Goal: Task Accomplishment & Management: Use online tool/utility

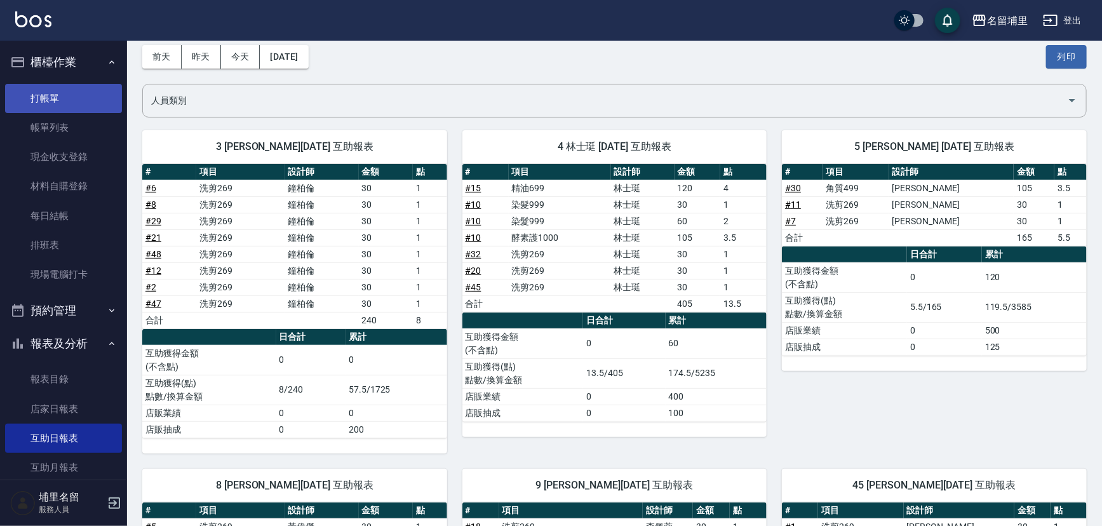
click at [81, 100] on link "打帳單" at bounding box center [63, 98] width 117 height 29
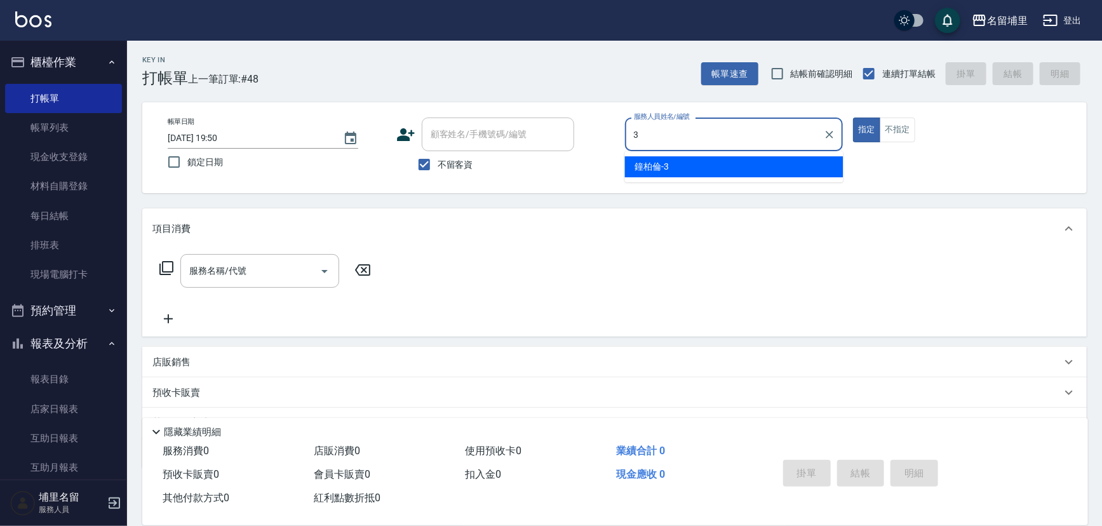
type input "[PERSON_NAME]-3"
type button "true"
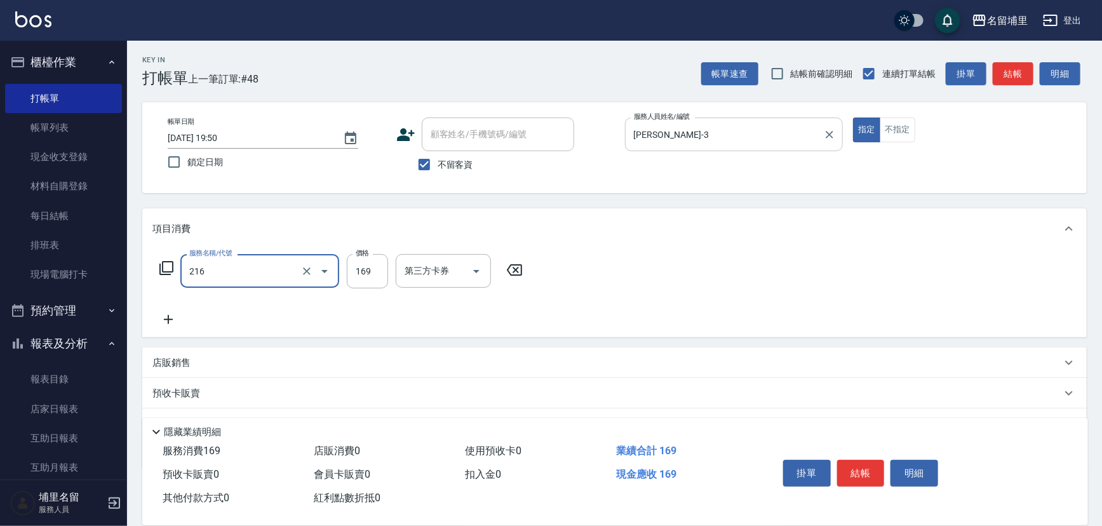
type input "剪髮169(216)"
type input "200"
click at [191, 375] on div "店販銷售" at bounding box center [614, 363] width 945 height 30
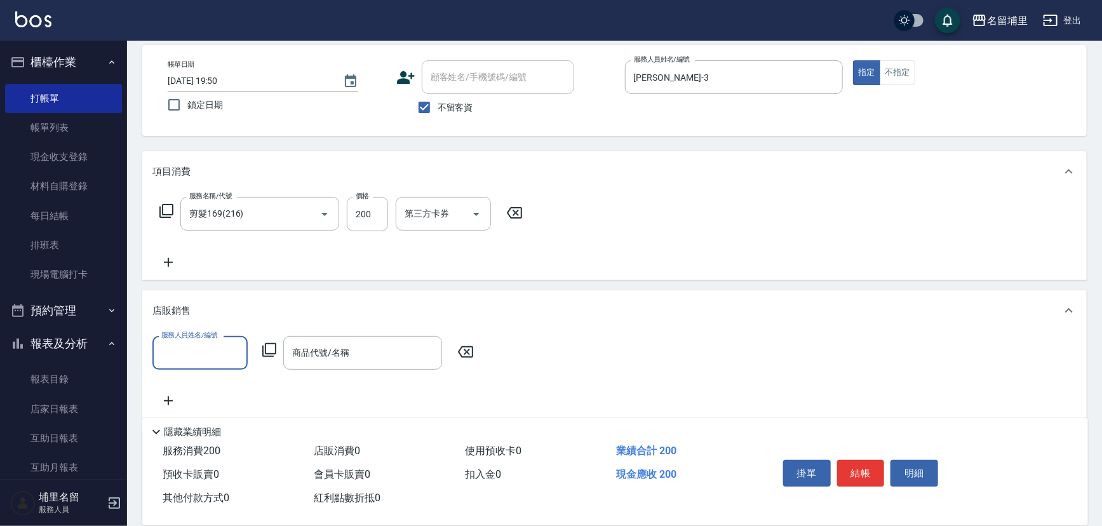
scroll to position [57, 0]
type input "[PERSON_NAME]-3"
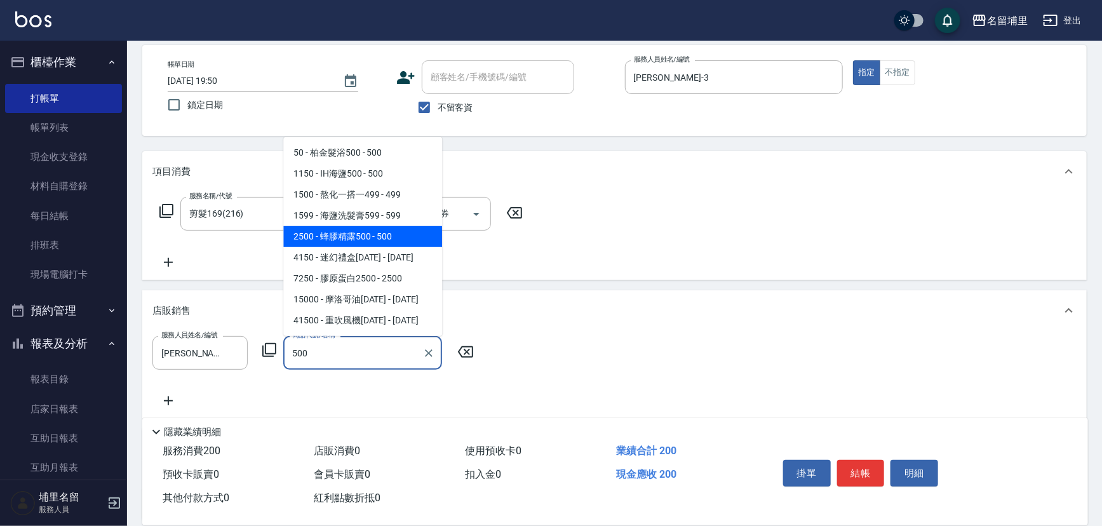
click at [402, 231] on span "2500 - 蜂膠精露500 - 500" at bounding box center [362, 236] width 159 height 21
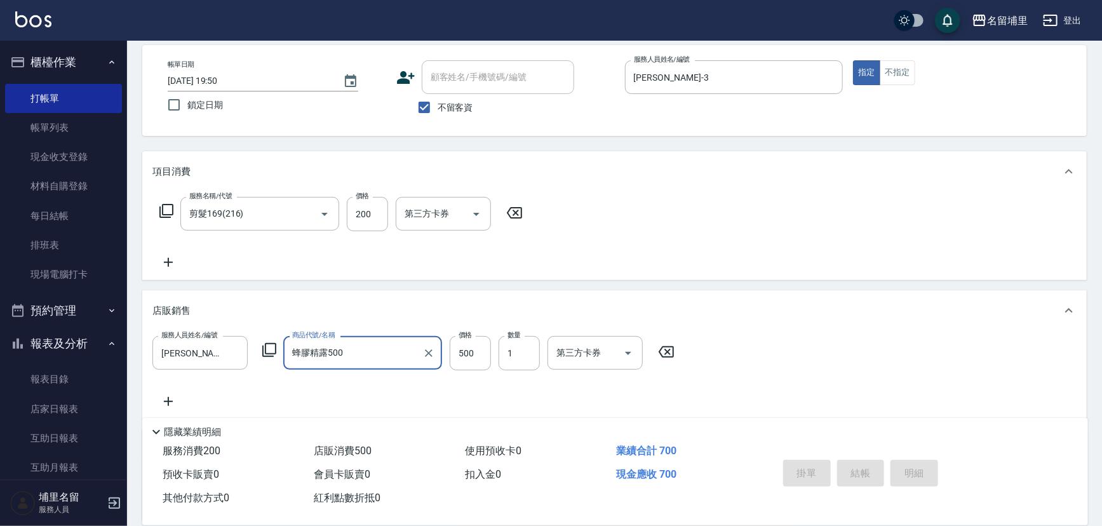
type input "蜂膠精露500"
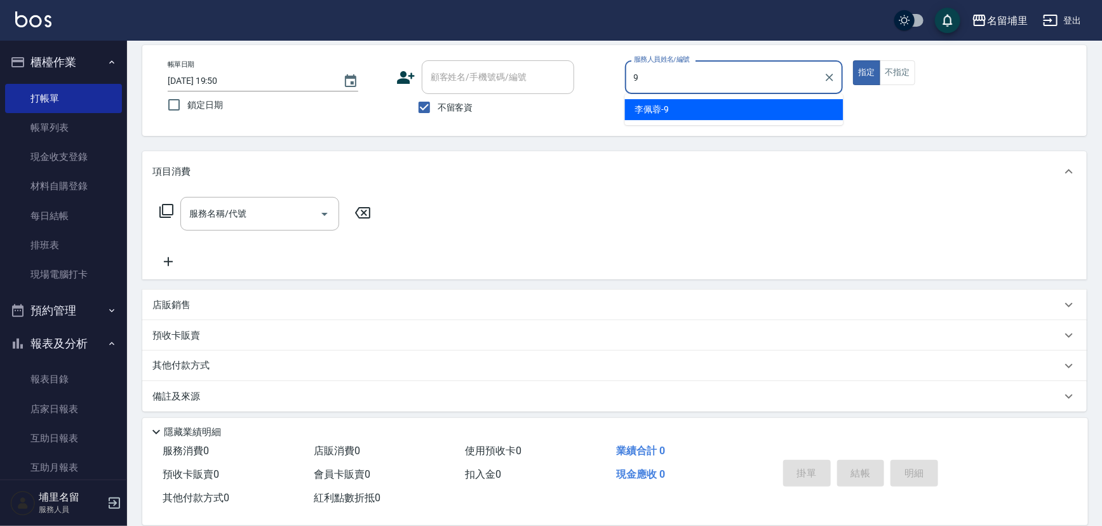
type input "[PERSON_NAME]-9"
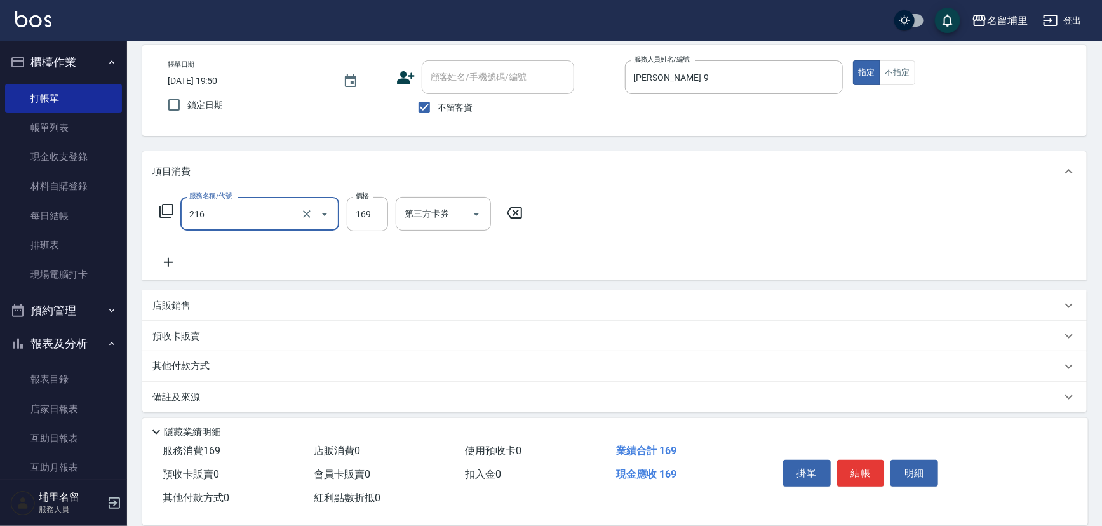
type input "剪髮169(216)"
type input "250"
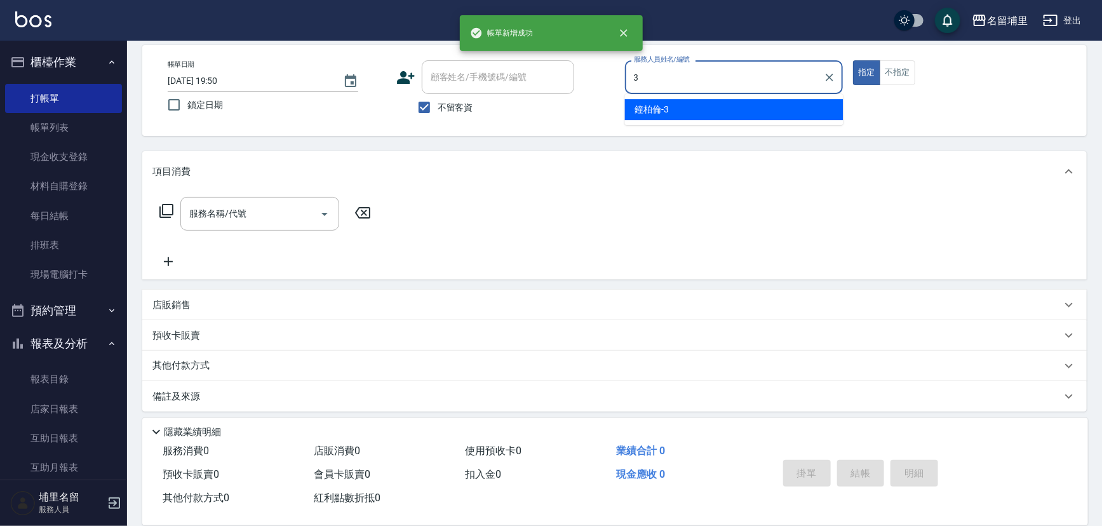
type input "[PERSON_NAME]-3"
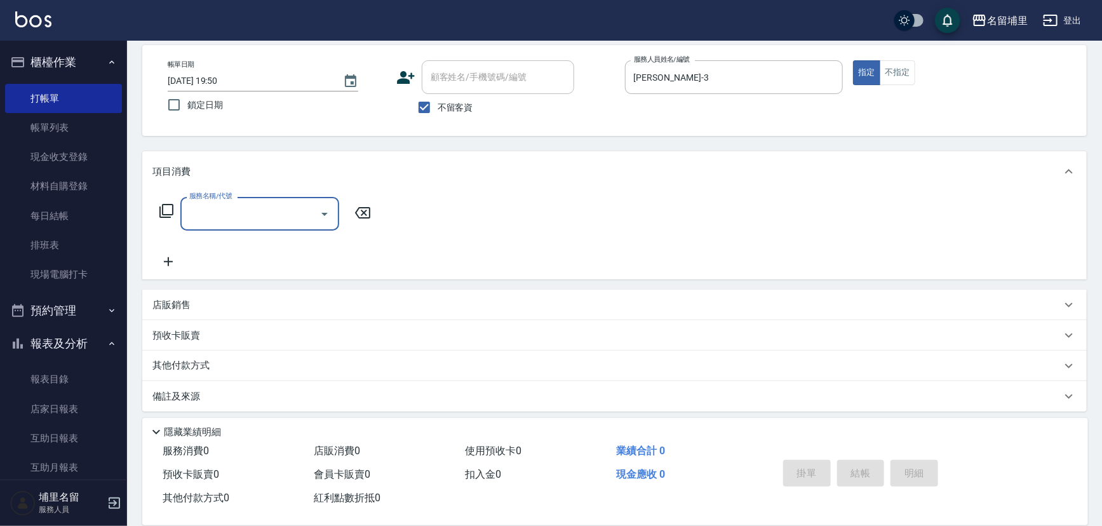
type input "2"
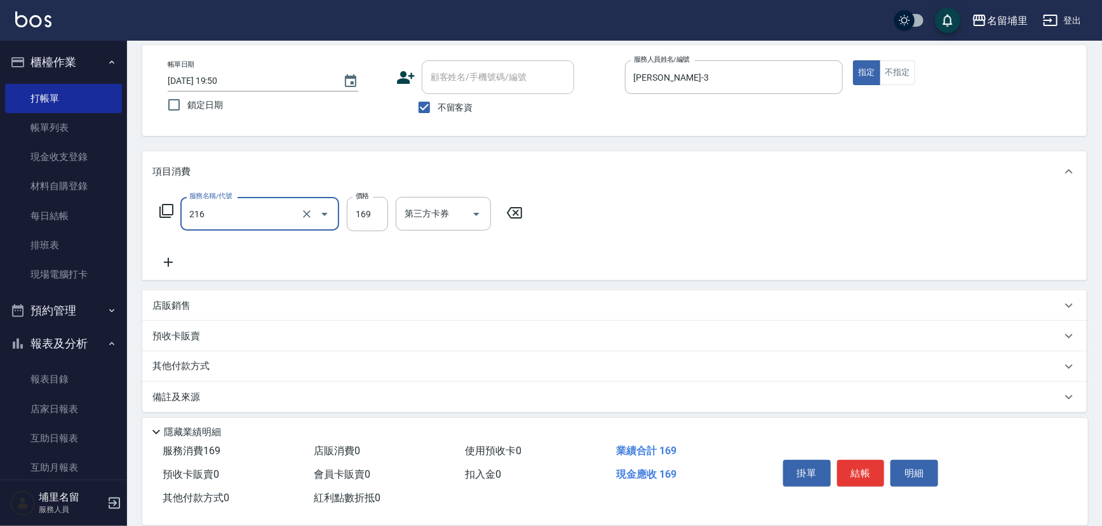
type input "剪髮169(216)"
type input "200"
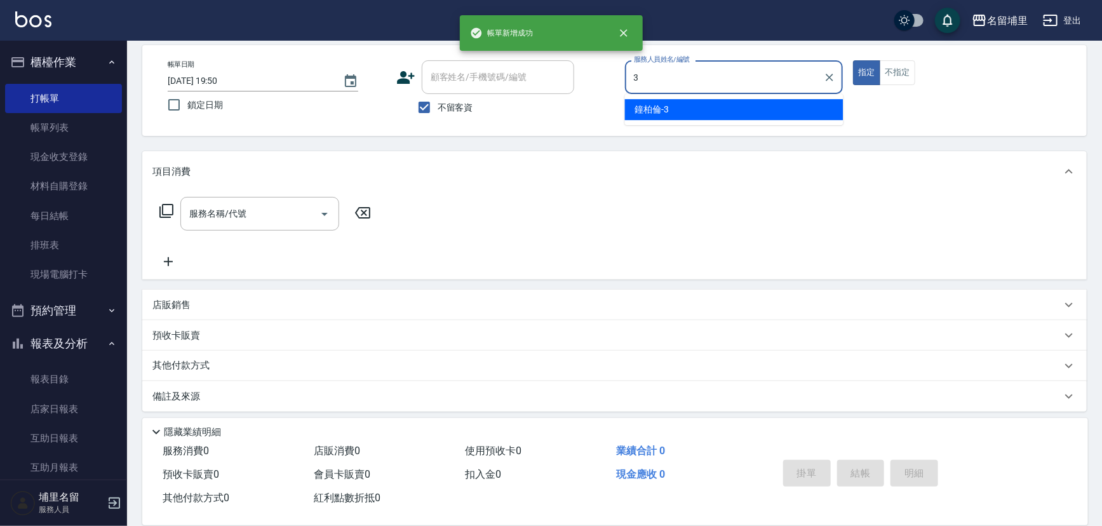
type input "[PERSON_NAME]-3"
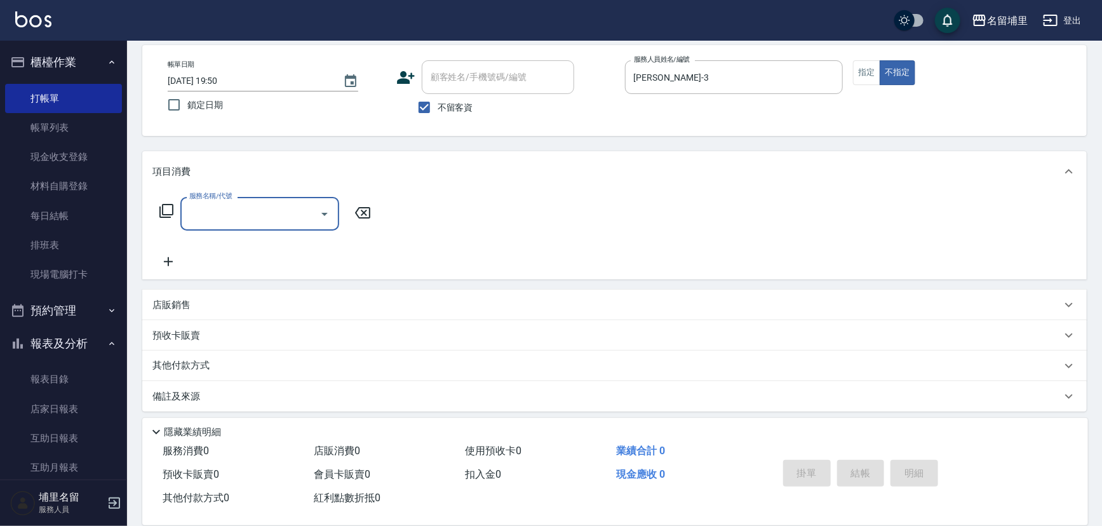
type input "2"
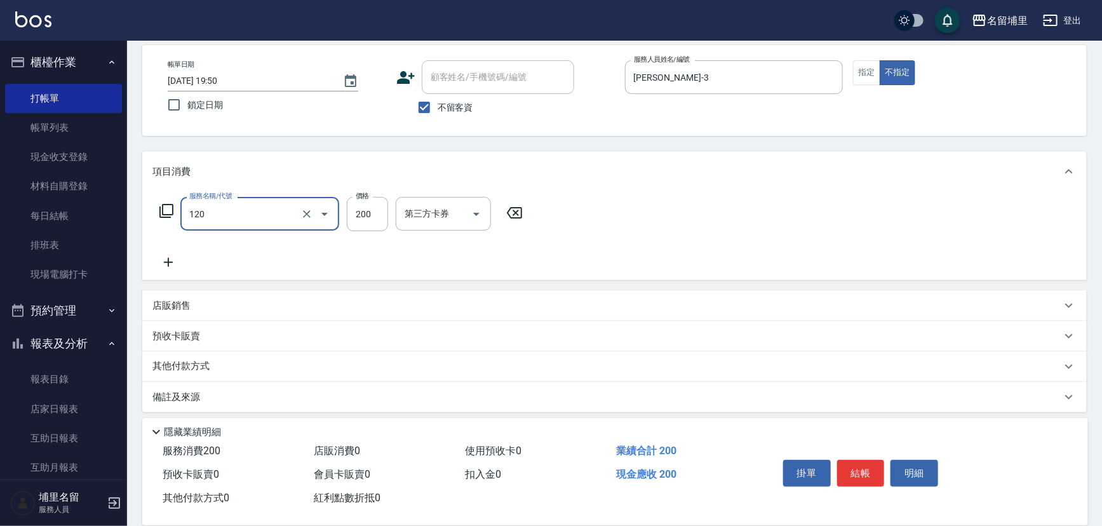
type input "New洗200(120)"
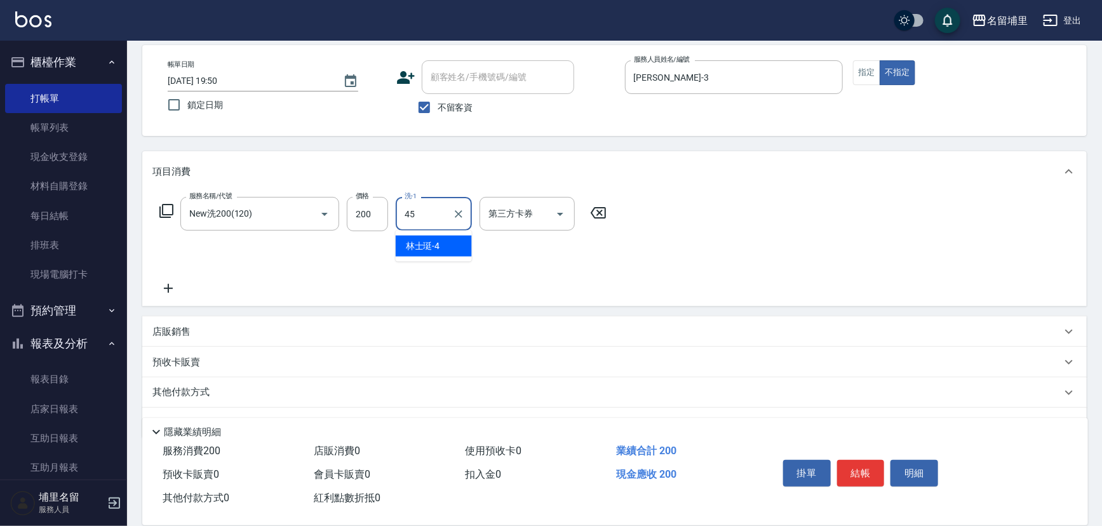
type input "[PERSON_NAME]-45"
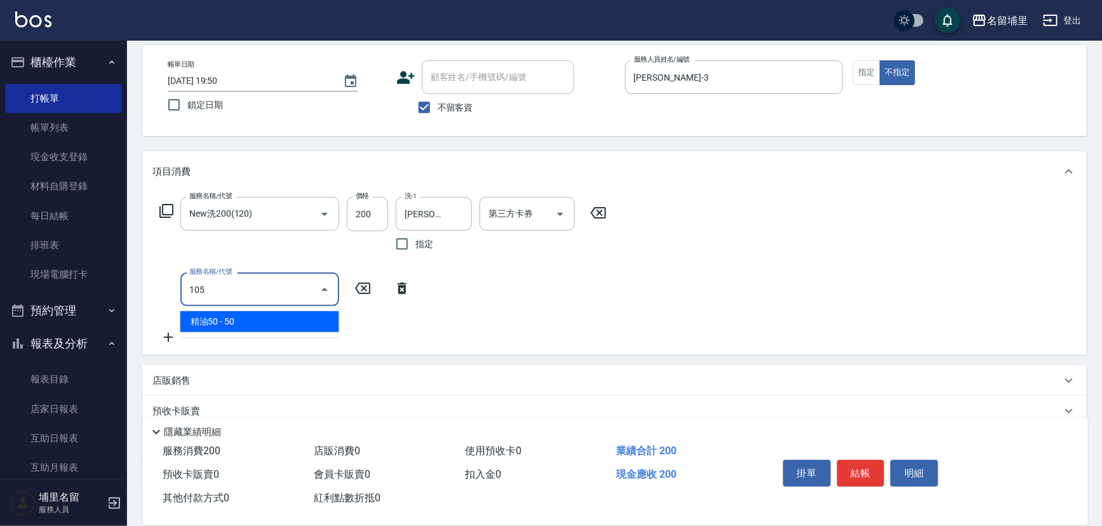
type input "精油50(105)"
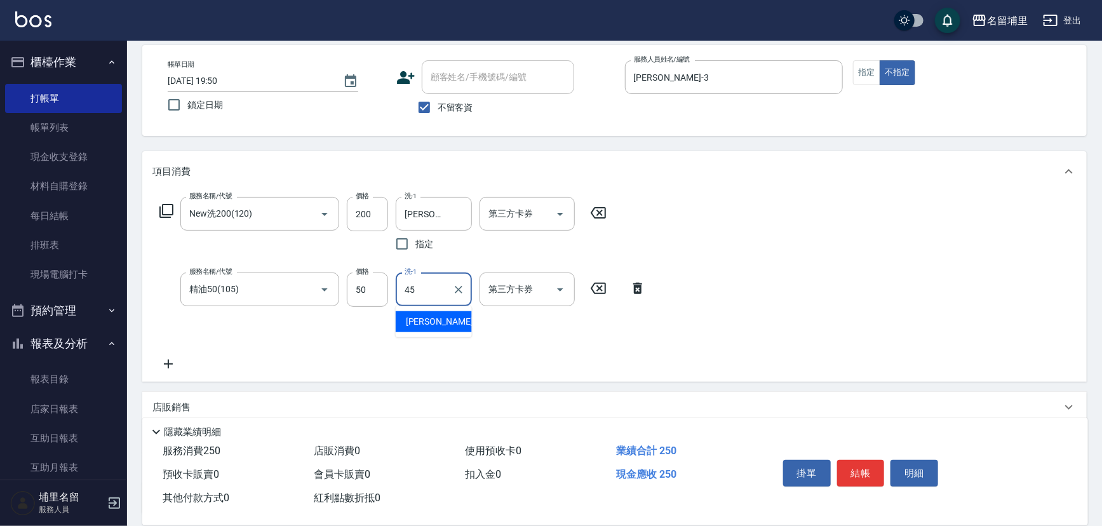
type input "[PERSON_NAME]-45"
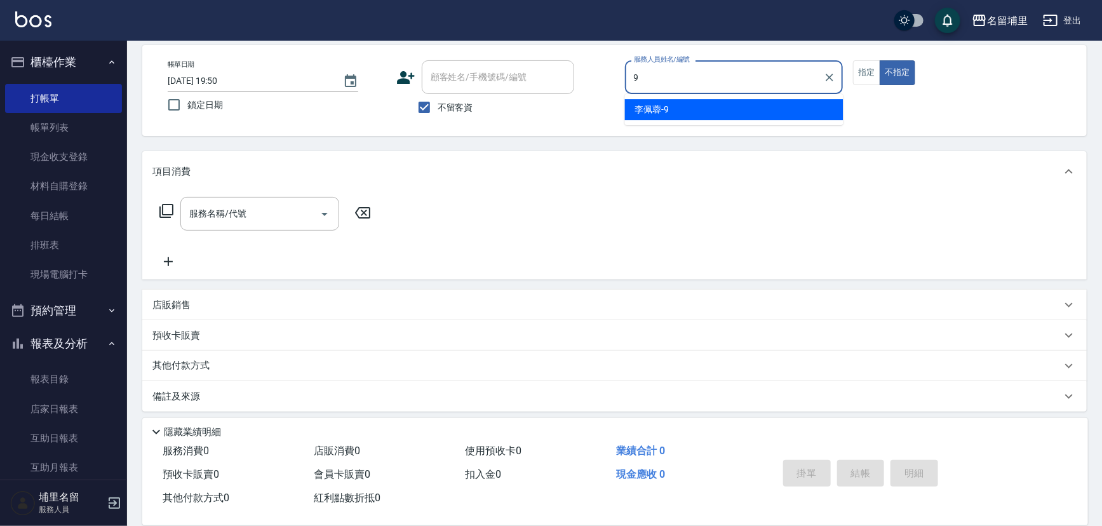
type input "[PERSON_NAME]-9"
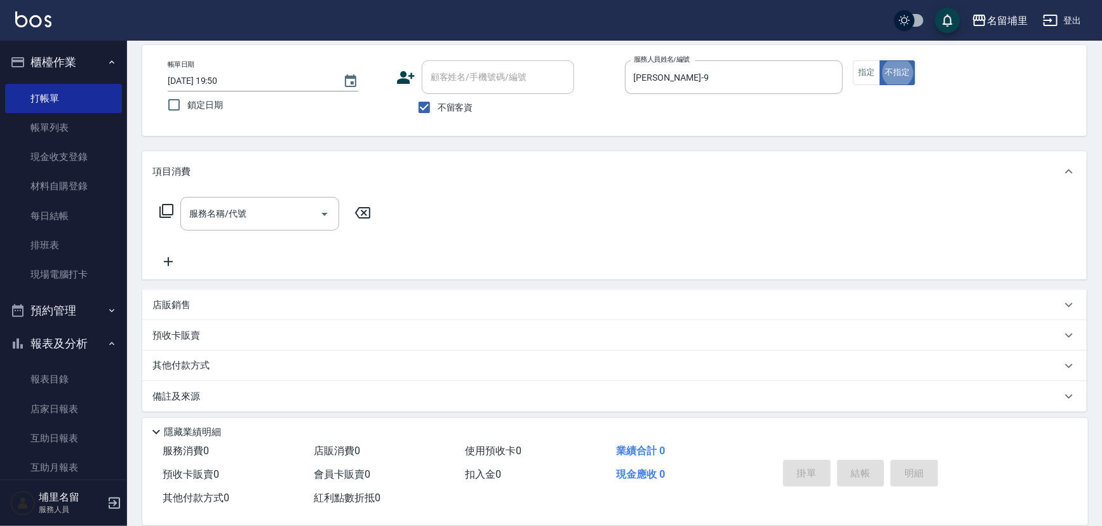
type button "false"
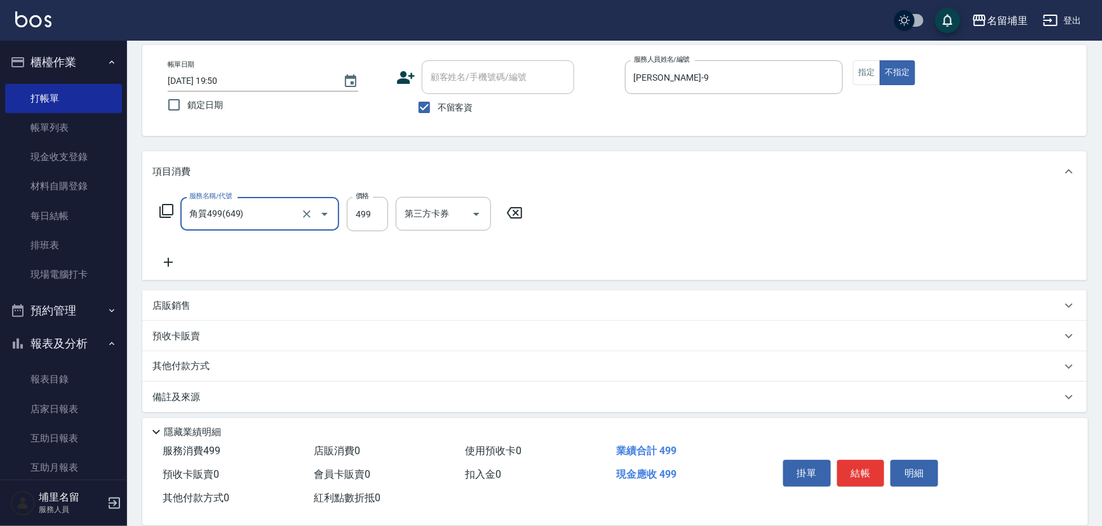
type input "角質499(649)"
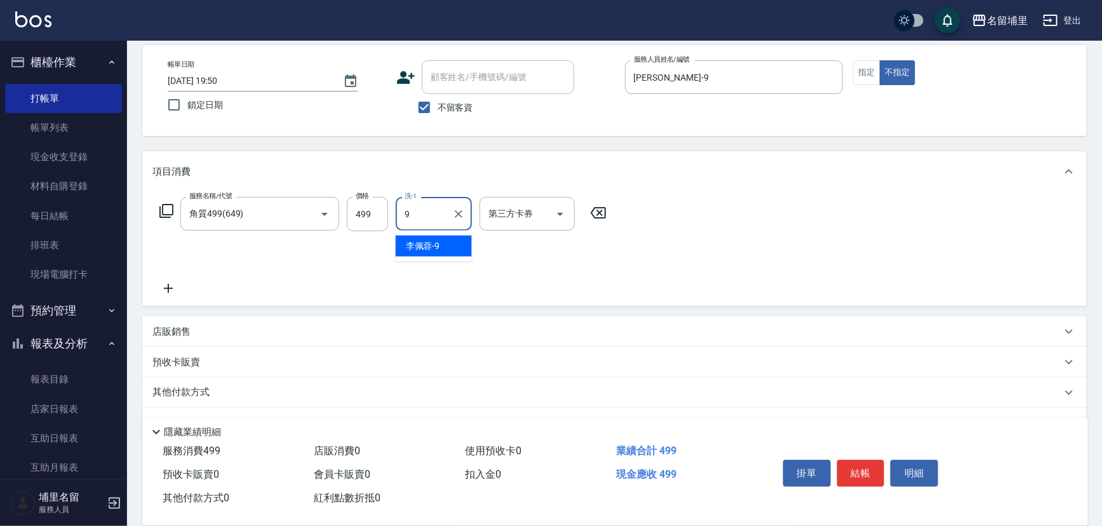
type input "[PERSON_NAME]-9"
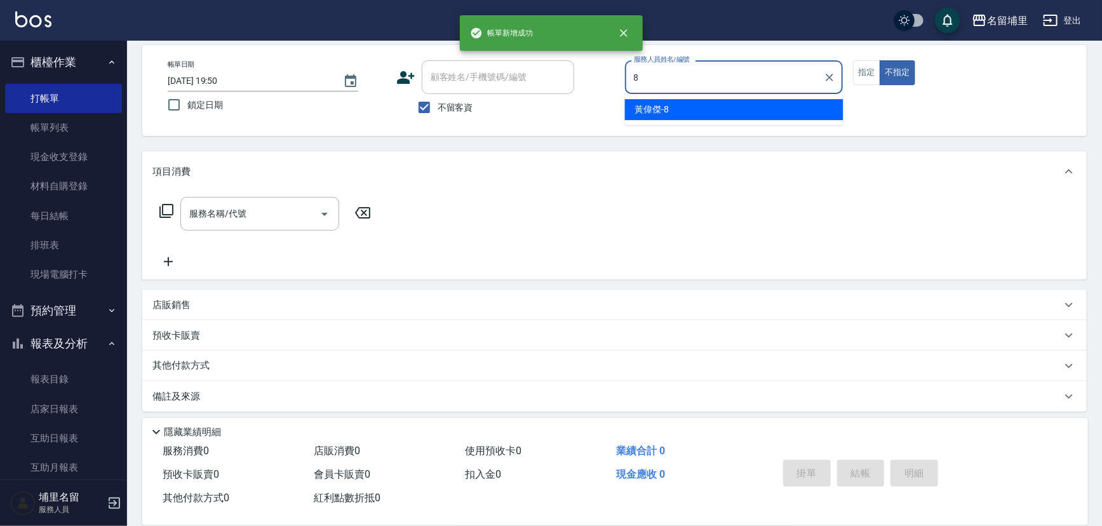
type input "[PERSON_NAME]-8"
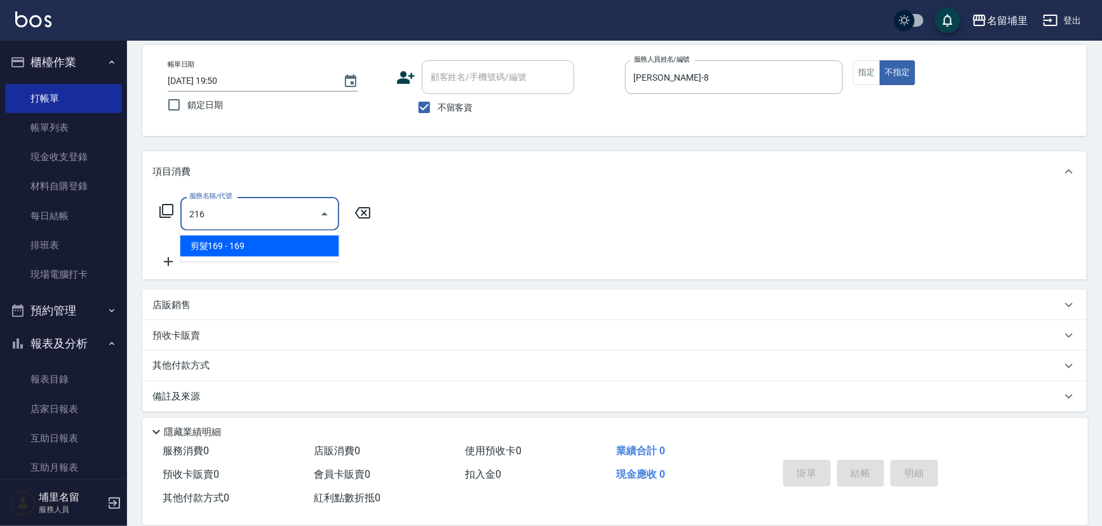
type input "剪髮169(216)"
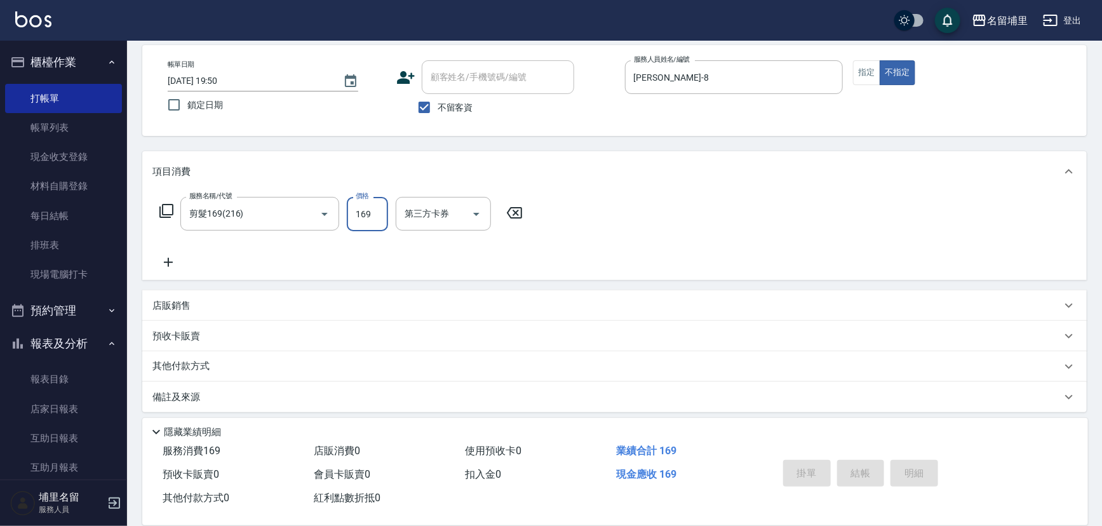
type input "[DATE] 19:51"
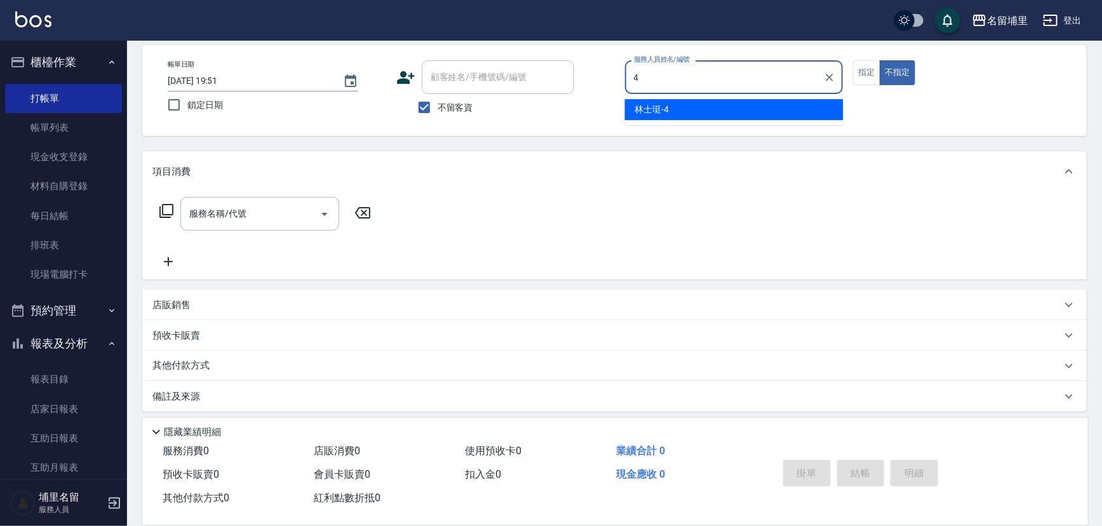
type input "林士珽-4"
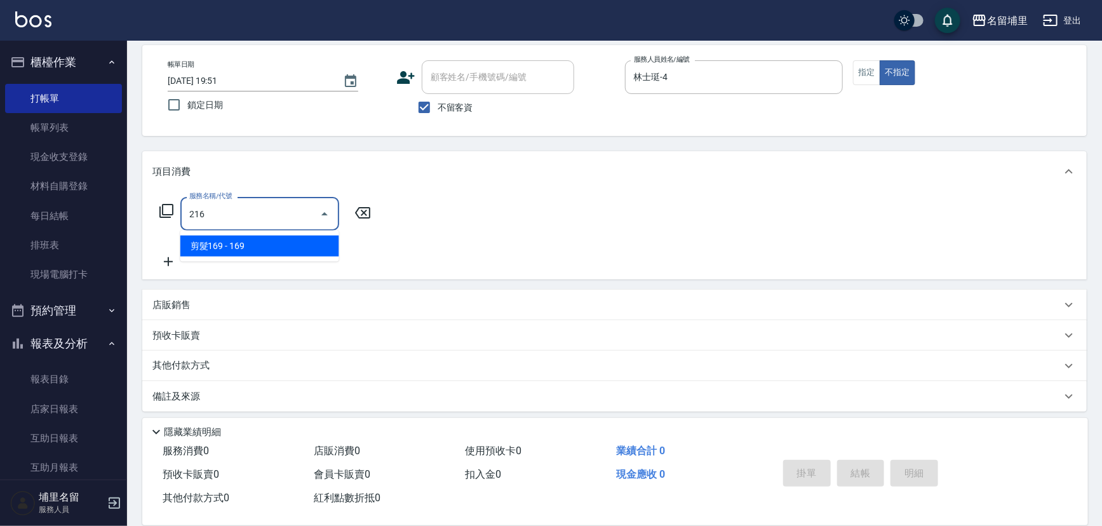
type input "剪髮169(216)"
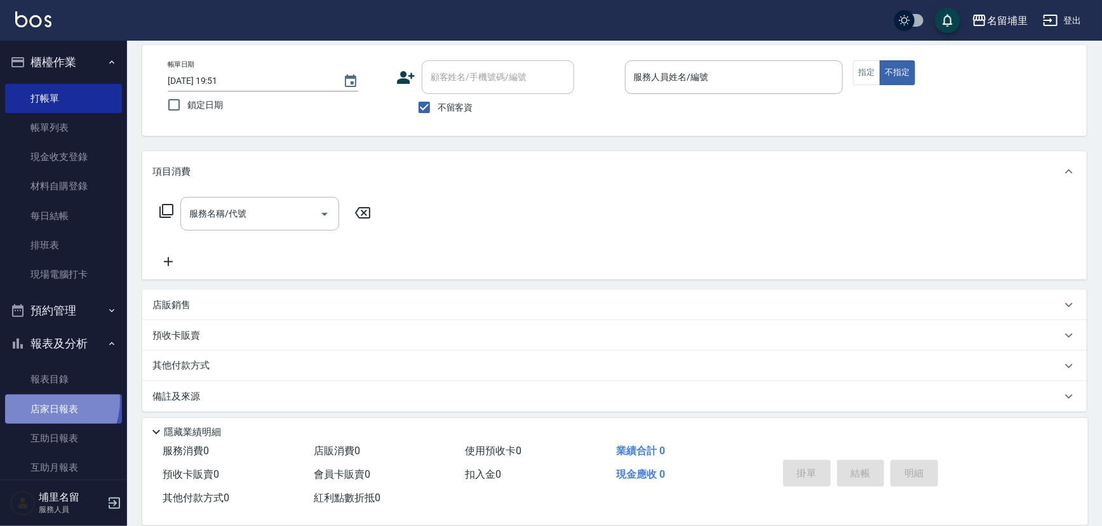
click at [43, 400] on link "店家日報表" at bounding box center [63, 409] width 117 height 29
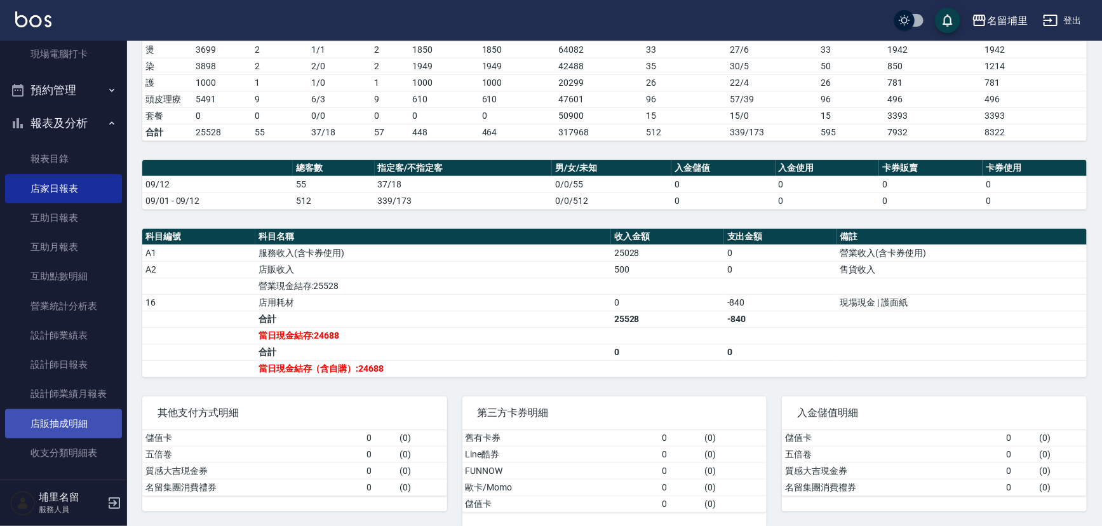
scroll to position [231, 0]
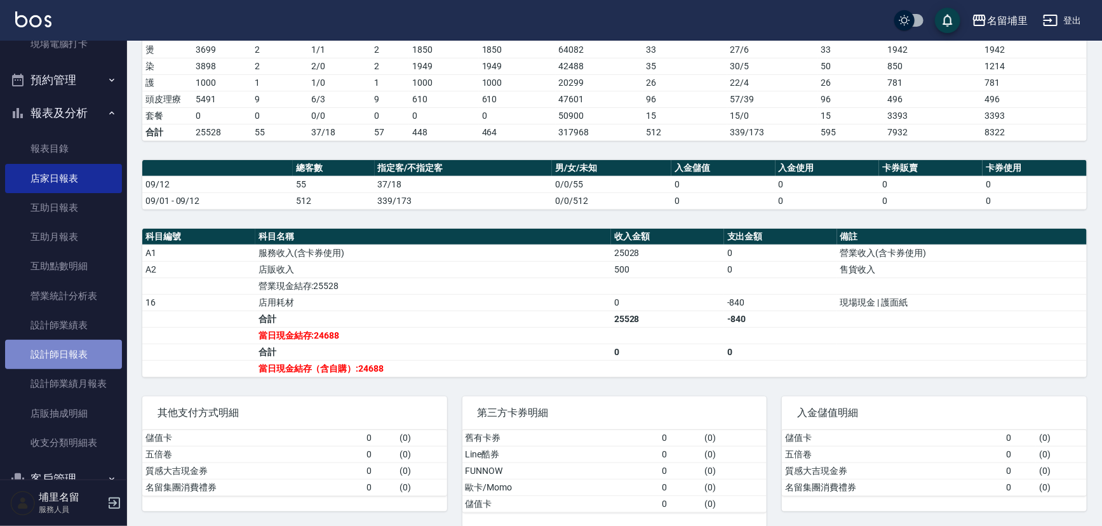
click at [83, 356] on link "設計師日報表" at bounding box center [63, 354] width 117 height 29
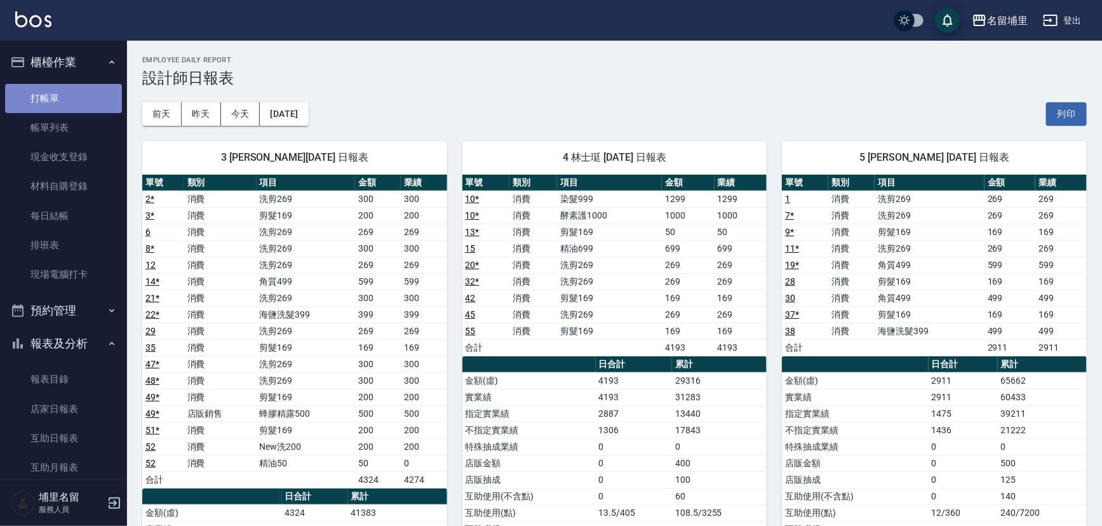
click at [101, 98] on link "打帳單" at bounding box center [63, 98] width 117 height 29
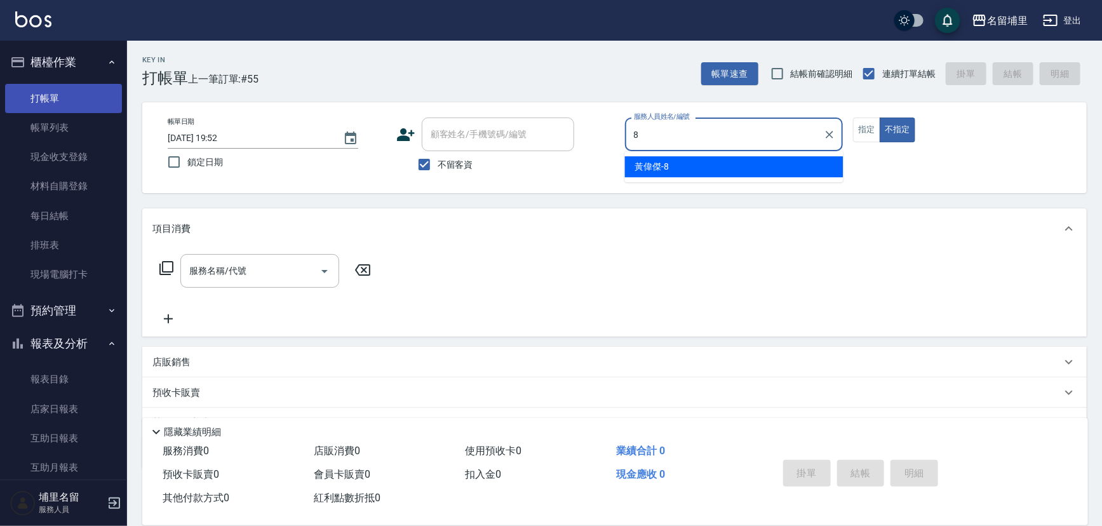
type input "[PERSON_NAME]-8"
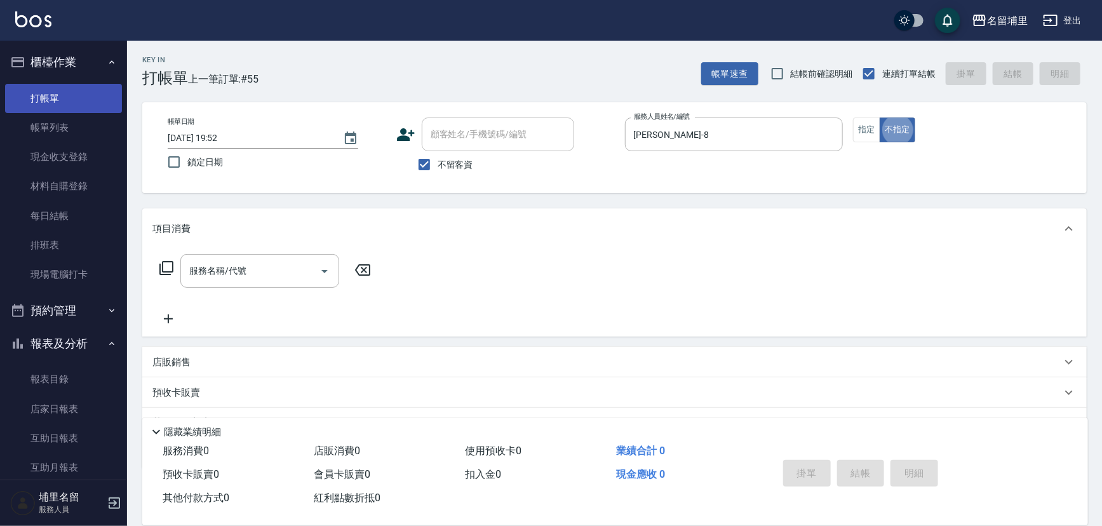
type button "false"
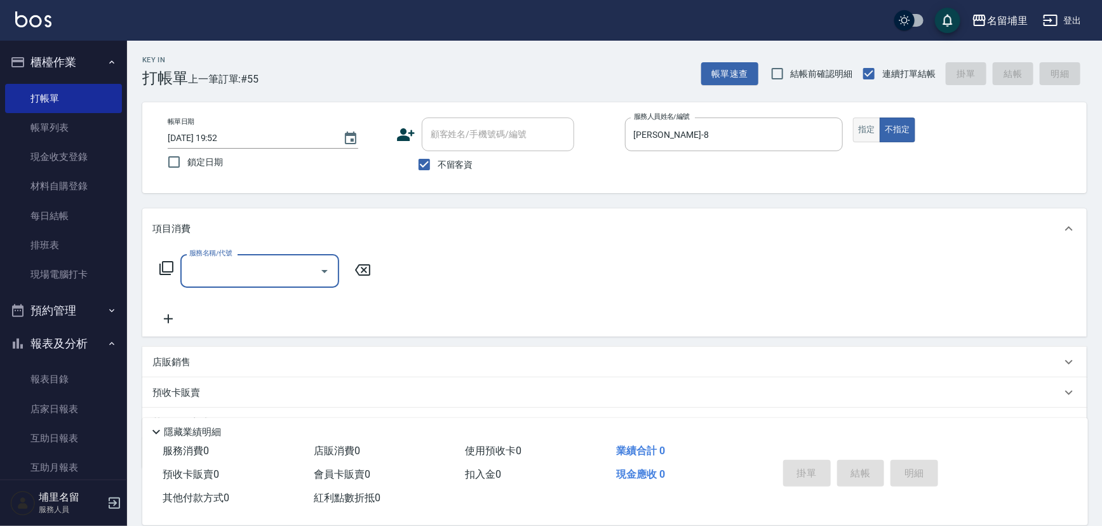
click at [861, 129] on button "指定" at bounding box center [866, 130] width 27 height 25
drag, startPoint x: 177, startPoint y: 231, endPoint x: 215, endPoint y: 250, distance: 42.3
click at [196, 247] on div "項目消費" at bounding box center [614, 228] width 945 height 41
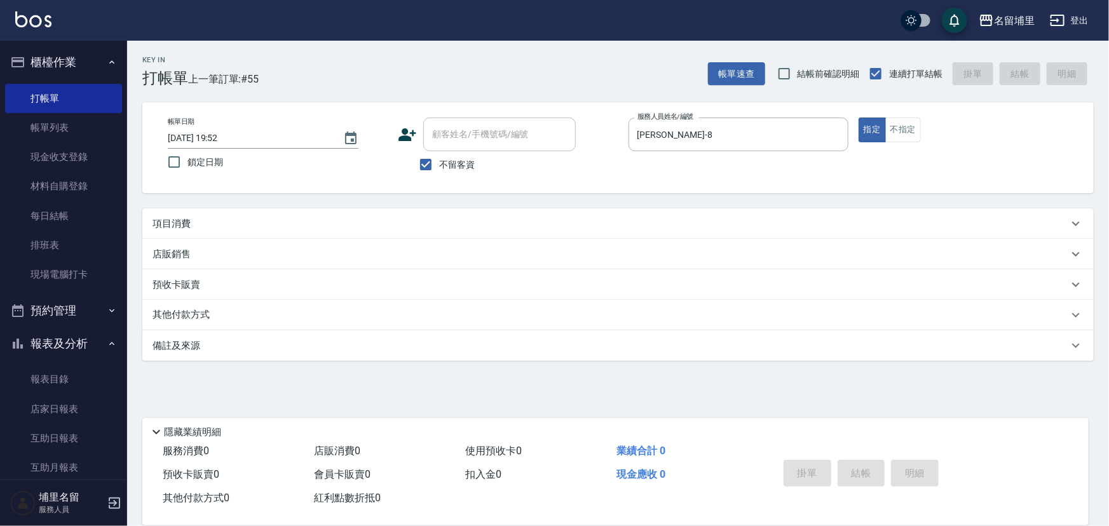
click at [217, 254] on div "店販銷售" at bounding box center [610, 254] width 916 height 13
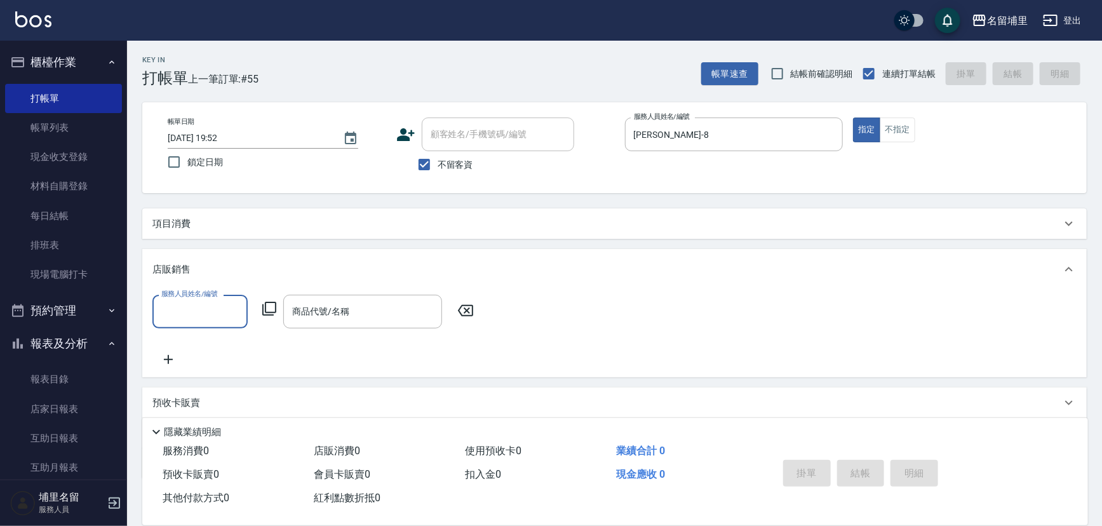
click at [216, 224] on div "項目消費" at bounding box center [606, 223] width 909 height 13
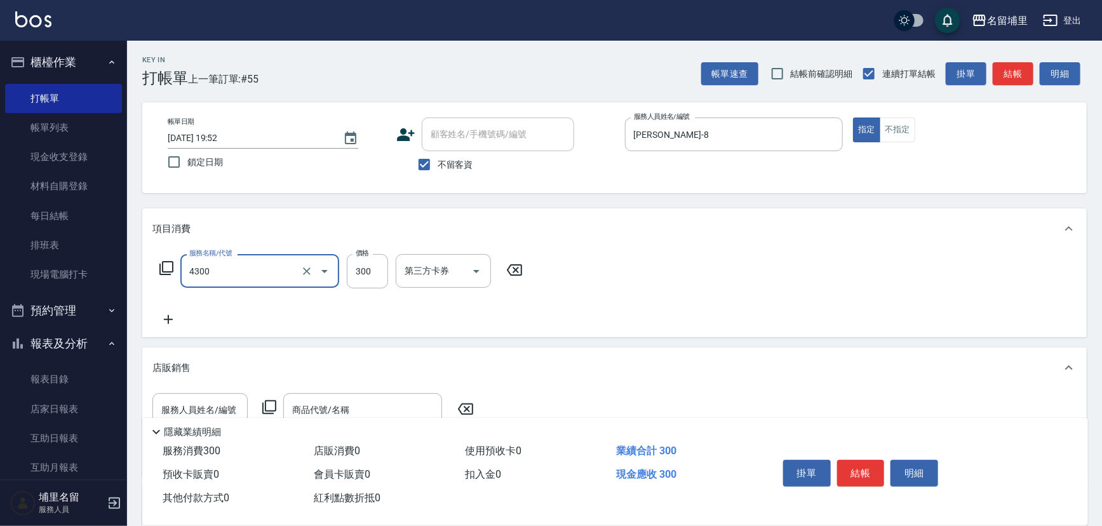
type input "頭隔300(4300)"
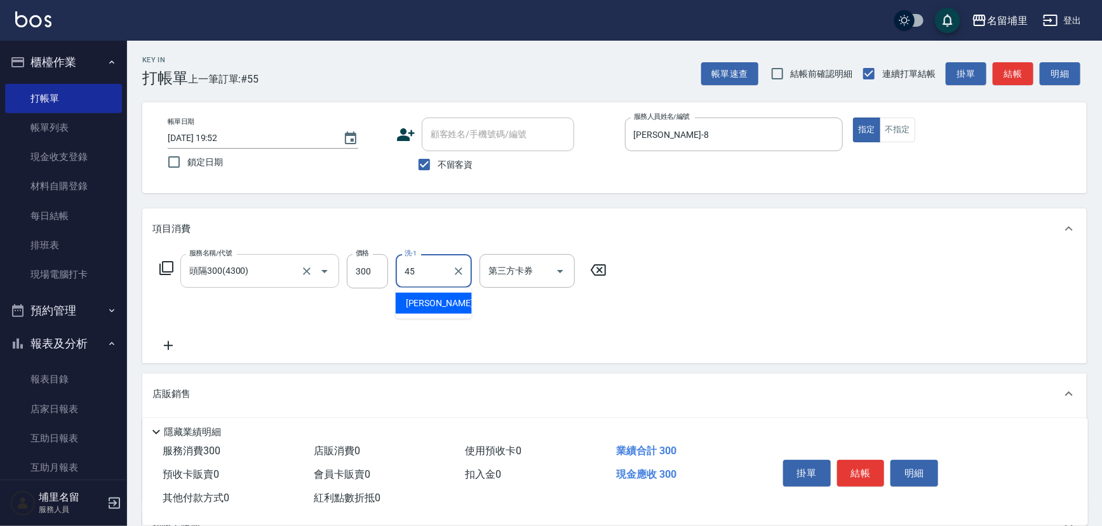
type input "[PERSON_NAME]-45"
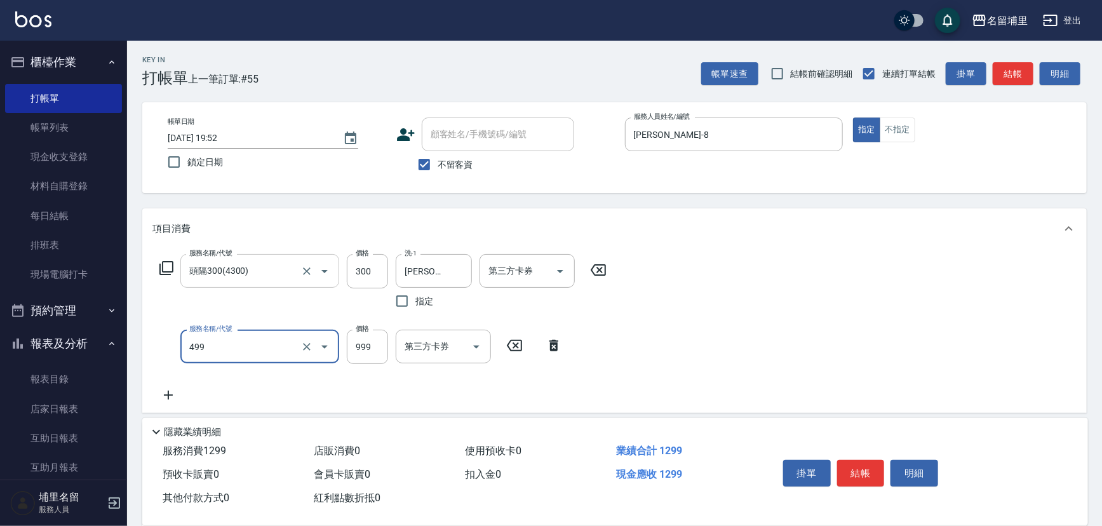
type input "染髮999(499)"
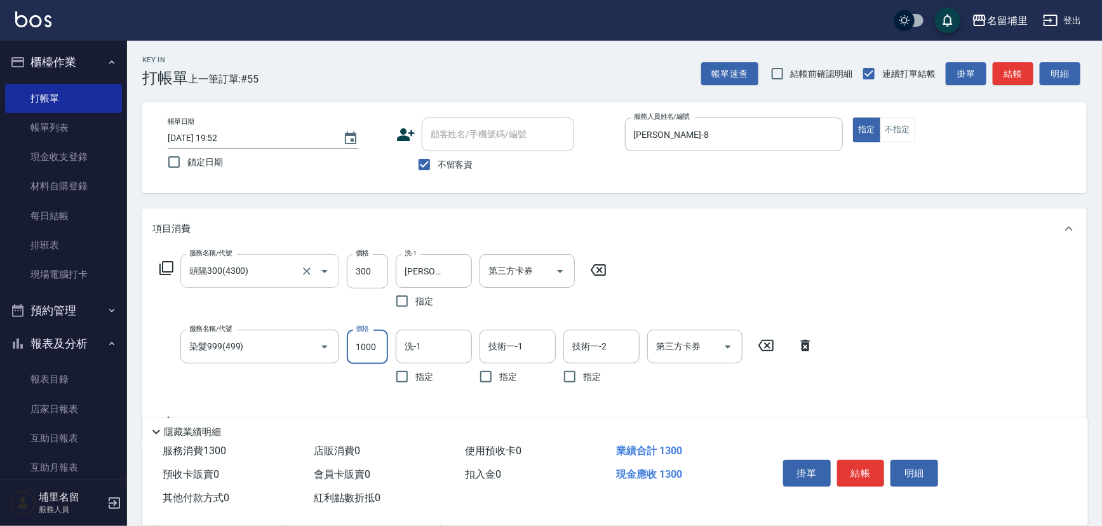
type input "1000"
type input "[PERSON_NAME]-45"
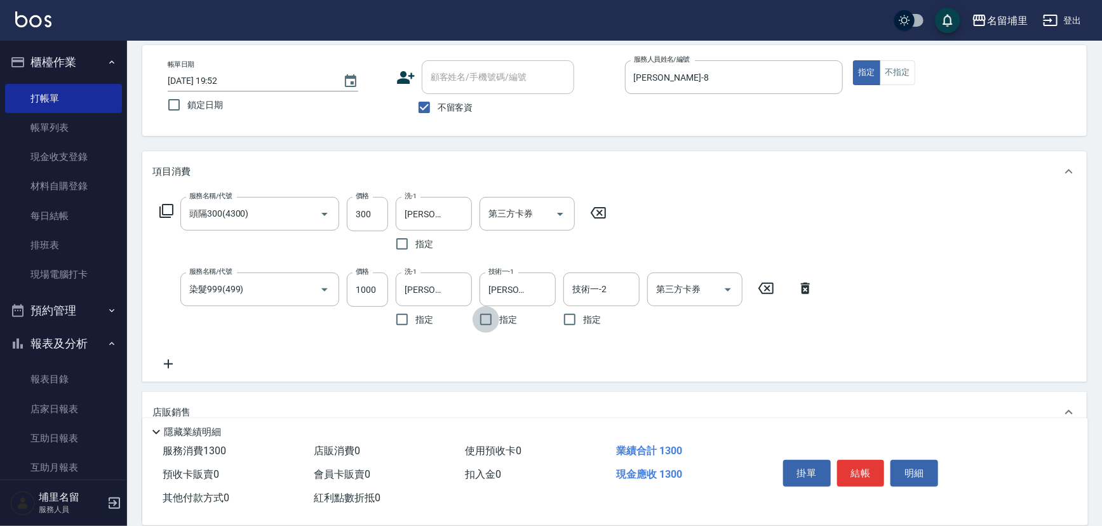
click at [156, 356] on icon at bounding box center [168, 363] width 32 height 15
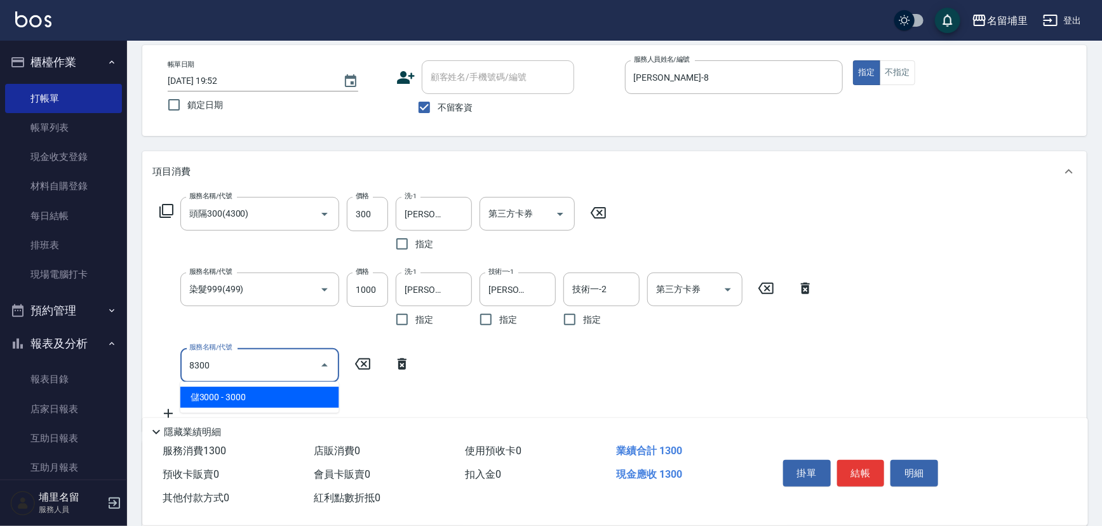
type input "儲3000(8300)"
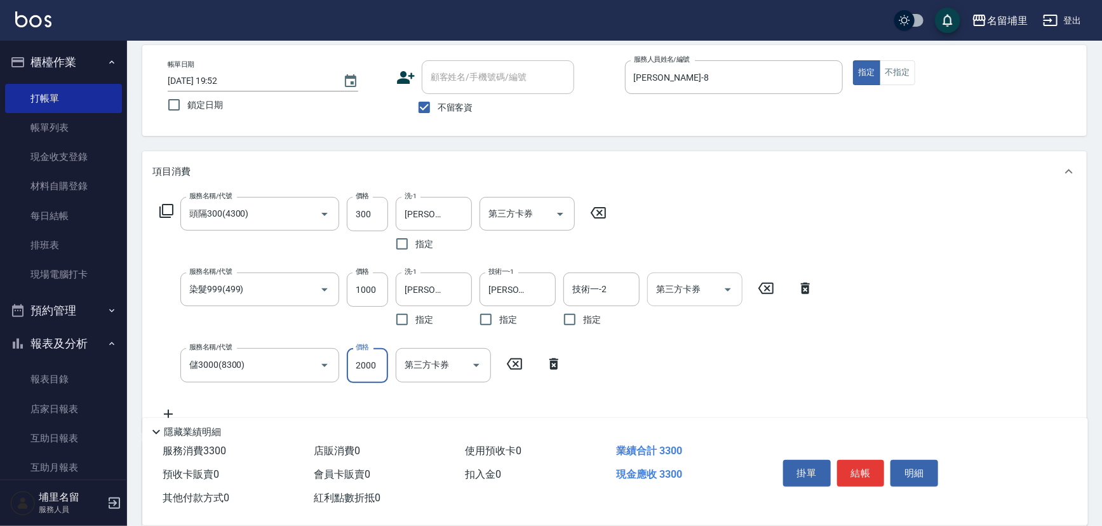
click at [729, 294] on icon "Open" at bounding box center [727, 289] width 15 height 15
type input "2000"
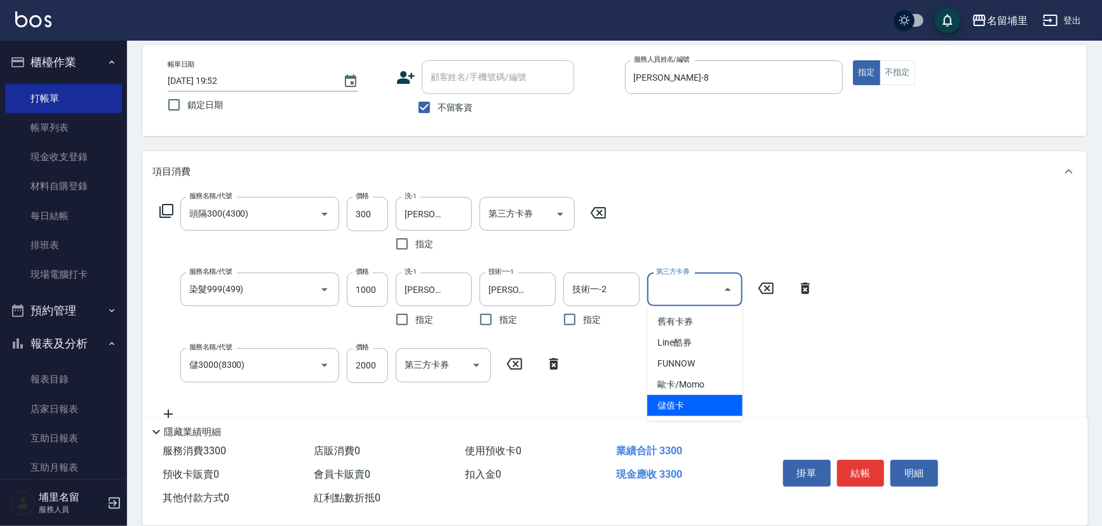
drag, startPoint x: 675, startPoint y: 410, endPoint x: 622, endPoint y: 318, distance: 106.1
click at [675, 410] on span "儲值卡" at bounding box center [694, 405] width 95 height 21
type input "儲值卡"
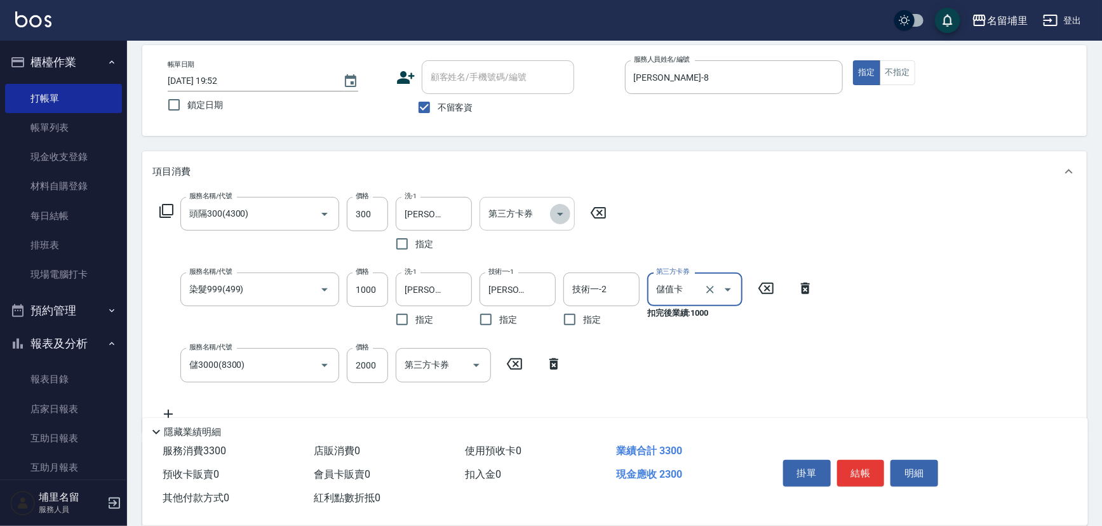
click at [558, 213] on icon "Open" at bounding box center [560, 214] width 6 height 3
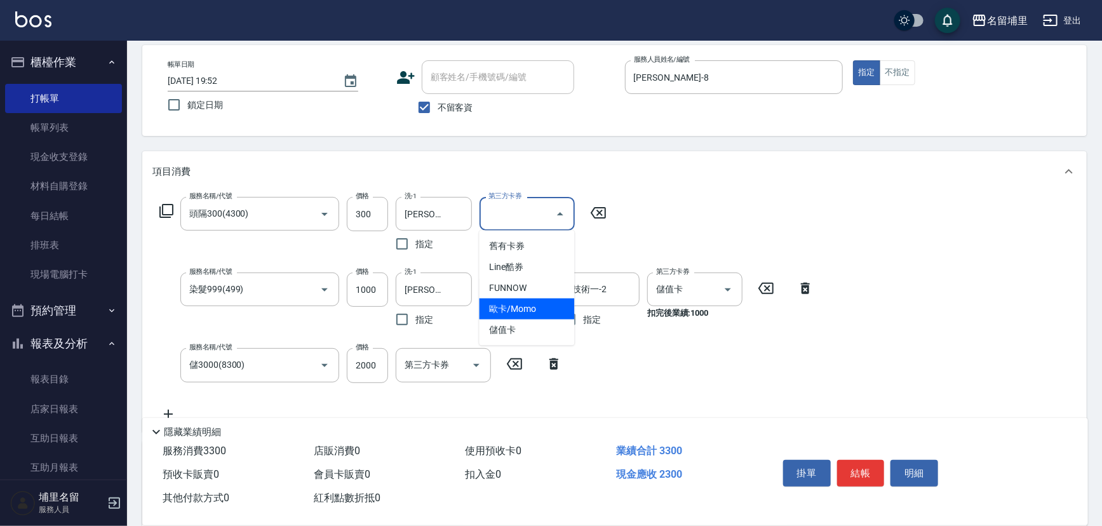
click at [522, 327] on span "儲值卡" at bounding box center [527, 330] width 95 height 21
type input "儲值卡"
click at [859, 468] on button "結帳" at bounding box center [861, 473] width 48 height 27
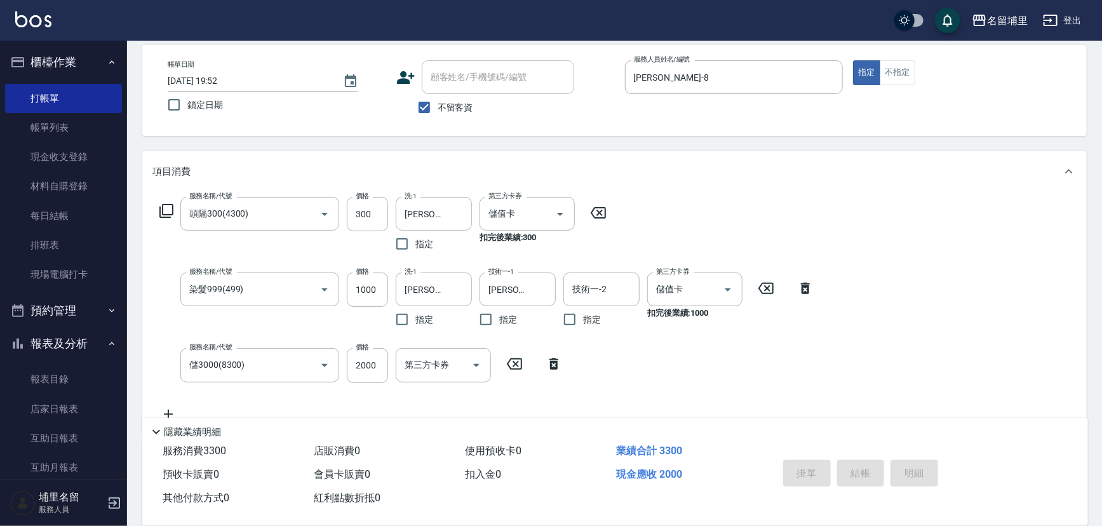
type input "[DATE] 19:53"
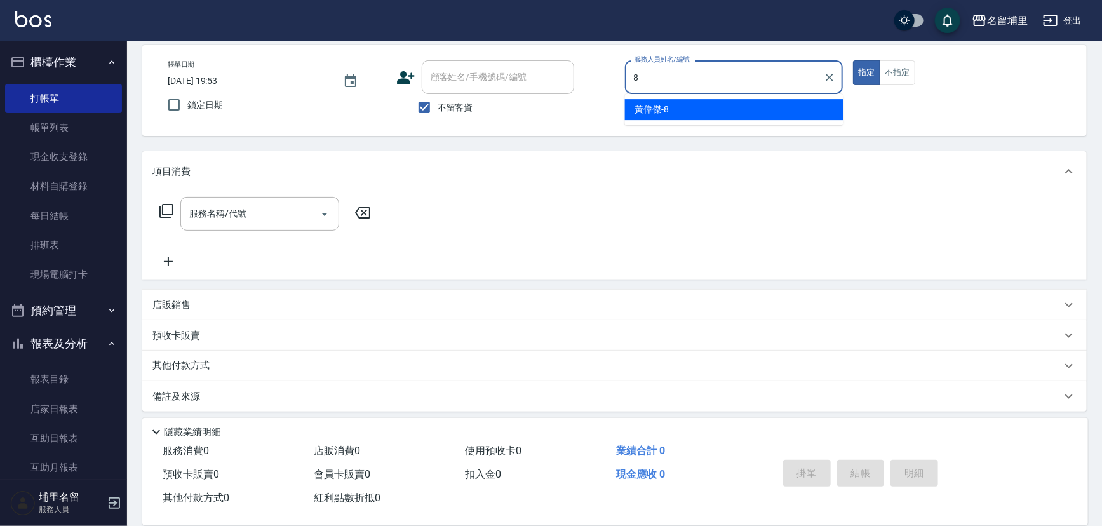
type input "[PERSON_NAME]-8"
type button "true"
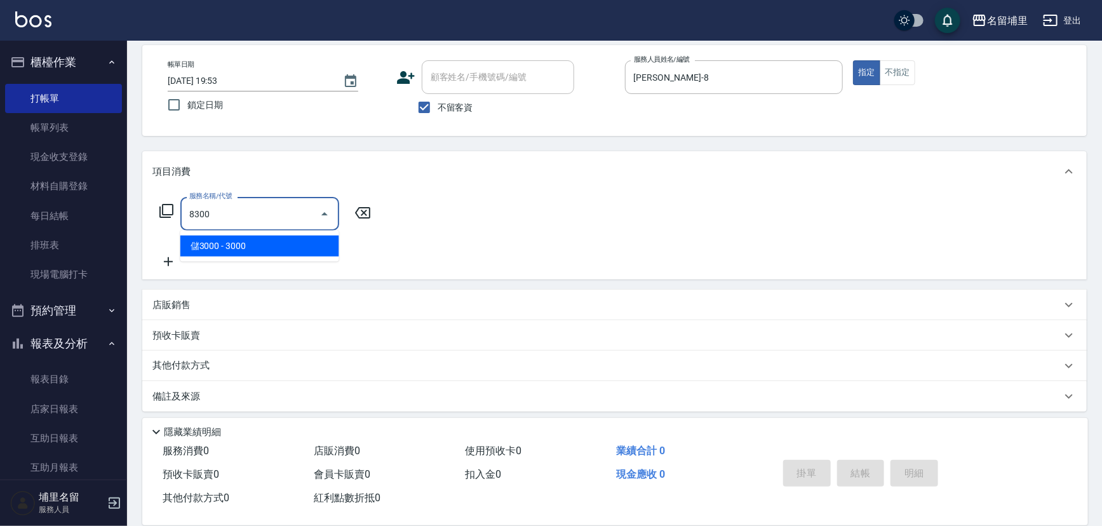
type input "儲3000(8300)"
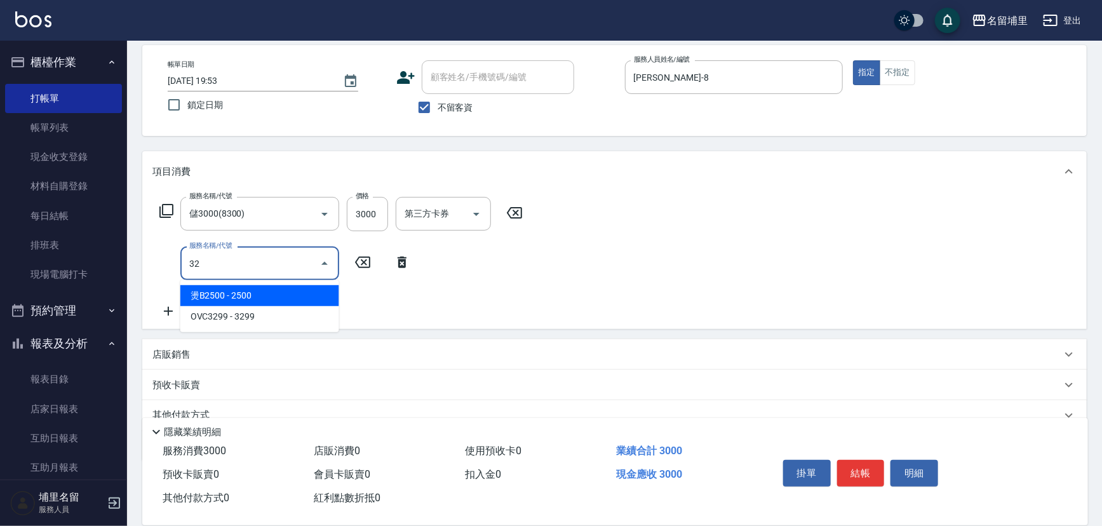
type input "燙B2500(32)"
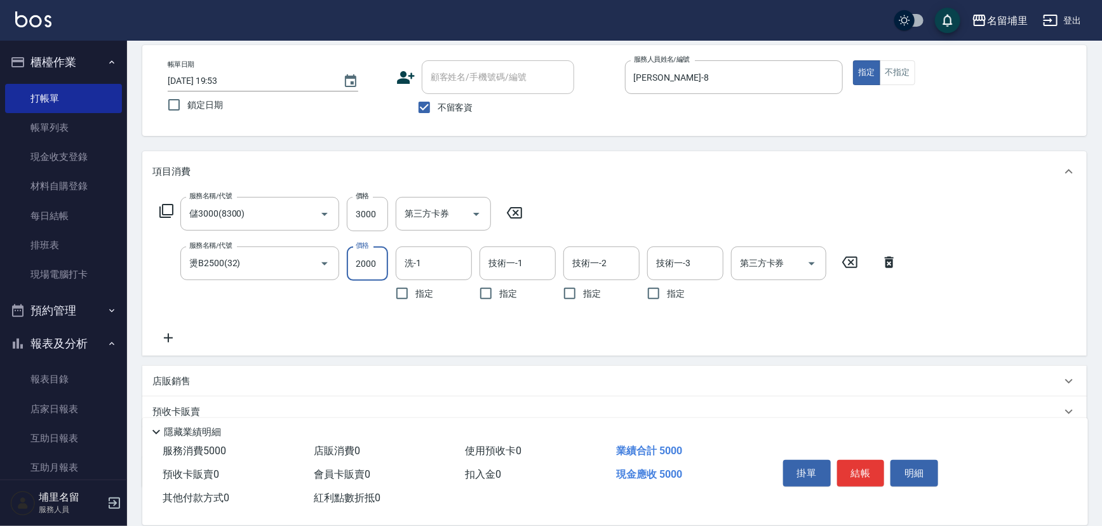
type input "2000"
type input "[PERSON_NAME]-45"
click at [809, 256] on icon "Open" at bounding box center [811, 263] width 15 height 15
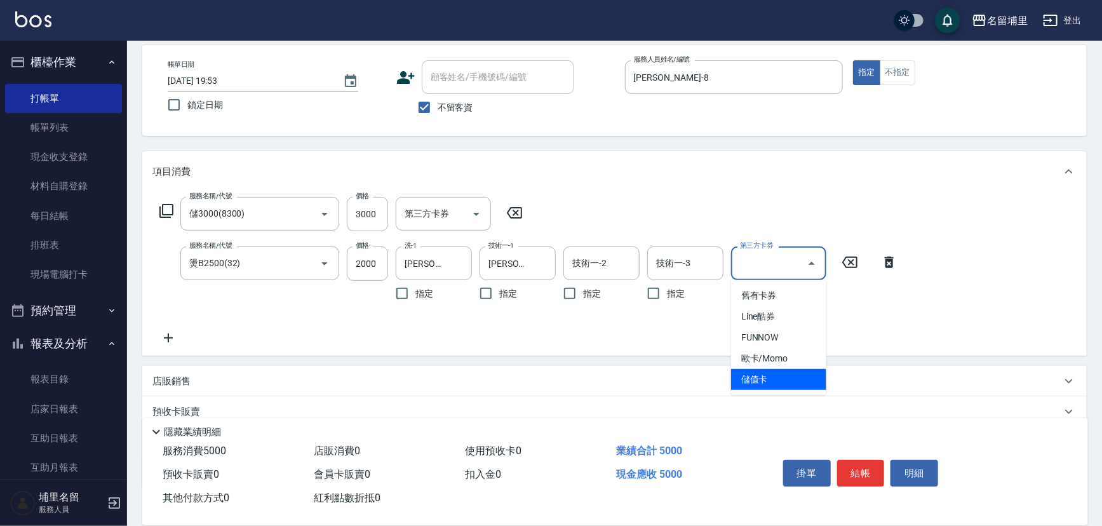
drag, startPoint x: 774, startPoint y: 381, endPoint x: 834, endPoint y: 461, distance: 100.8
click at [774, 381] on span "儲值卡" at bounding box center [778, 379] width 95 height 21
type input "儲值卡"
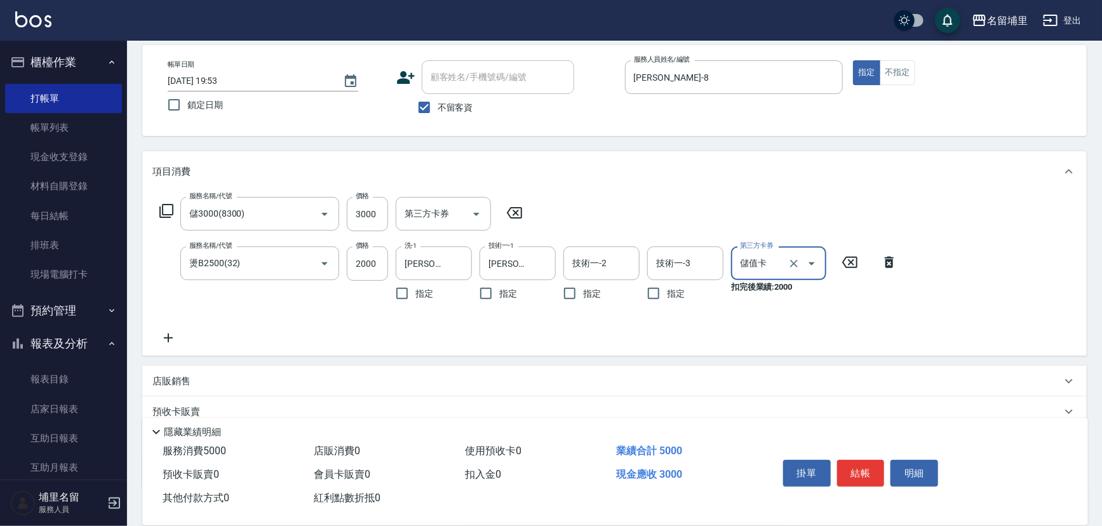
drag, startPoint x: 855, startPoint y: 477, endPoint x: 845, endPoint y: 480, distance: 10.5
click at [853, 481] on button "結帳" at bounding box center [861, 473] width 48 height 27
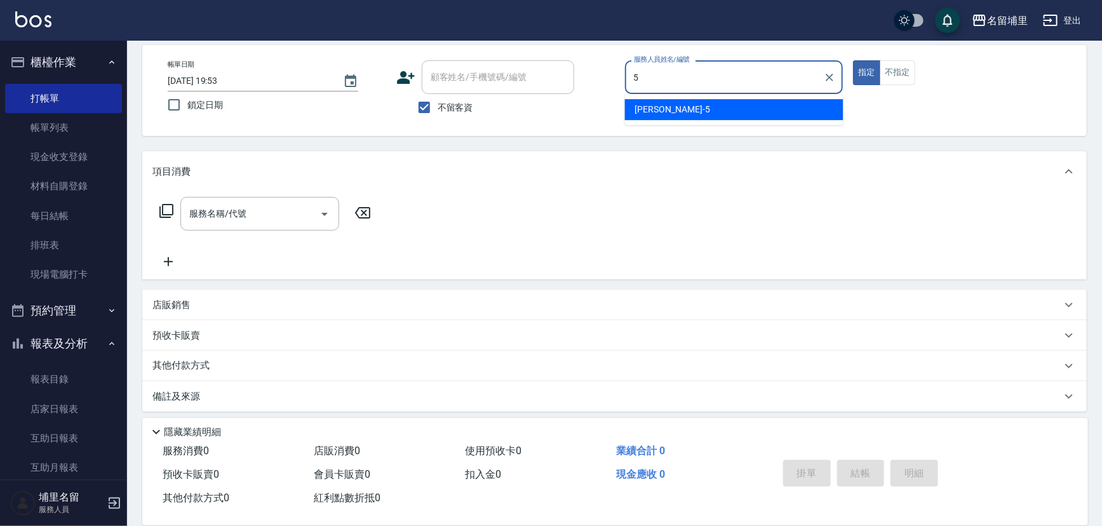
type input "[PERSON_NAME]-5"
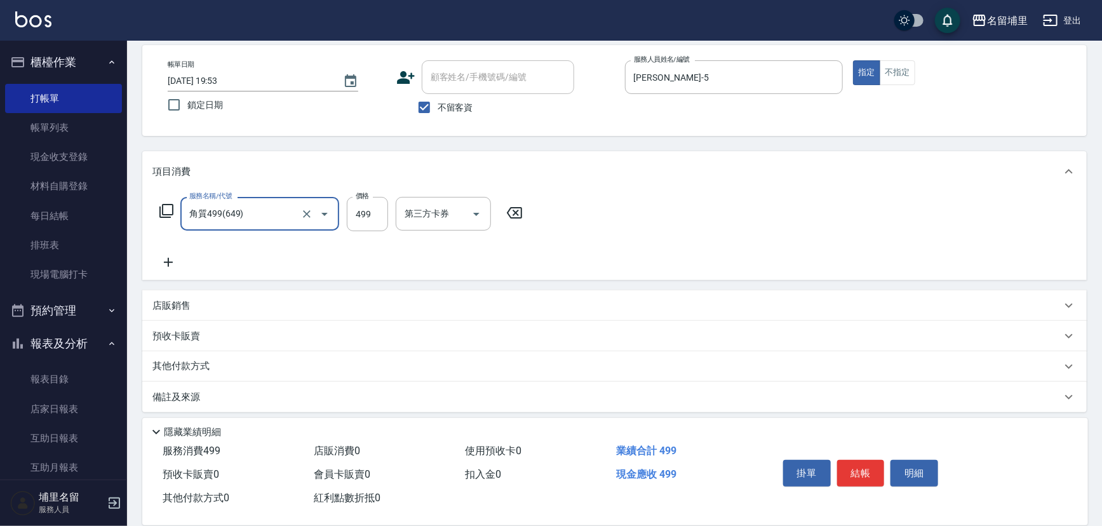
type input "角質499(649)"
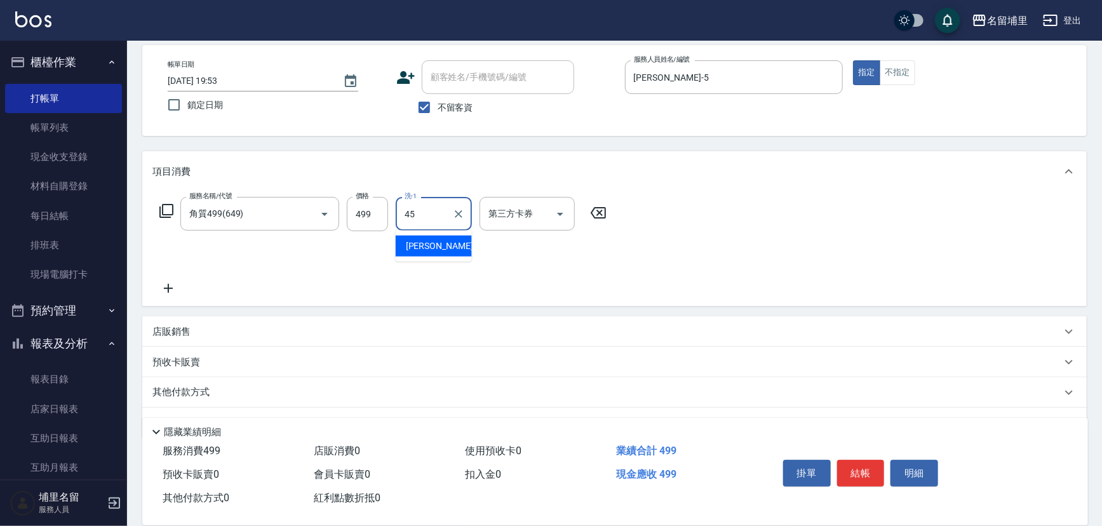
type input "[PERSON_NAME]-45"
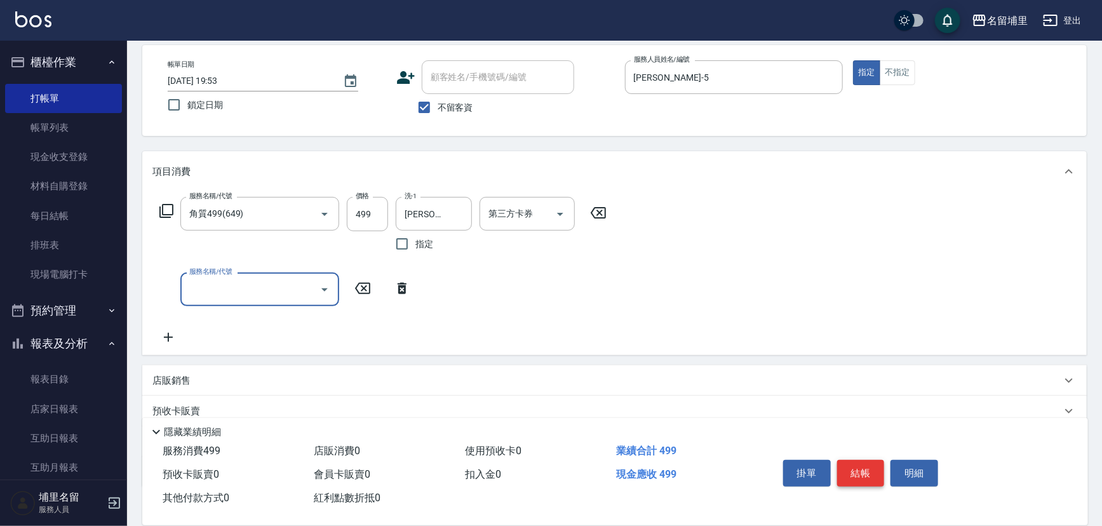
type input "0"
type input "酵素護1000(51000)"
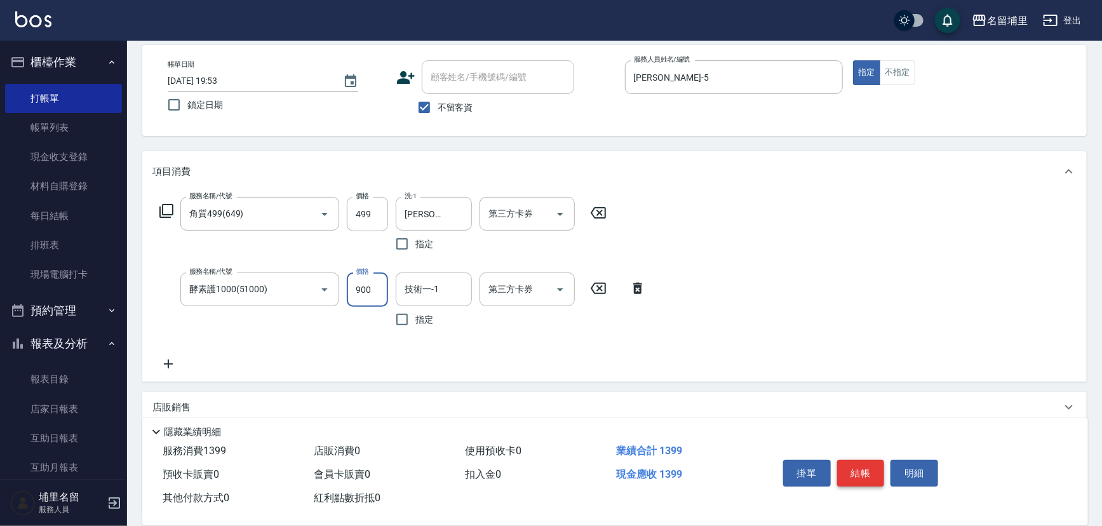
type input "900"
type input "[PERSON_NAME]-45"
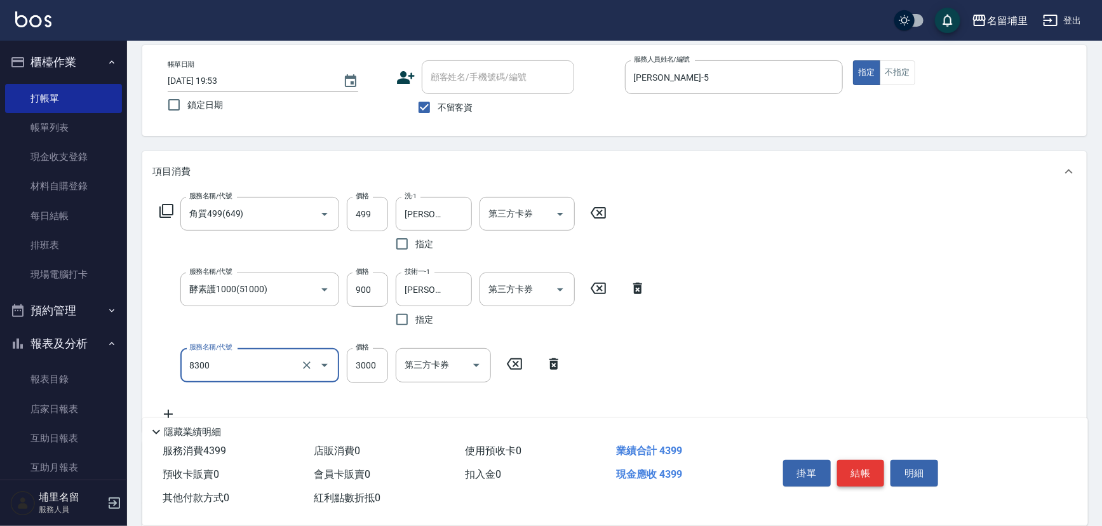
type input "儲3000(8300)"
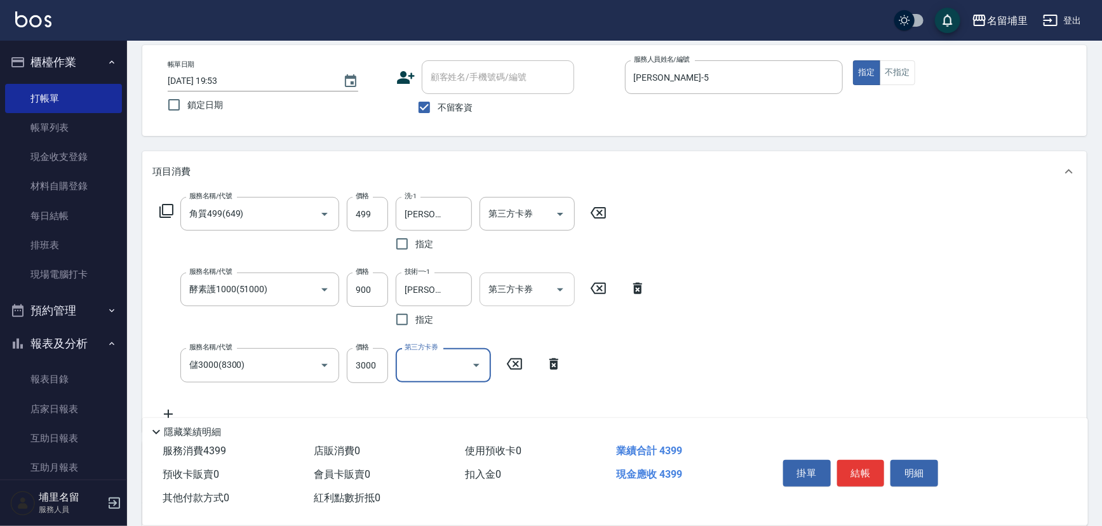
click at [558, 287] on icon "Open" at bounding box center [560, 289] width 15 height 15
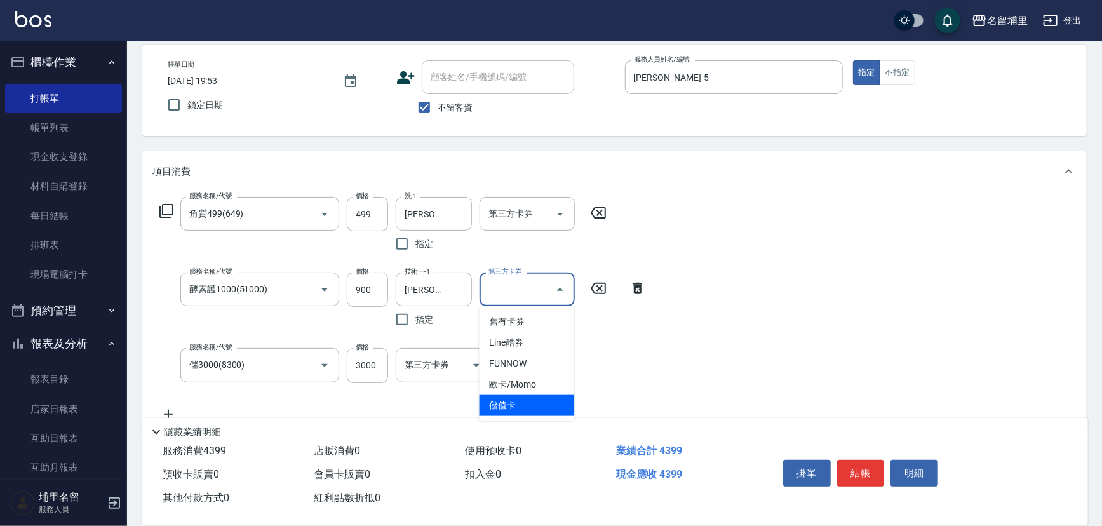
drag, startPoint x: 520, startPoint y: 427, endPoint x: 523, endPoint y: 417, distance: 9.9
click at [521, 424] on div "隱藏業績明細" at bounding box center [619, 431] width 940 height 15
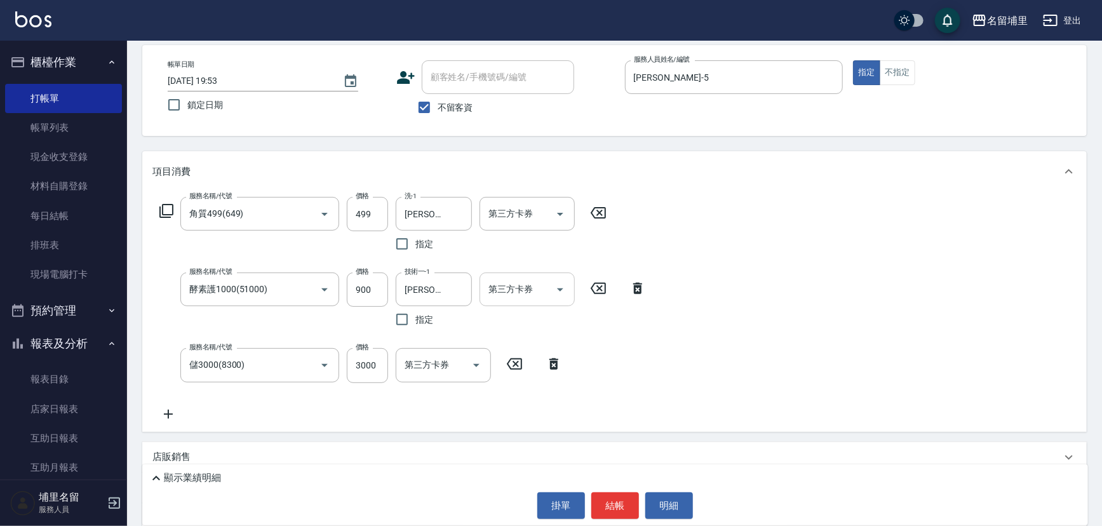
click at [562, 291] on icon "Open" at bounding box center [560, 289] width 15 height 15
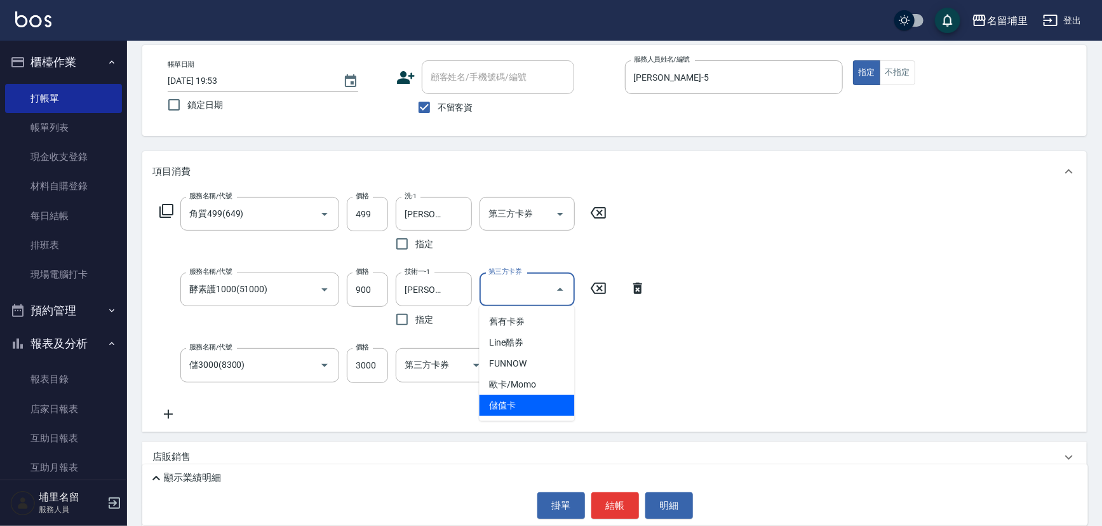
drag, startPoint x: 514, startPoint y: 406, endPoint x: 523, endPoint y: 385, distance: 22.8
click at [515, 401] on span "儲值卡" at bounding box center [527, 405] width 95 height 21
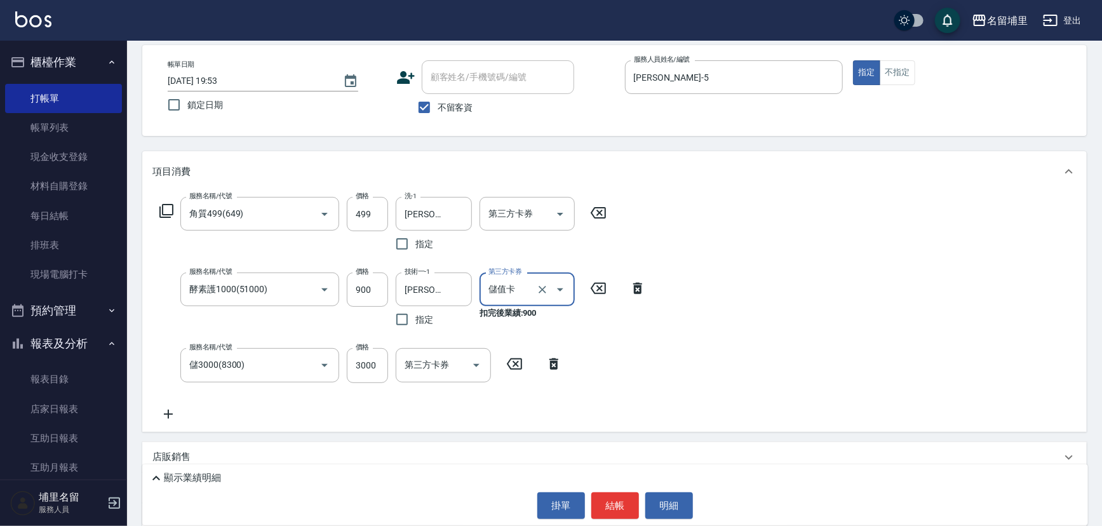
type input "儲值卡"
click at [560, 216] on icon "Open" at bounding box center [560, 213] width 15 height 15
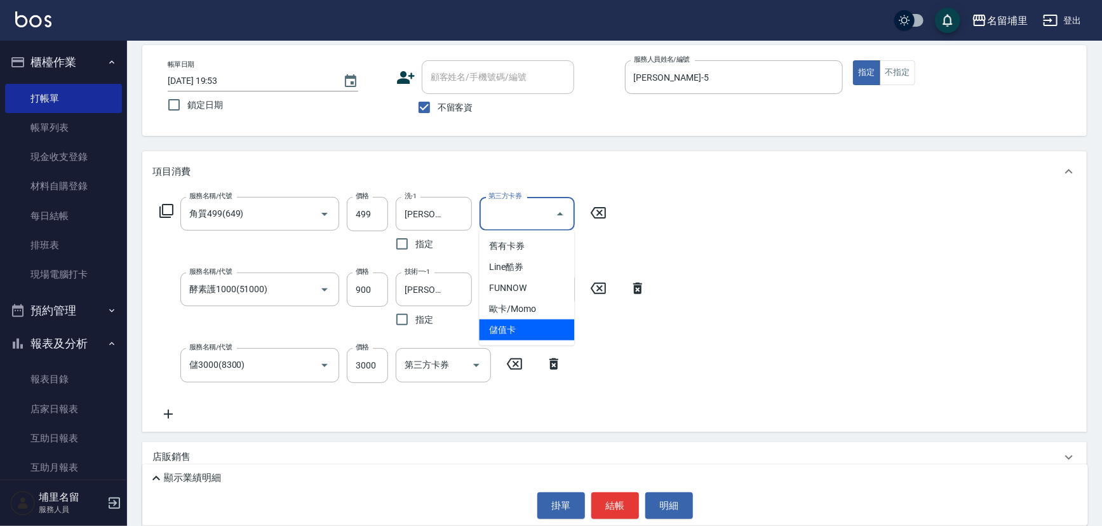
drag, startPoint x: 513, startPoint y: 325, endPoint x: 584, endPoint y: 362, distance: 80.1
click at [513, 326] on span "儲值卡" at bounding box center [527, 330] width 95 height 21
type input "儲值卡"
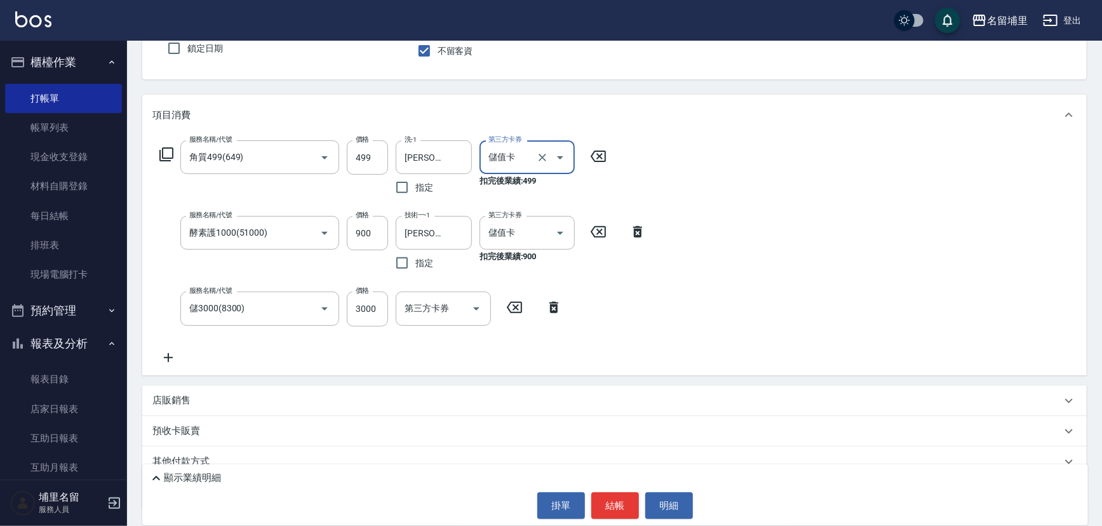
scroll to position [165, 0]
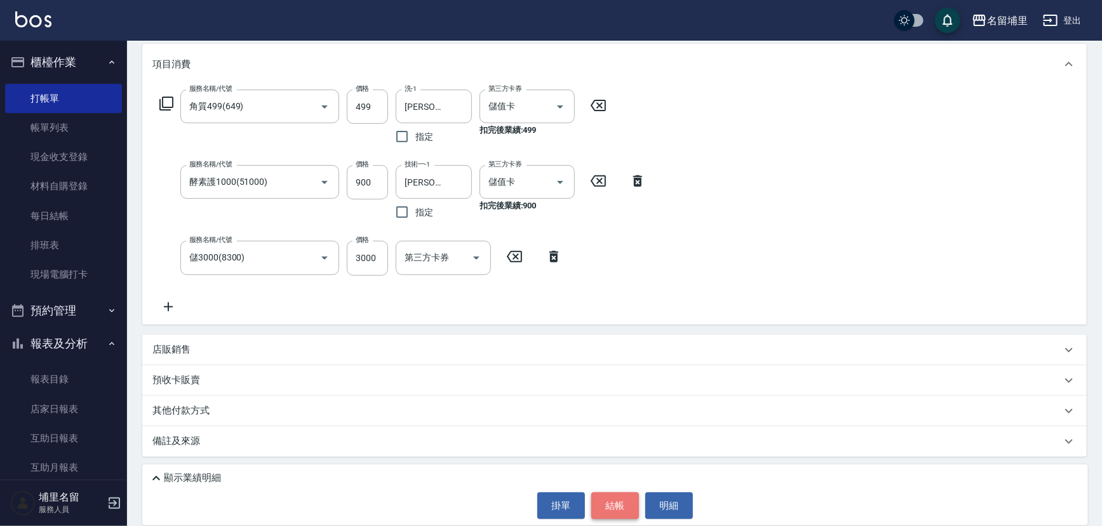
click at [622, 502] on button "結帳" at bounding box center [615, 505] width 48 height 27
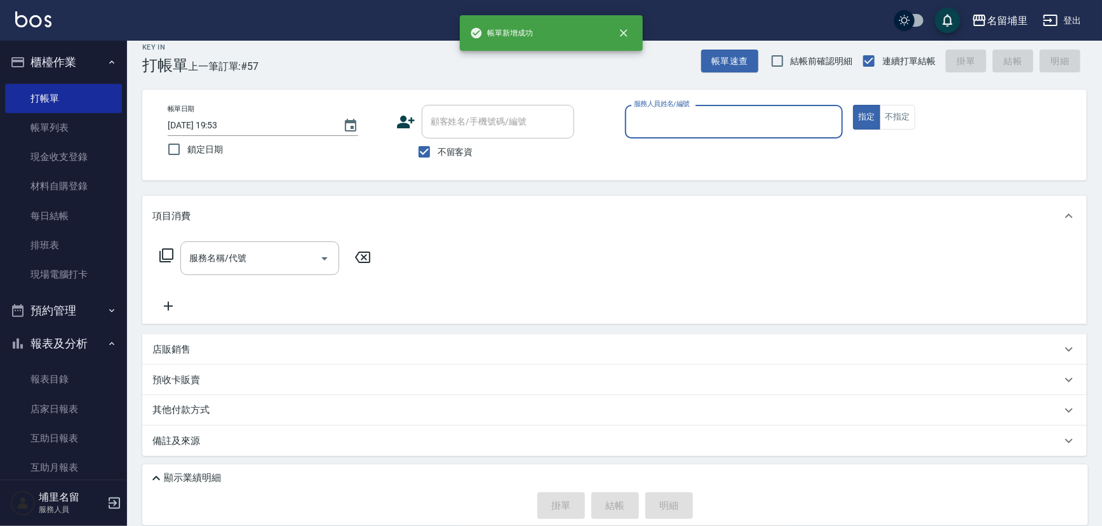
scroll to position [13, 0]
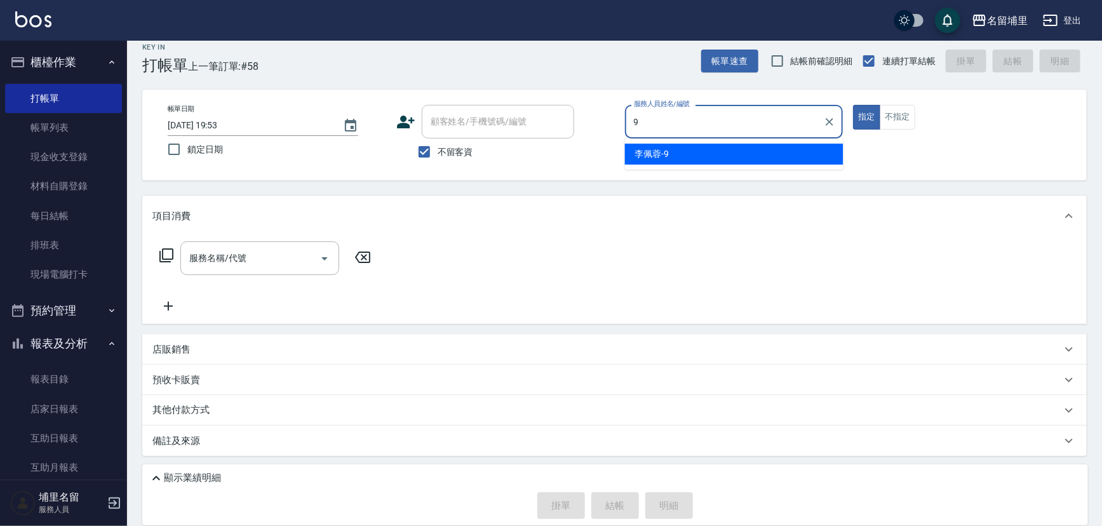
type input "[PERSON_NAME]-9"
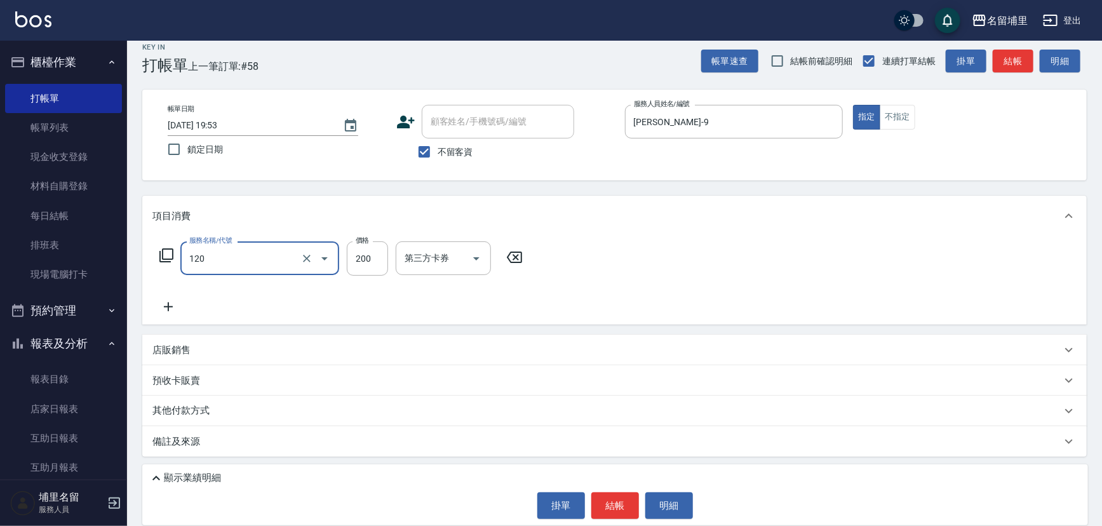
type input "New洗200(120)"
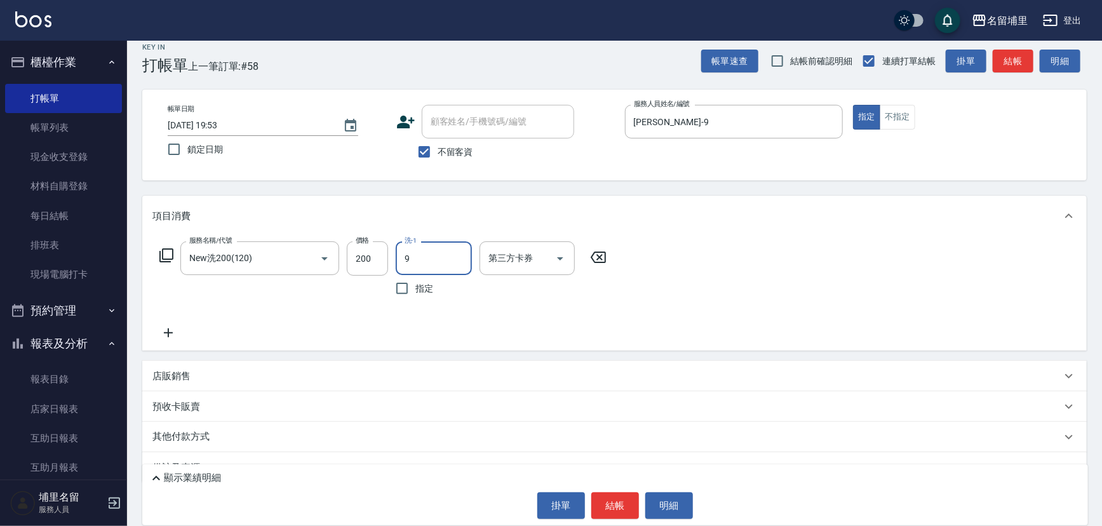
type input "[PERSON_NAME]-9"
click at [562, 253] on icon "Open" at bounding box center [560, 258] width 15 height 15
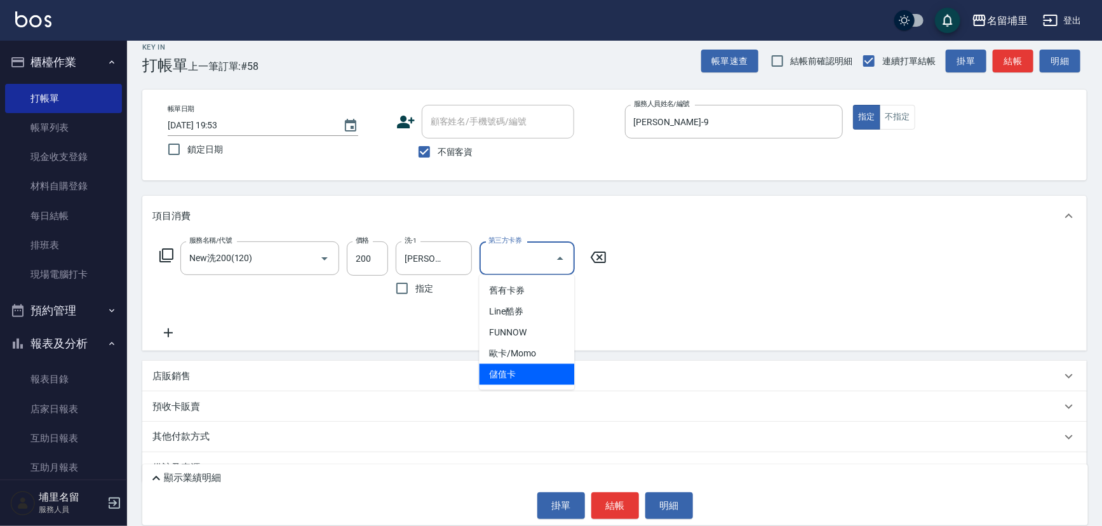
click at [536, 384] on span "儲值卡" at bounding box center [527, 374] width 95 height 21
type input "儲值卡"
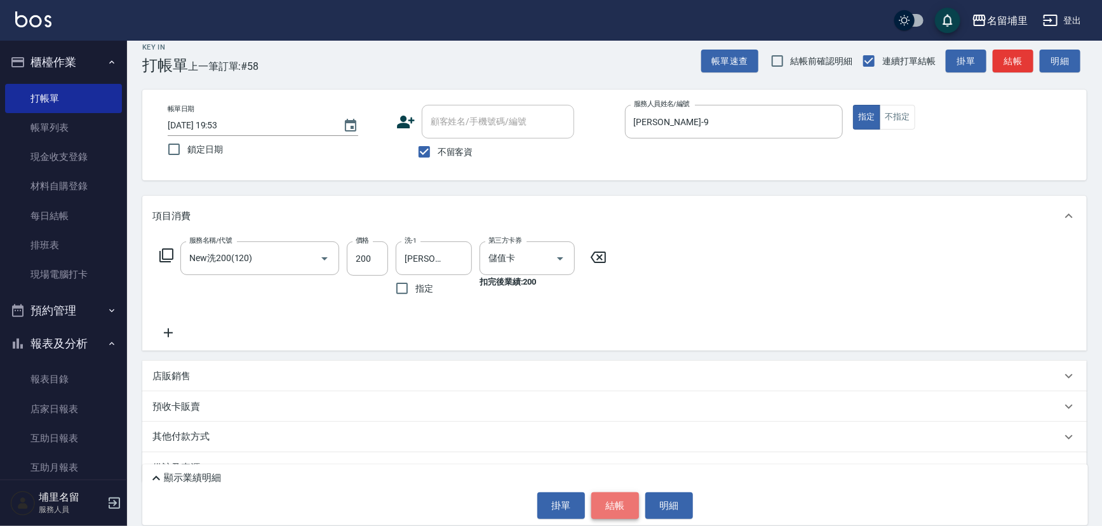
click at [603, 502] on button "結帳" at bounding box center [615, 505] width 48 height 27
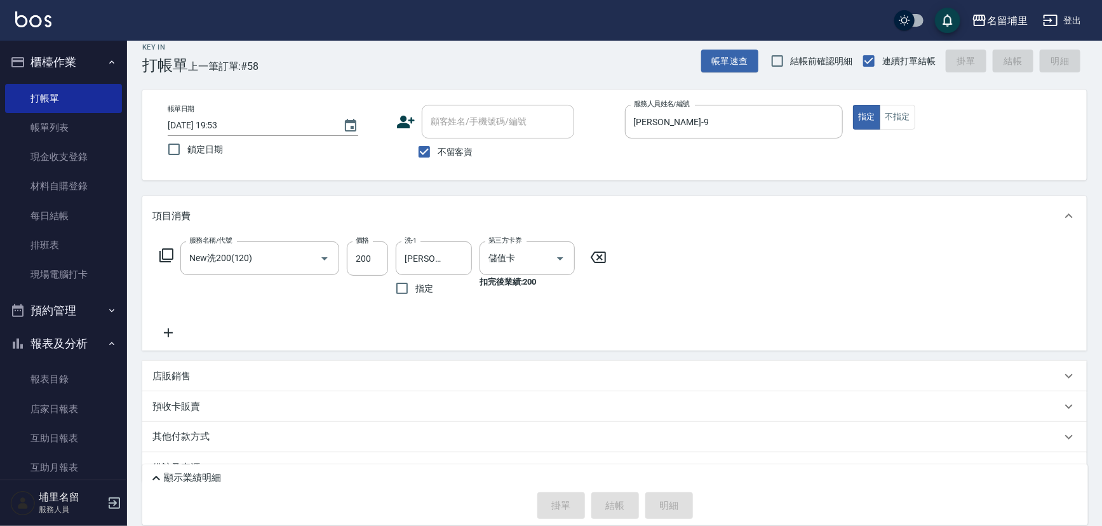
type input "[DATE] 19:54"
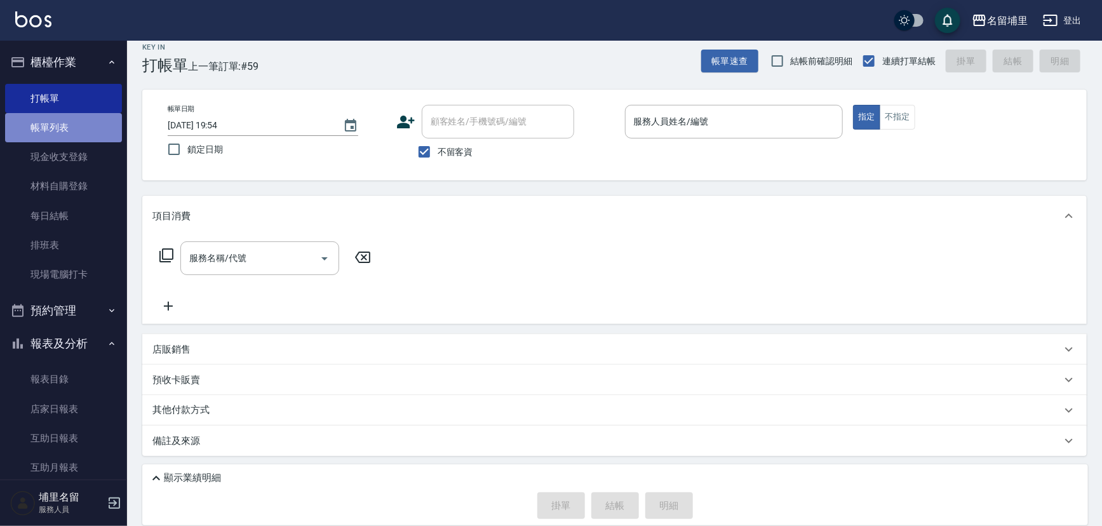
click at [99, 126] on link "帳單列表" at bounding box center [63, 127] width 117 height 29
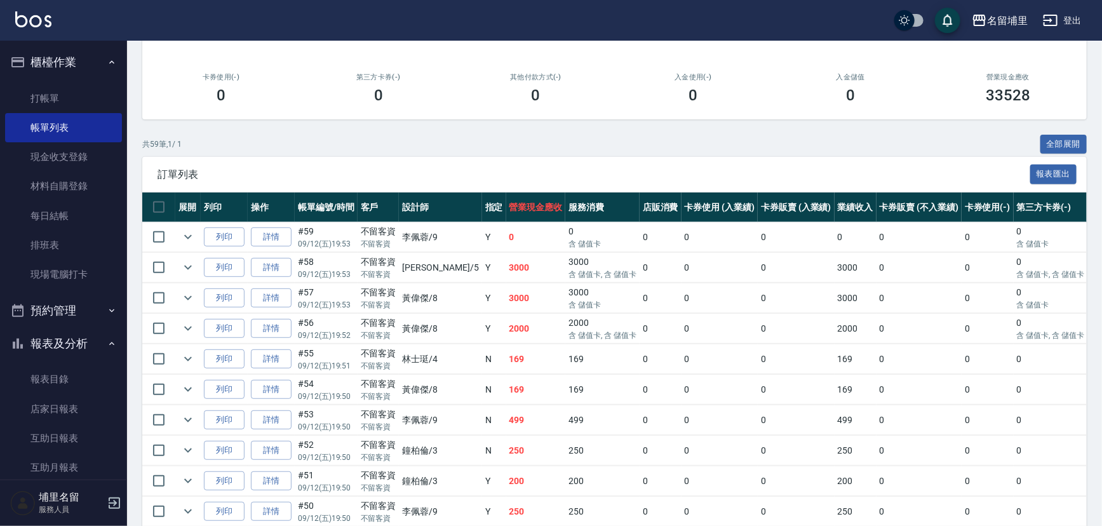
scroll to position [173, 0]
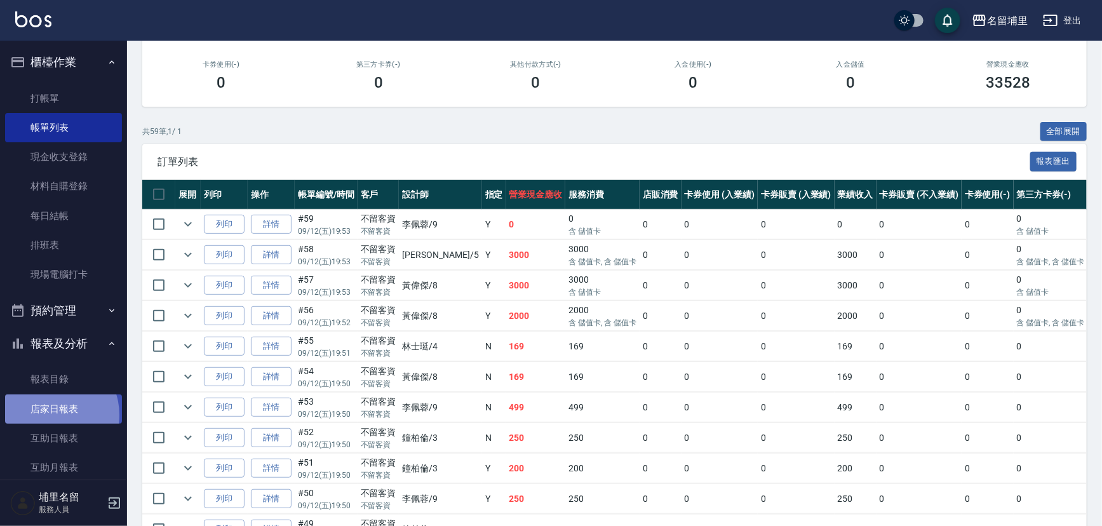
drag, startPoint x: 50, startPoint y: 415, endPoint x: 64, endPoint y: 407, distance: 15.9
click at [51, 413] on link "店家日報表" at bounding box center [63, 409] width 117 height 29
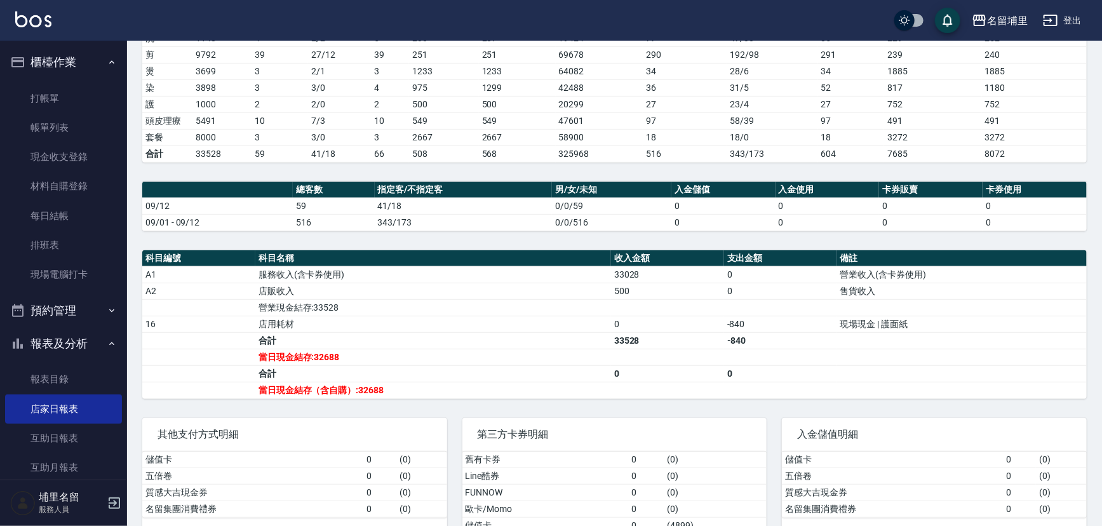
scroll to position [231, 0]
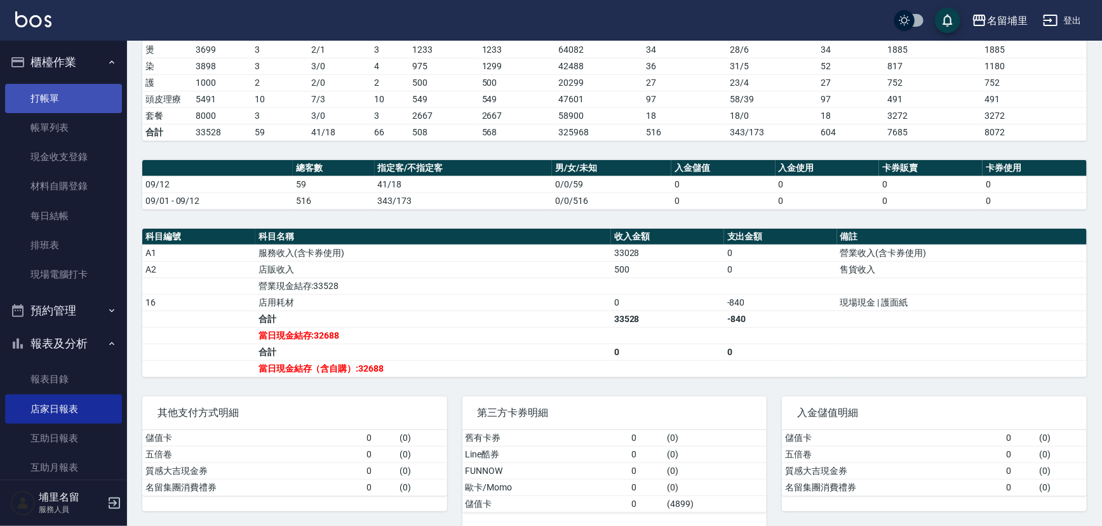
click at [48, 91] on link "打帳單" at bounding box center [63, 98] width 117 height 29
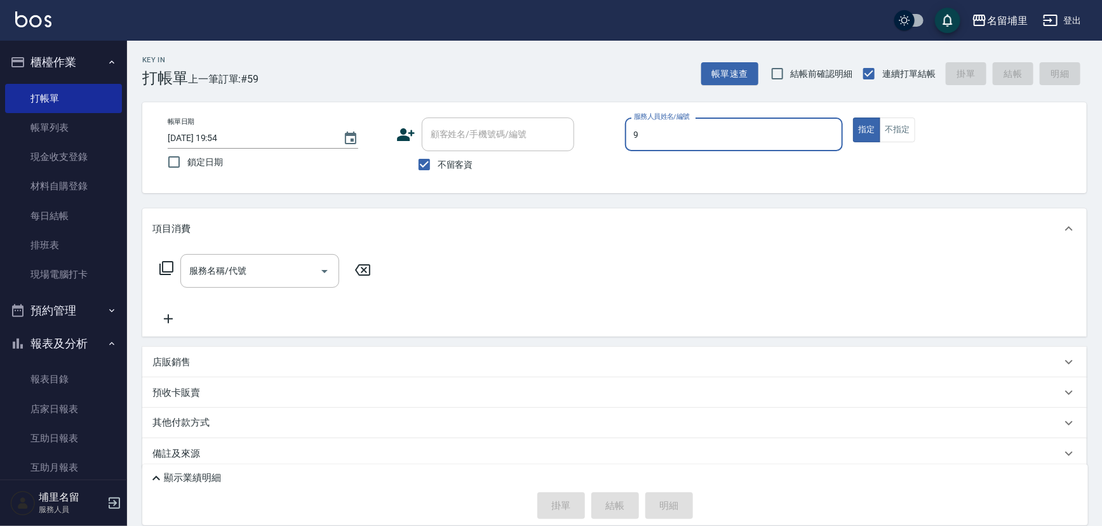
type input "[PERSON_NAME]-9"
type button "true"
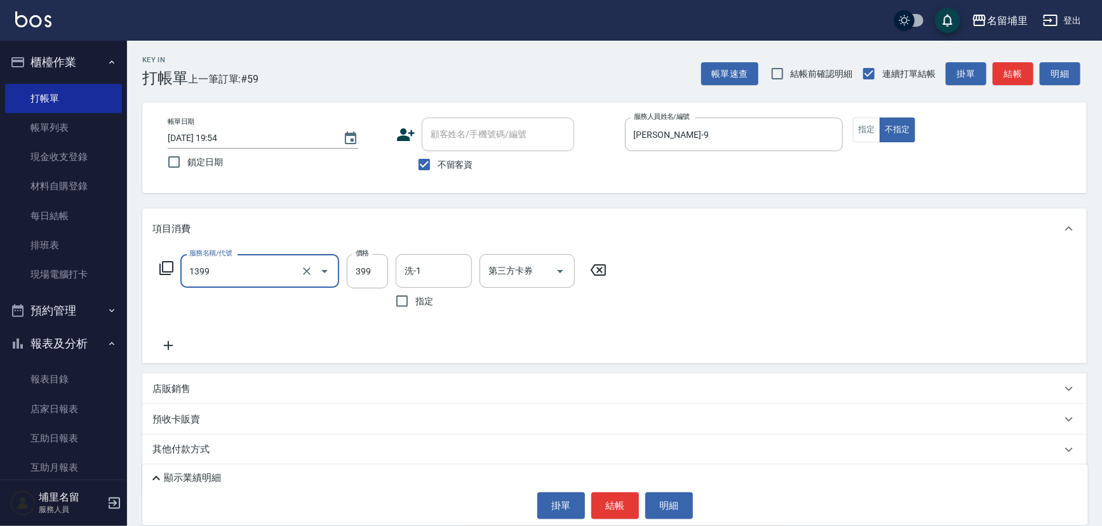
type input "海鹽洗髮399(1399)"
type input "449"
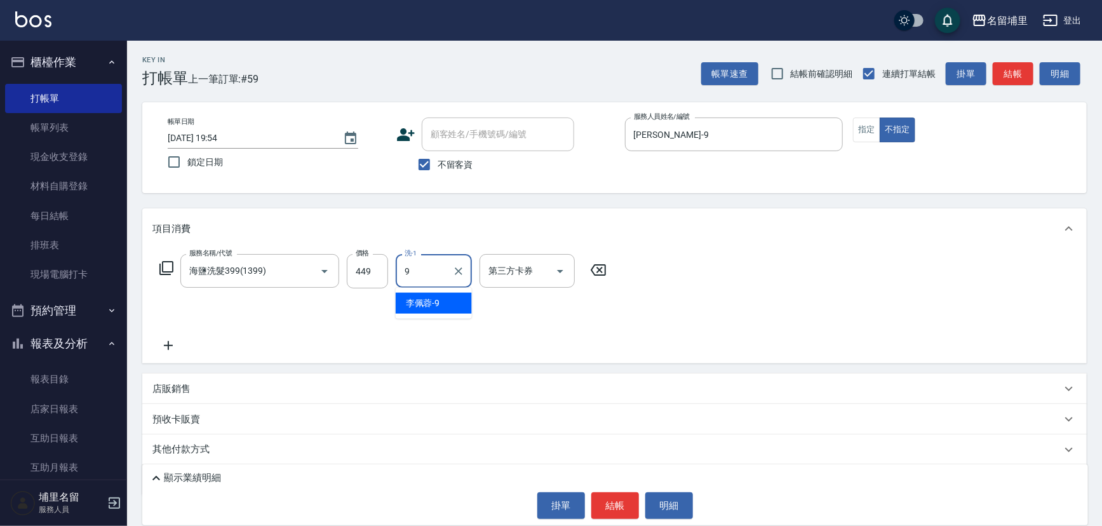
type input "[PERSON_NAME]-9"
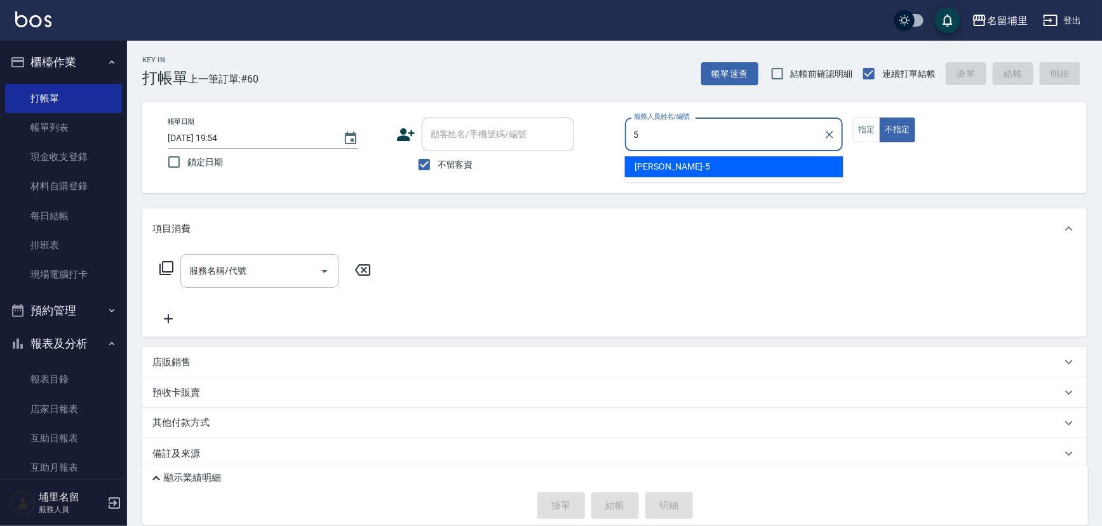
type input "[PERSON_NAME]-5"
type button "false"
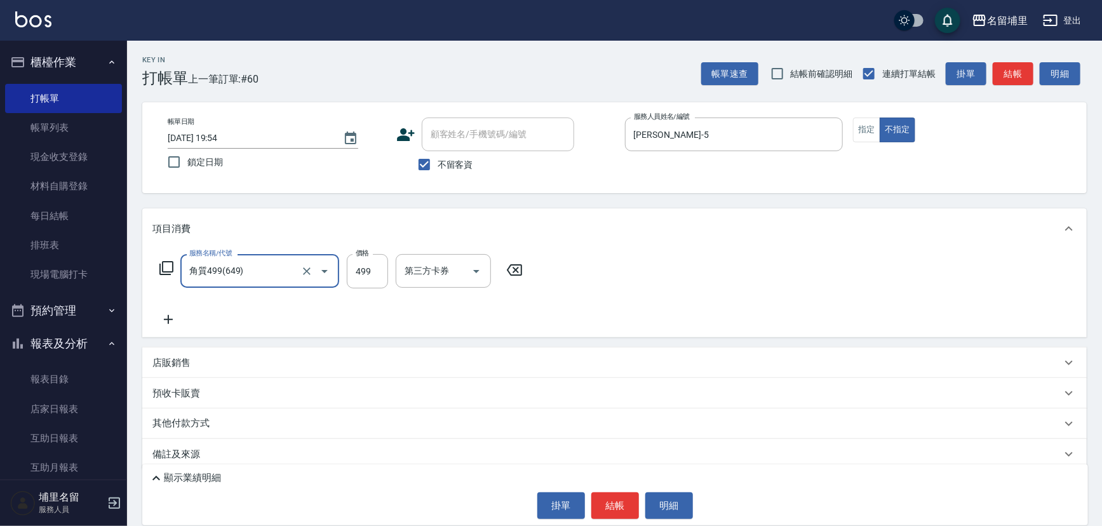
type input "角質499(649)"
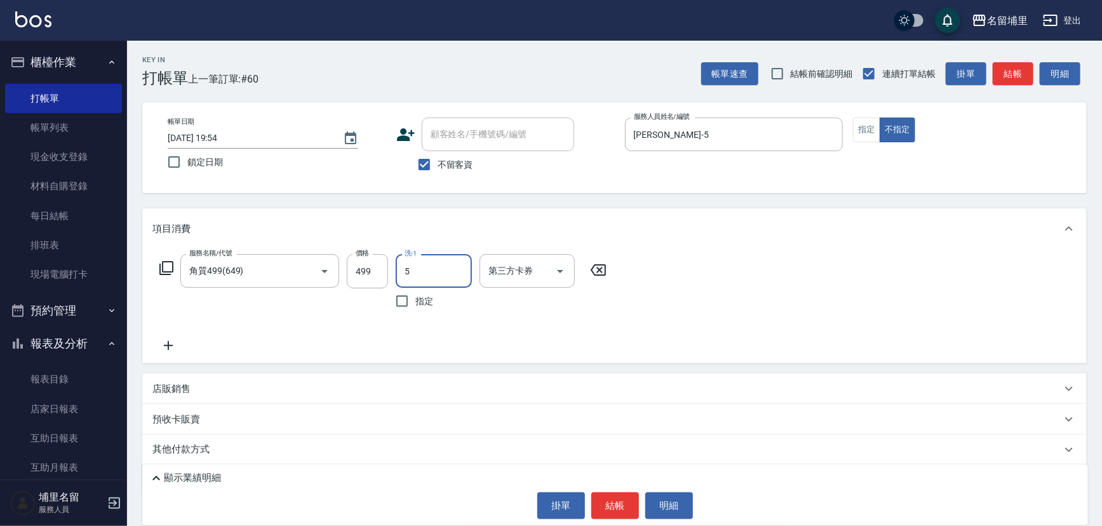
type input "[PERSON_NAME]-5"
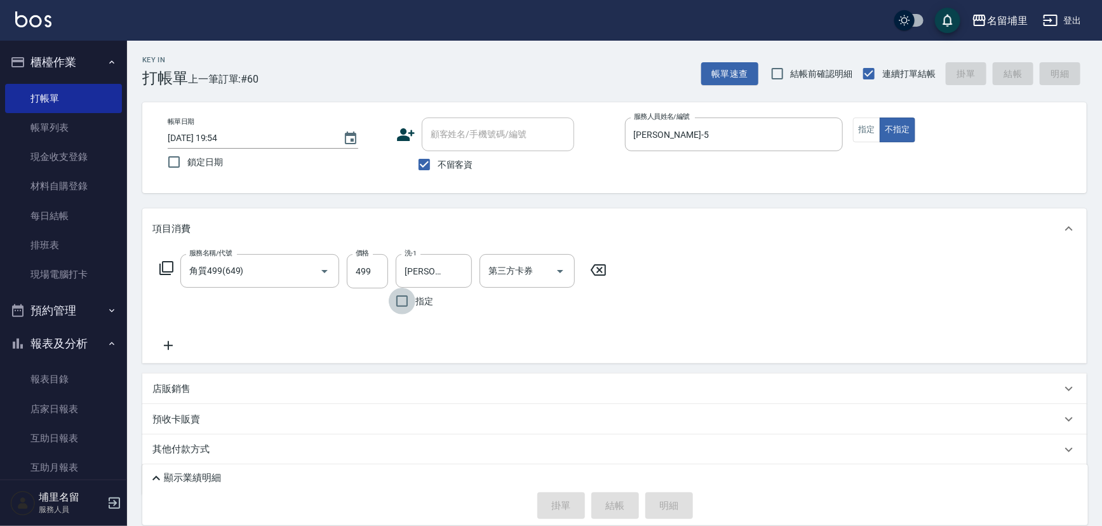
type input "[DATE] 19:55"
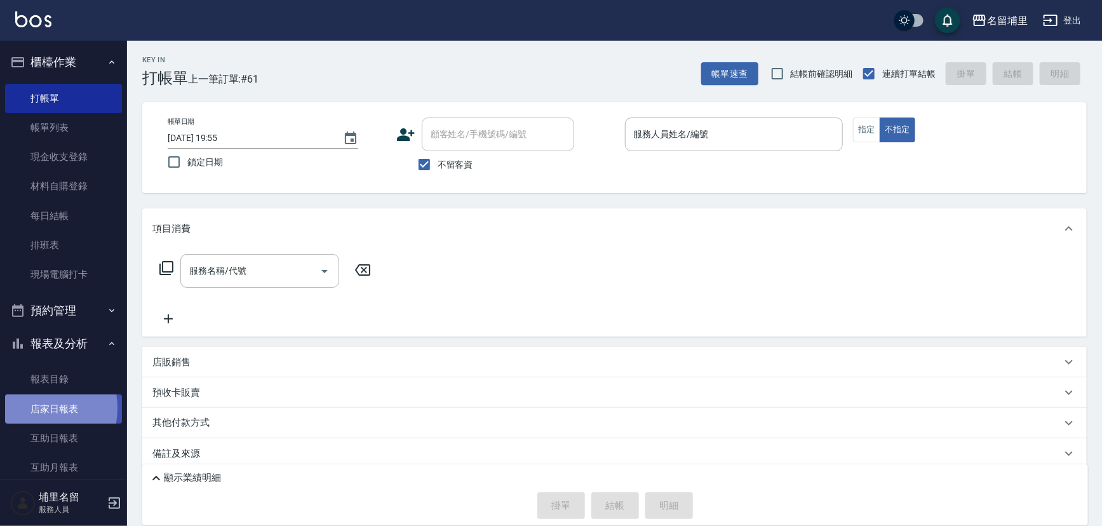
click at [30, 408] on link "店家日報表" at bounding box center [63, 409] width 117 height 29
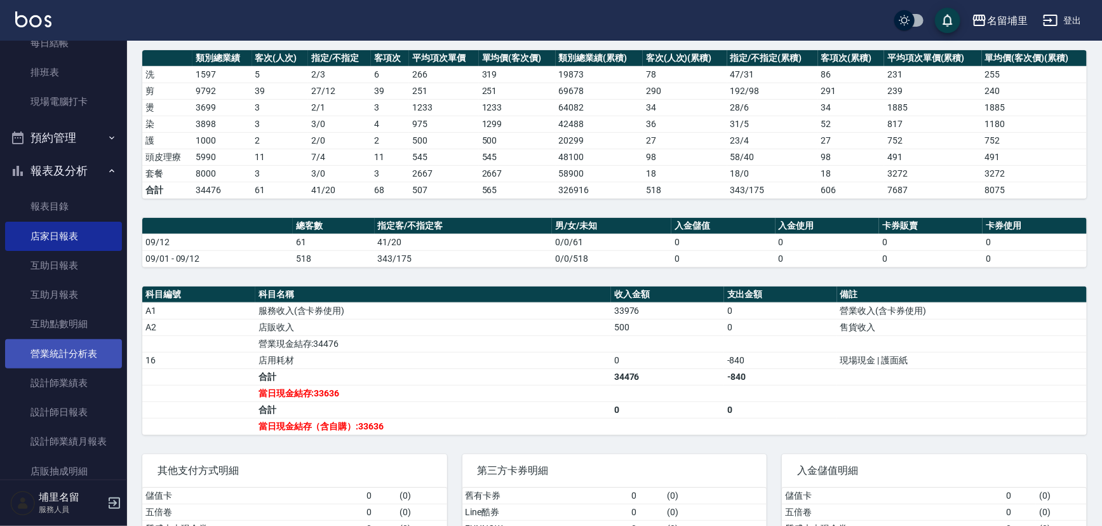
scroll to position [260, 0]
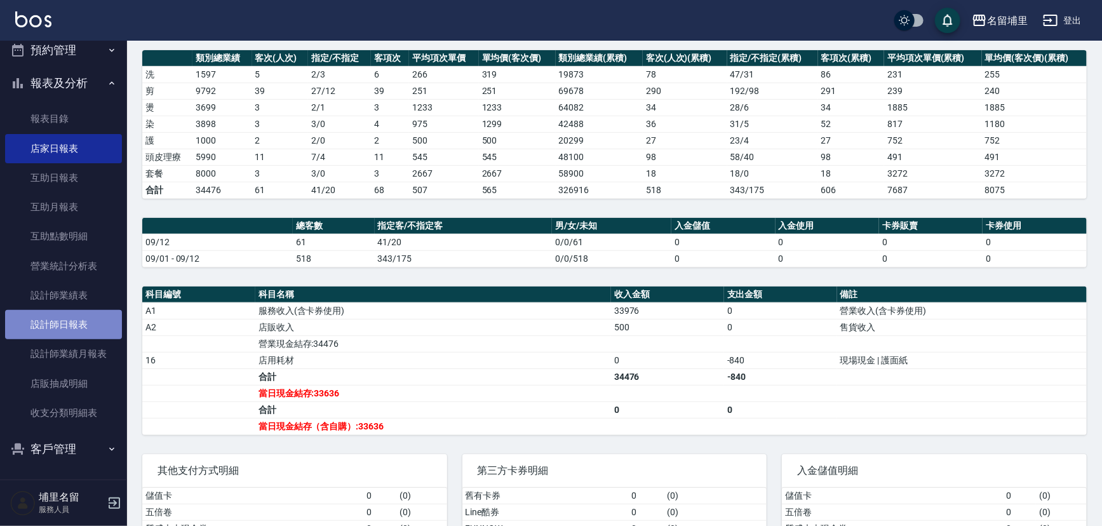
click at [100, 329] on link "設計師日報表" at bounding box center [63, 324] width 117 height 29
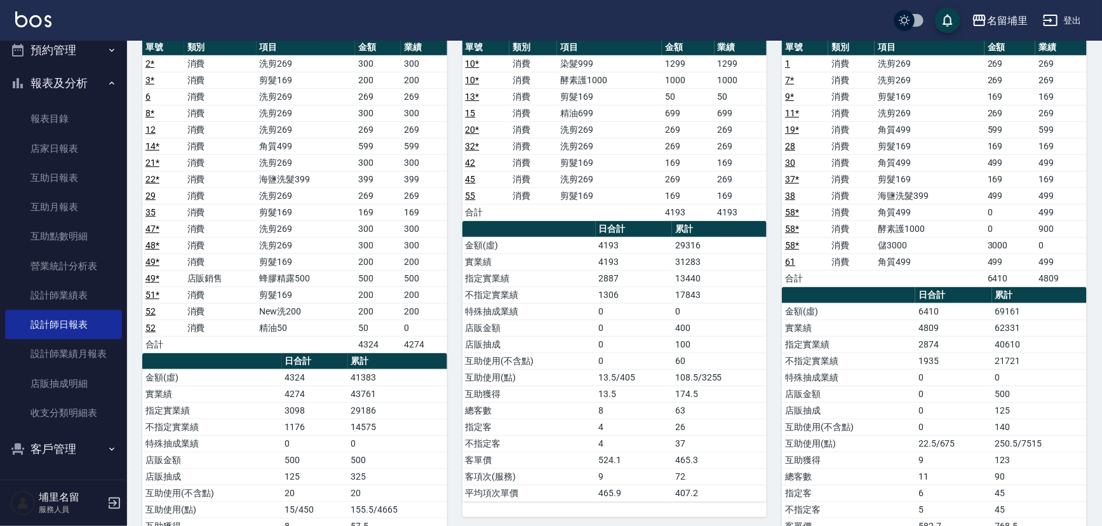
scroll to position [115, 0]
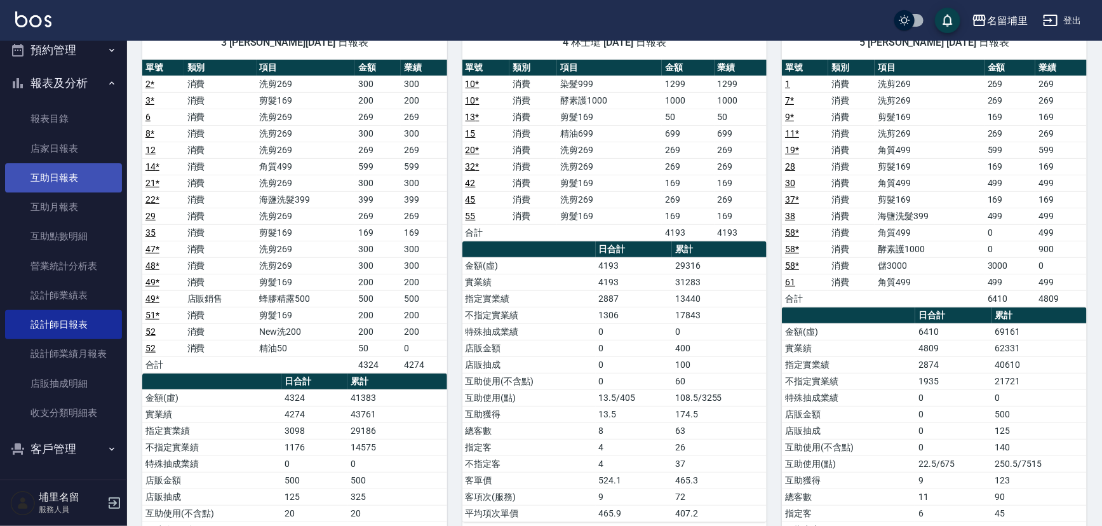
click at [55, 169] on link "互助日報表" at bounding box center [63, 177] width 117 height 29
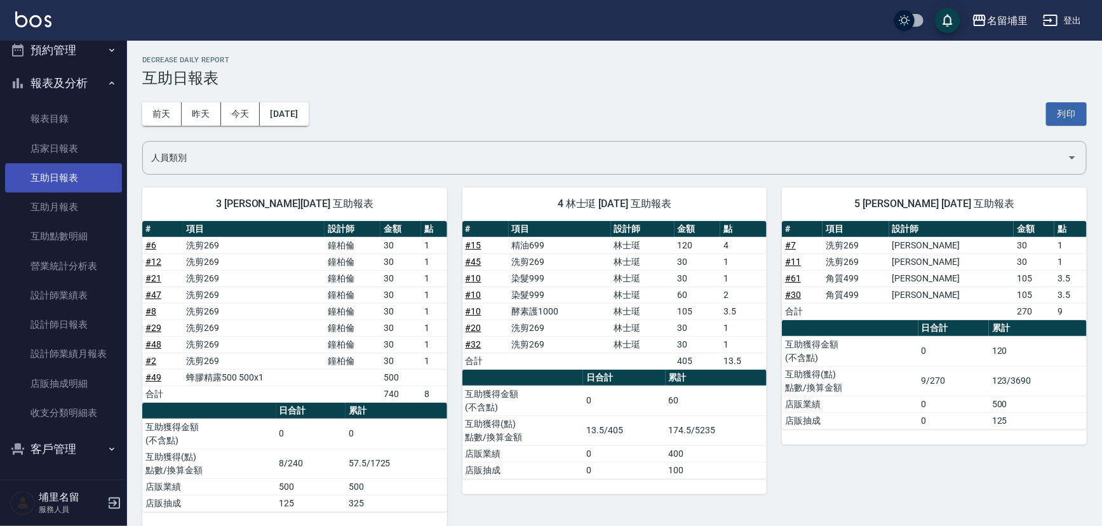
click at [82, 191] on link "互助日報表" at bounding box center [63, 177] width 117 height 29
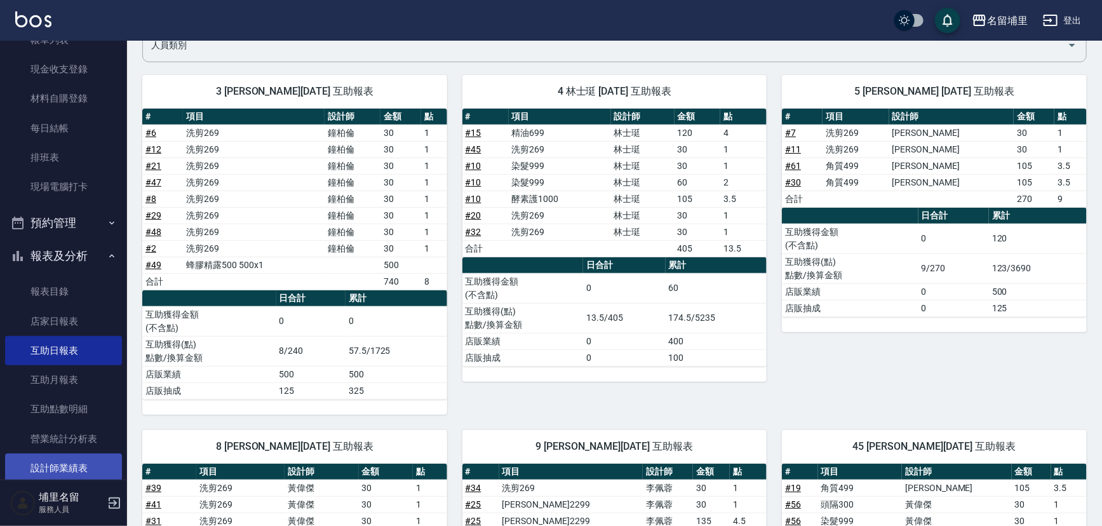
scroll to position [145, 0]
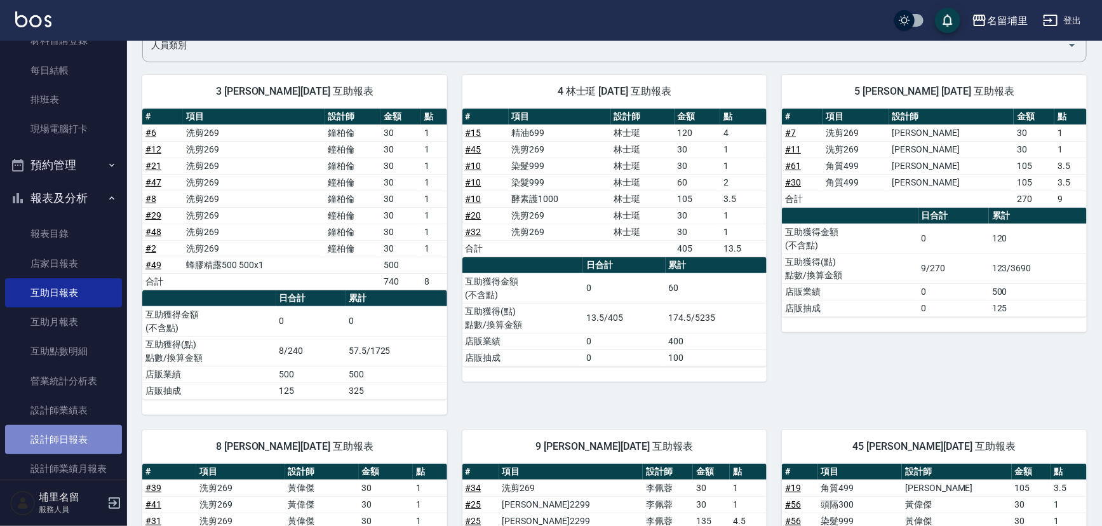
click at [78, 446] on link "設計師日報表" at bounding box center [63, 439] width 117 height 29
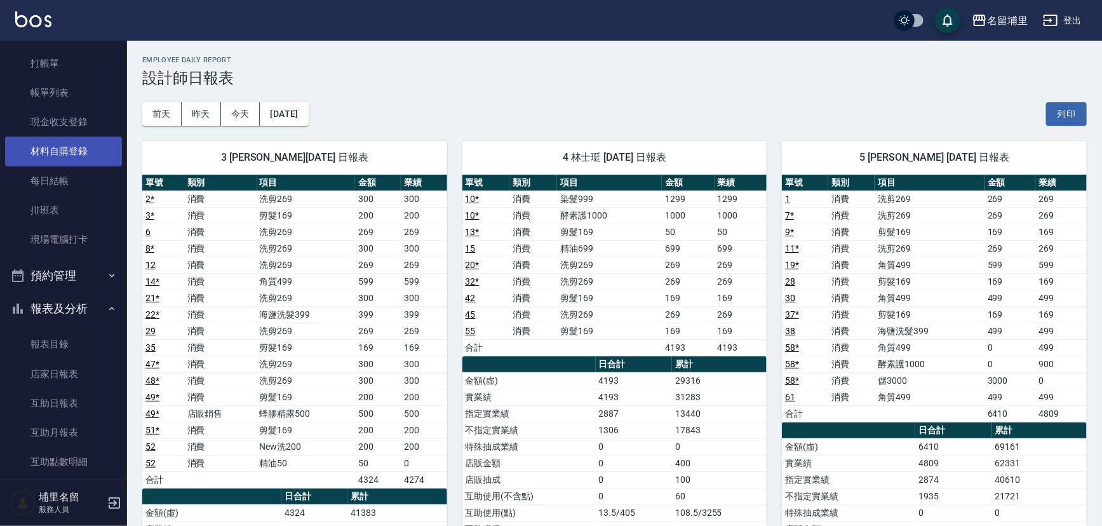
scroll to position [30, 0]
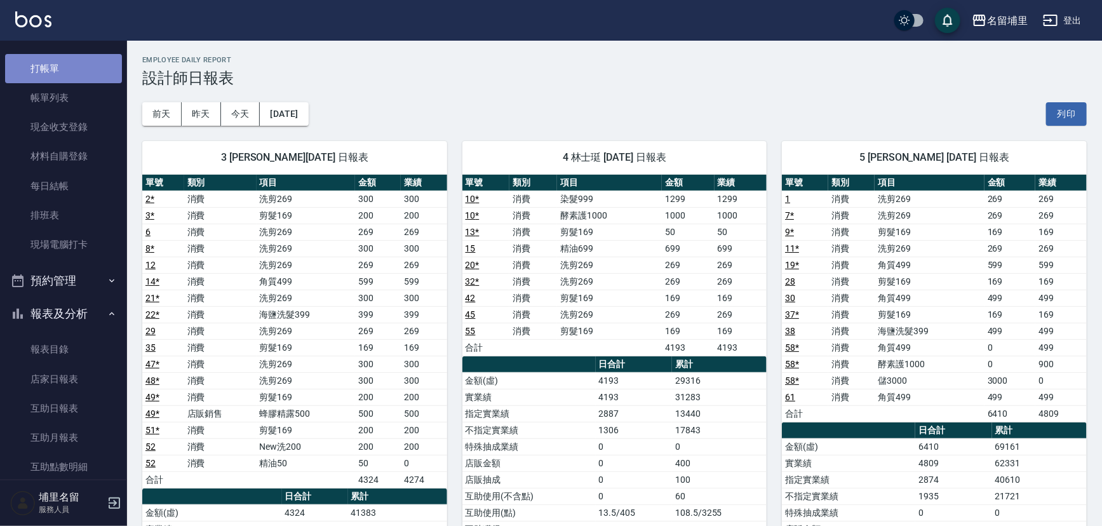
click at [81, 69] on link "打帳單" at bounding box center [63, 68] width 117 height 29
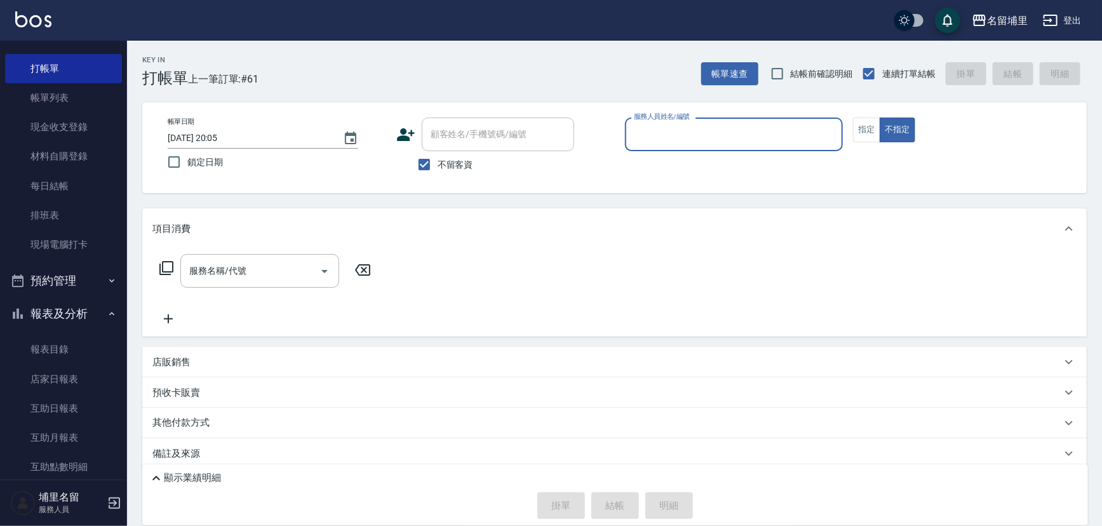
click at [663, 126] on input "服務人員姓名/編號" at bounding box center [734, 134] width 207 height 22
type input "[PERSON_NAME]-5"
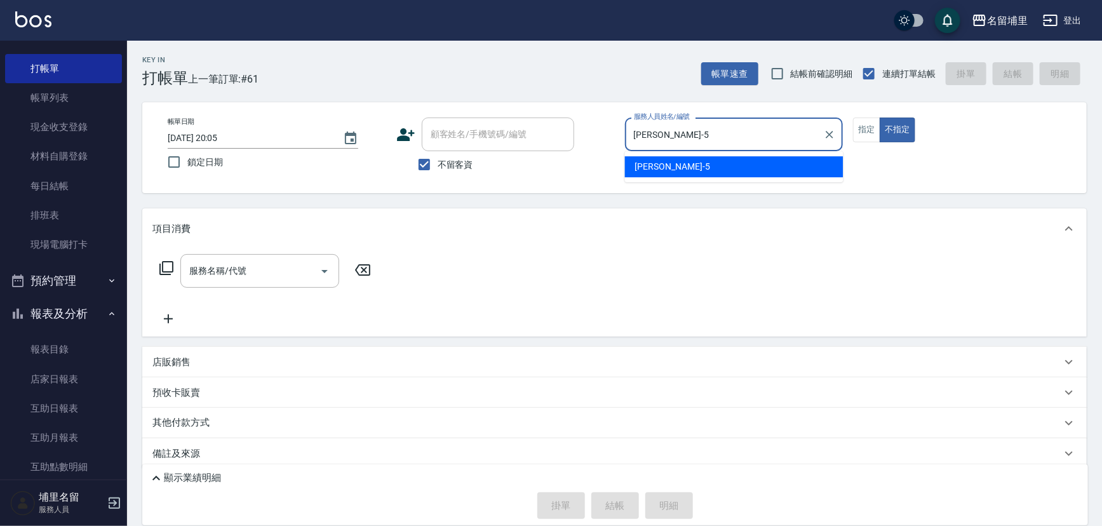
type button "false"
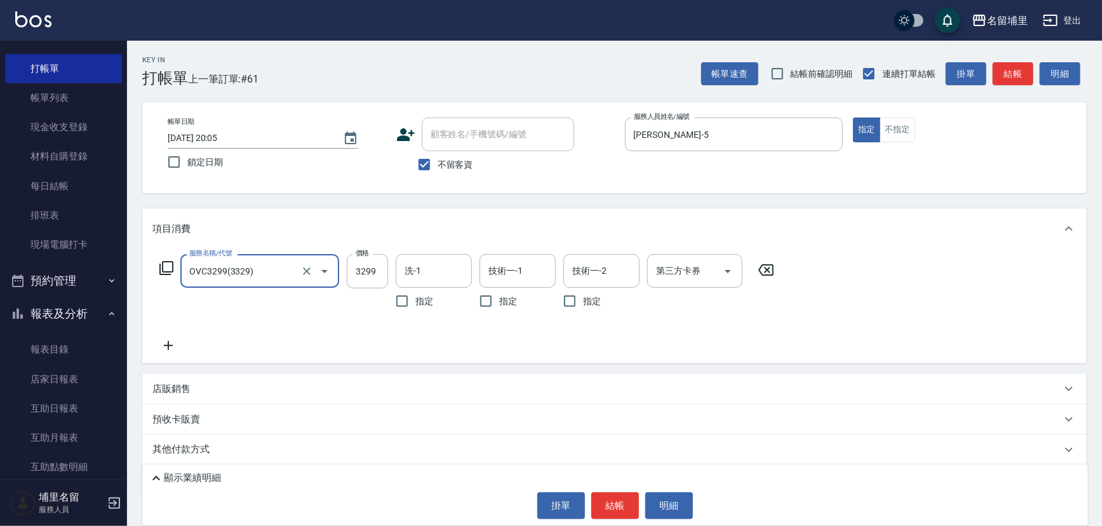
type input "OVC3299(3329)"
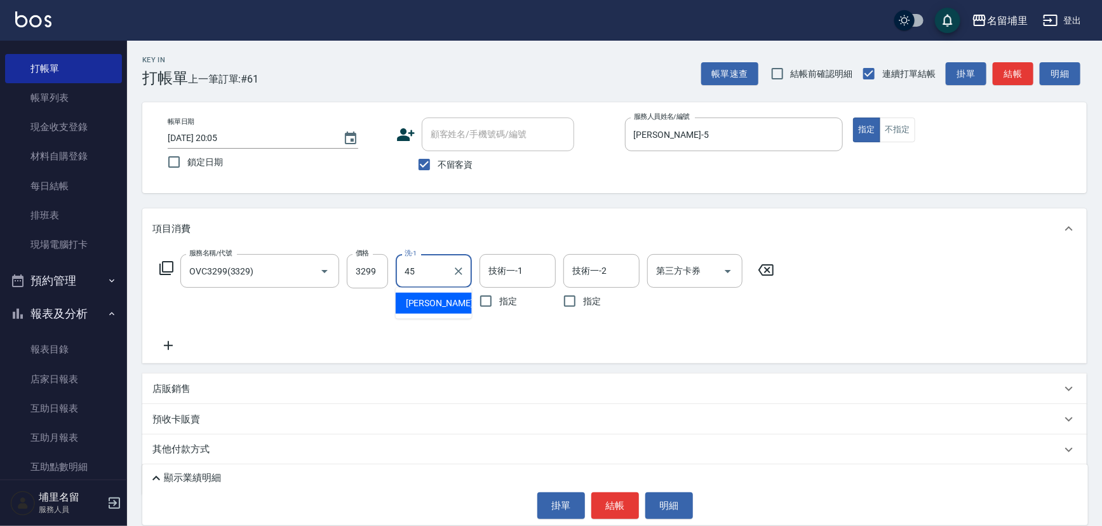
type input "[PERSON_NAME]-45"
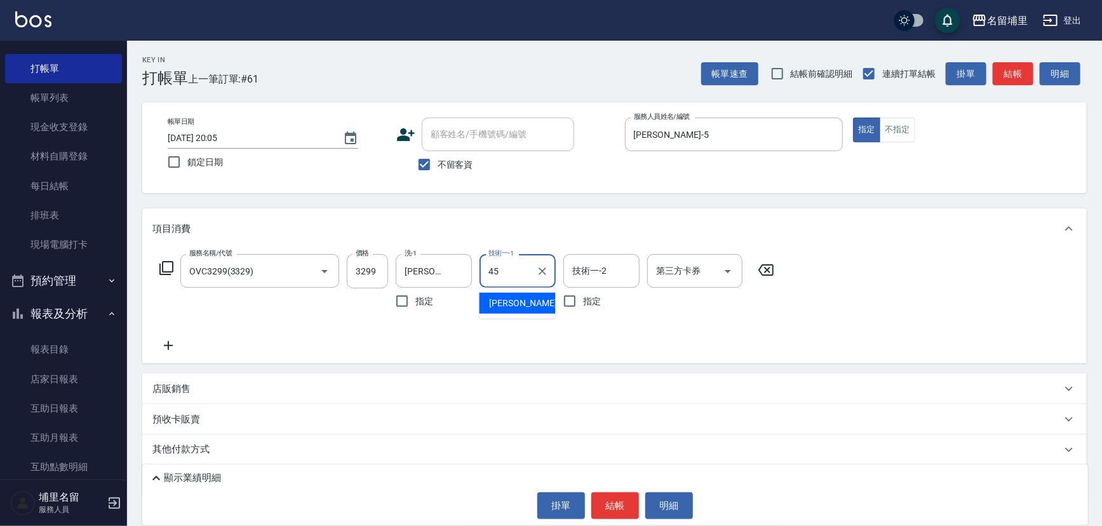
type input "[PERSON_NAME]-45"
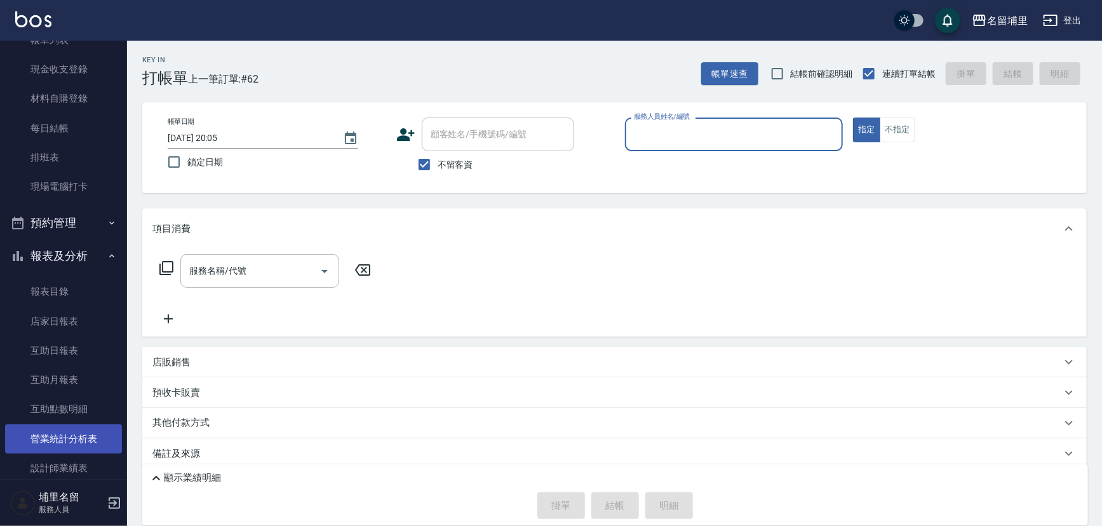
scroll to position [145, 0]
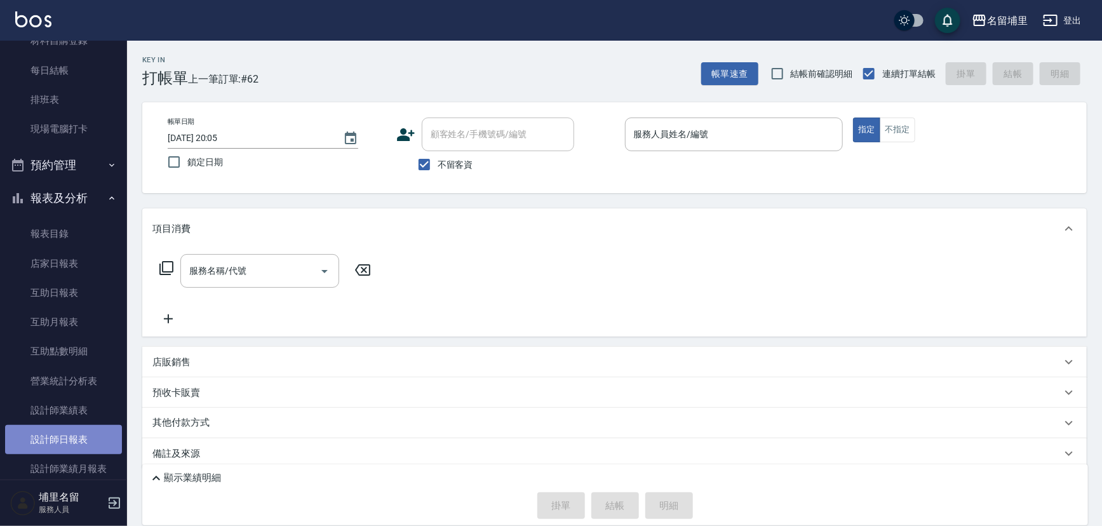
click at [78, 445] on link "設計師日報表" at bounding box center [63, 439] width 117 height 29
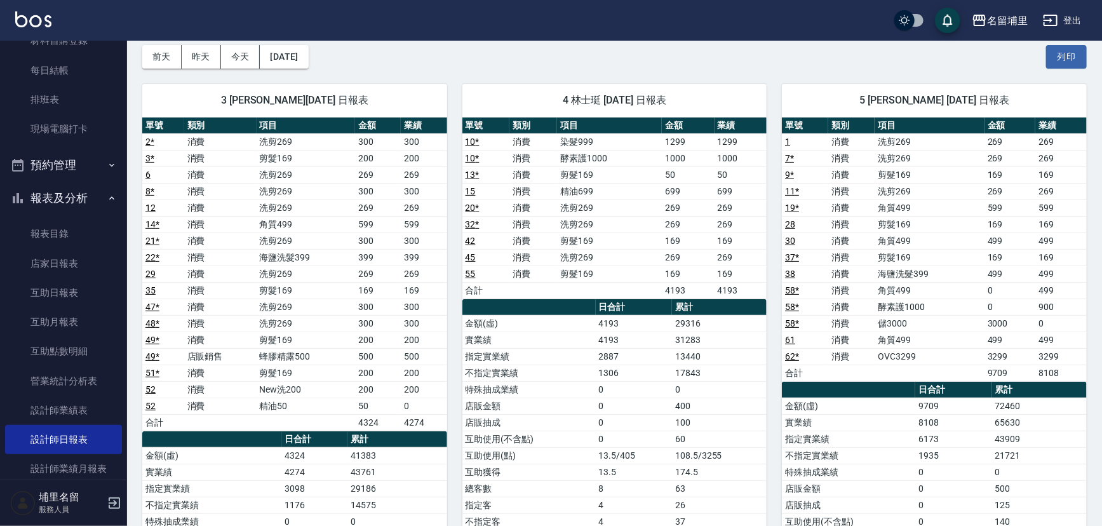
scroll to position [44, 0]
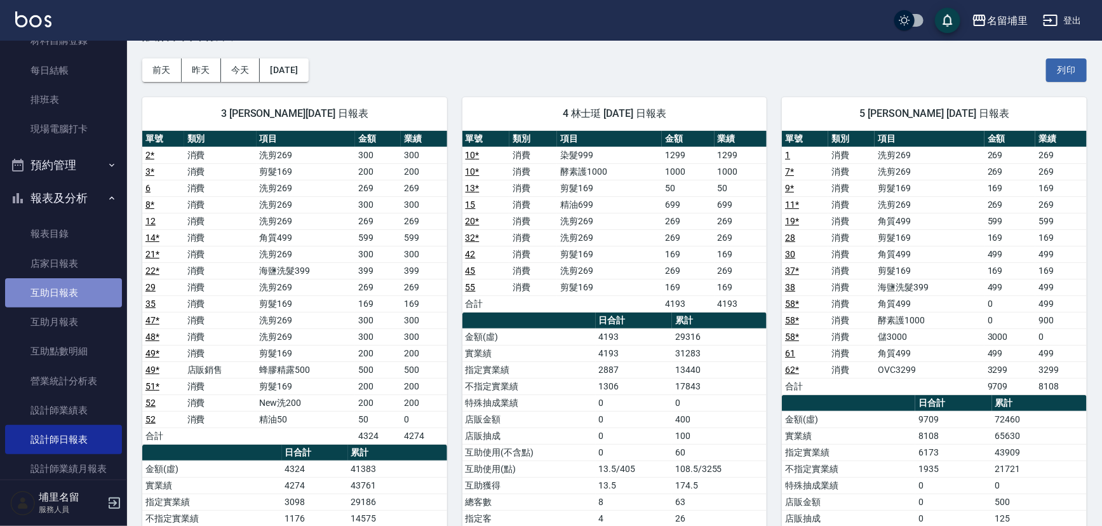
click at [77, 289] on link "互助日報表" at bounding box center [63, 292] width 117 height 29
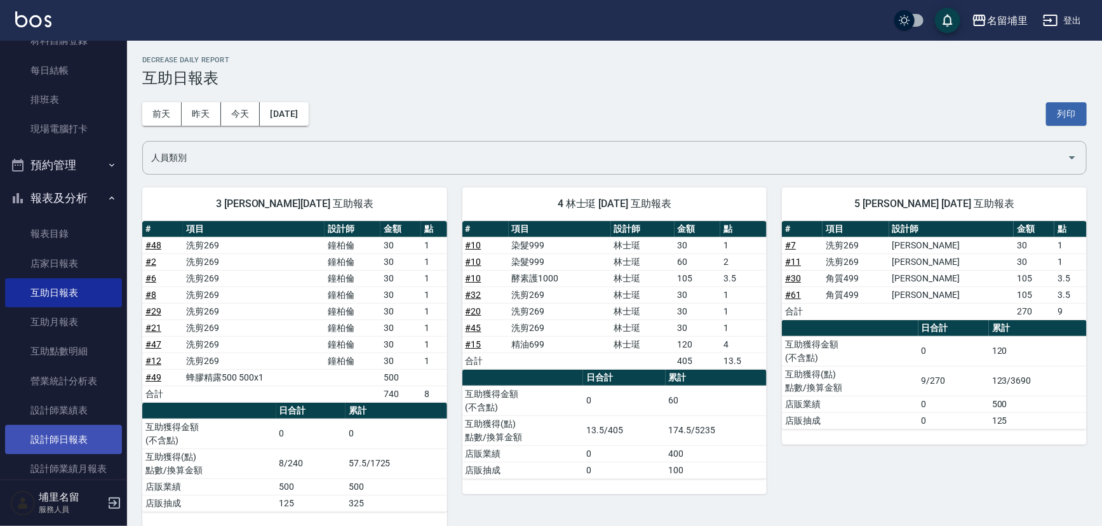
click at [64, 433] on link "設計師日報表" at bounding box center [63, 439] width 117 height 29
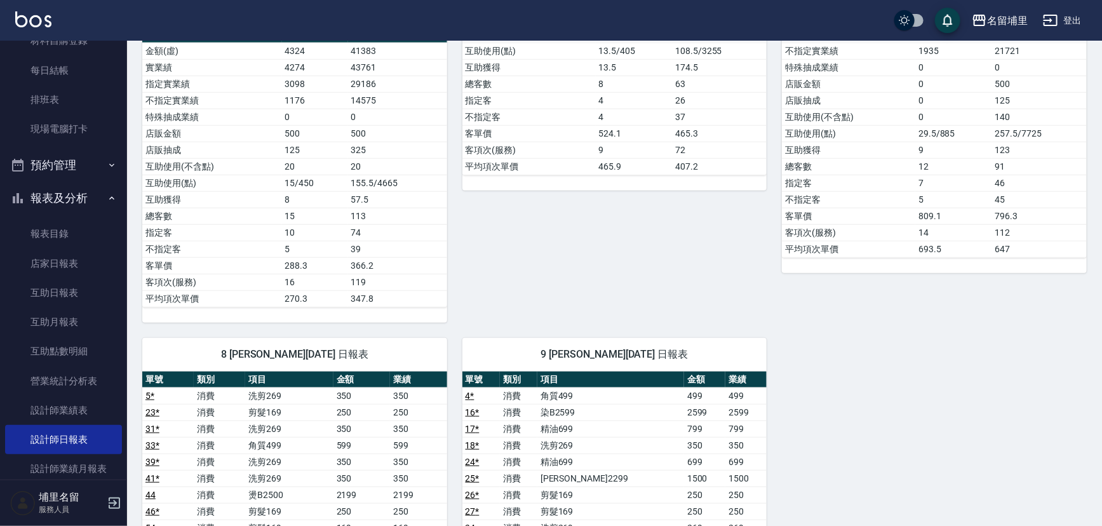
scroll to position [750, 0]
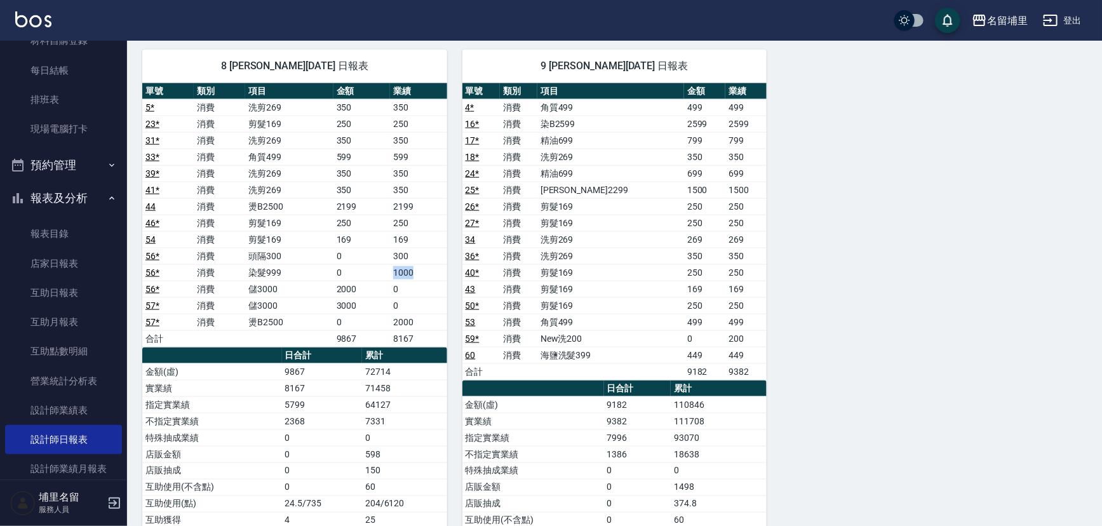
drag, startPoint x: 392, startPoint y: 273, endPoint x: 435, endPoint y: 269, distance: 43.4
click at [435, 269] on td "1000" at bounding box center [418, 272] width 57 height 17
drag, startPoint x: 435, startPoint y: 269, endPoint x: 426, endPoint y: 258, distance: 14.0
click at [435, 267] on td "1000" at bounding box center [418, 272] width 57 height 17
drag, startPoint x: 426, startPoint y: 254, endPoint x: 379, endPoint y: 253, distance: 46.4
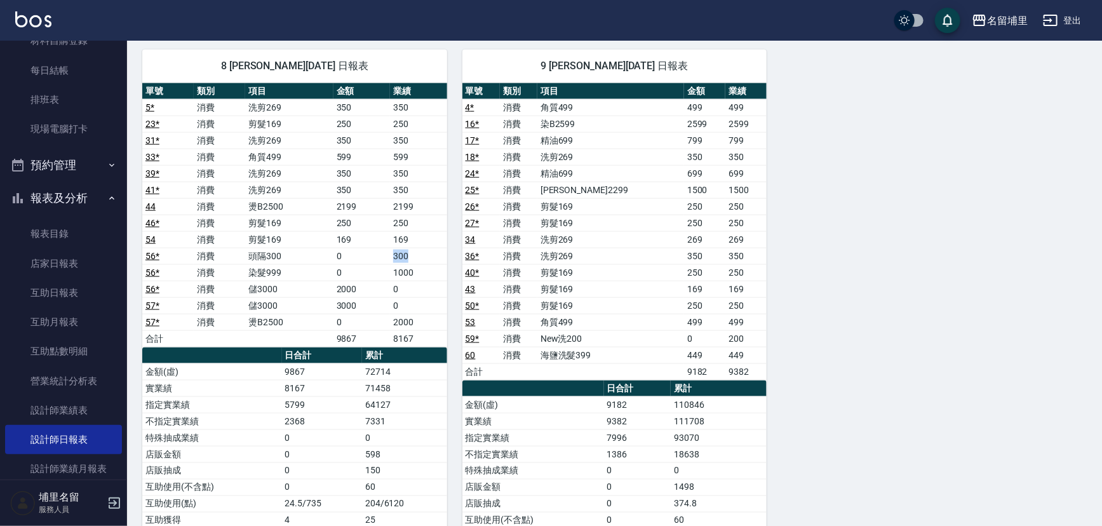
click at [379, 253] on tr "56 * 消費 頭隔300 0 300" at bounding box center [294, 256] width 305 height 17
click at [379, 253] on td "0" at bounding box center [362, 256] width 57 height 17
click at [60, 263] on link "店家日報表" at bounding box center [63, 263] width 117 height 29
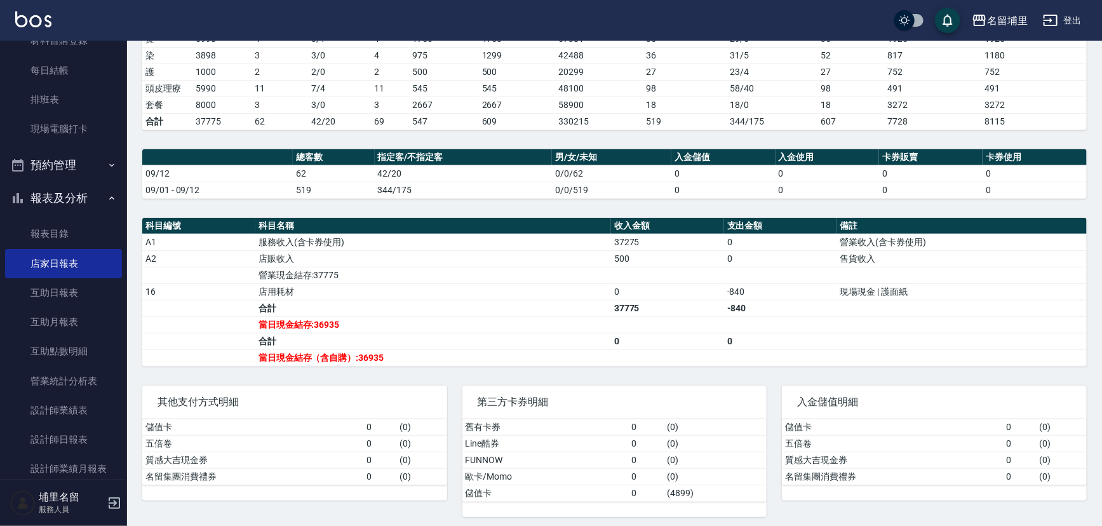
scroll to position [245, 0]
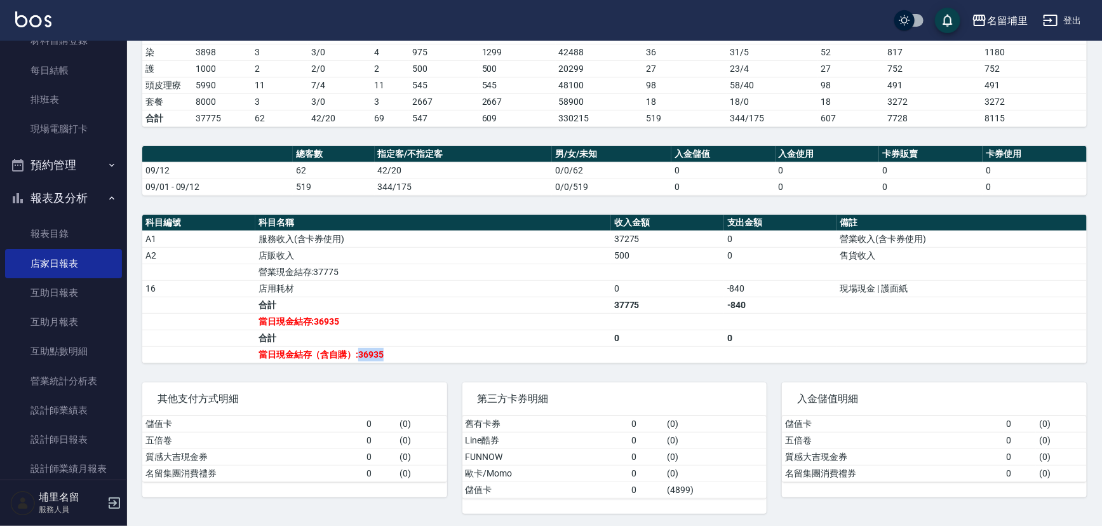
drag, startPoint x: 360, startPoint y: 353, endPoint x: 398, endPoint y: 353, distance: 38.1
click at [398, 353] on td "當日現金結存（含自購）:36935" at bounding box center [433, 354] width 356 height 17
drag, startPoint x: 398, startPoint y: 353, endPoint x: 362, endPoint y: 353, distance: 35.6
click at [362, 353] on td "當日現金結存（含自購）:36935" at bounding box center [433, 354] width 356 height 17
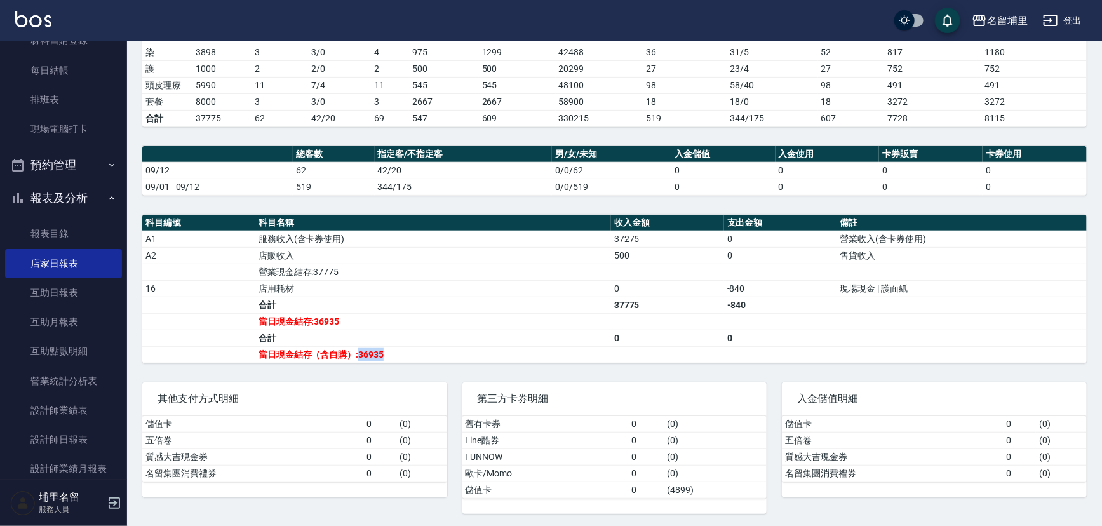
click at [362, 353] on td "當日現金結存（含自購）:36935" at bounding box center [433, 354] width 356 height 17
drag, startPoint x: 358, startPoint y: 355, endPoint x: 398, endPoint y: 351, distance: 40.3
click at [398, 351] on td "當日現金結存（含自購）:36935" at bounding box center [433, 354] width 356 height 17
click at [51, 445] on link "設計師日報表" at bounding box center [63, 439] width 117 height 29
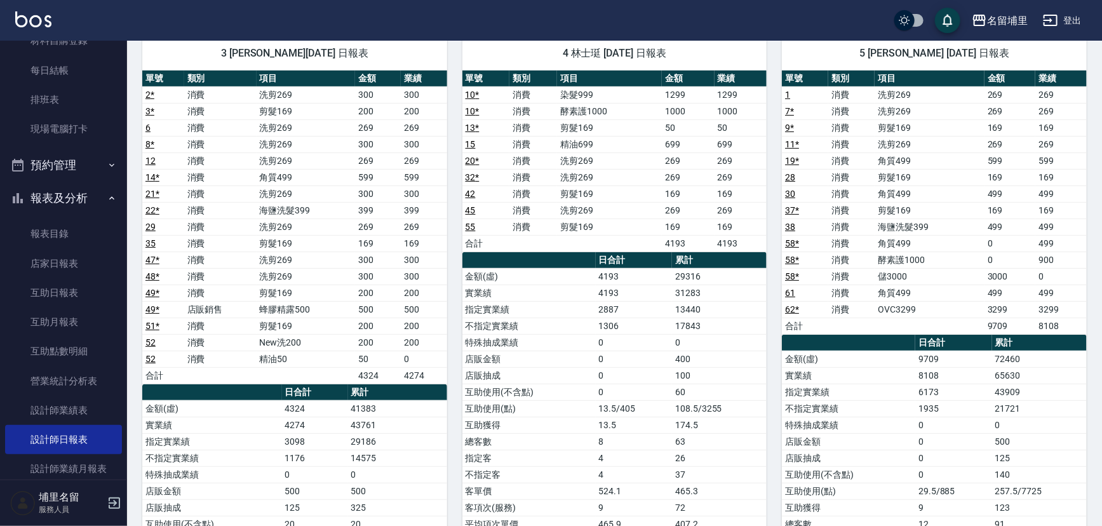
scroll to position [173, 0]
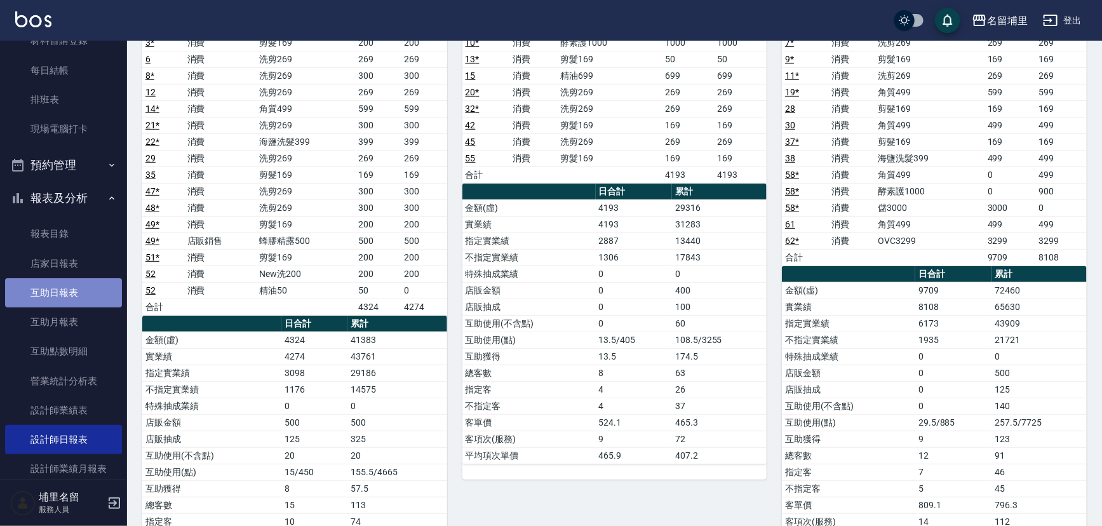
click at [65, 285] on link "互助日報表" at bounding box center [63, 292] width 117 height 29
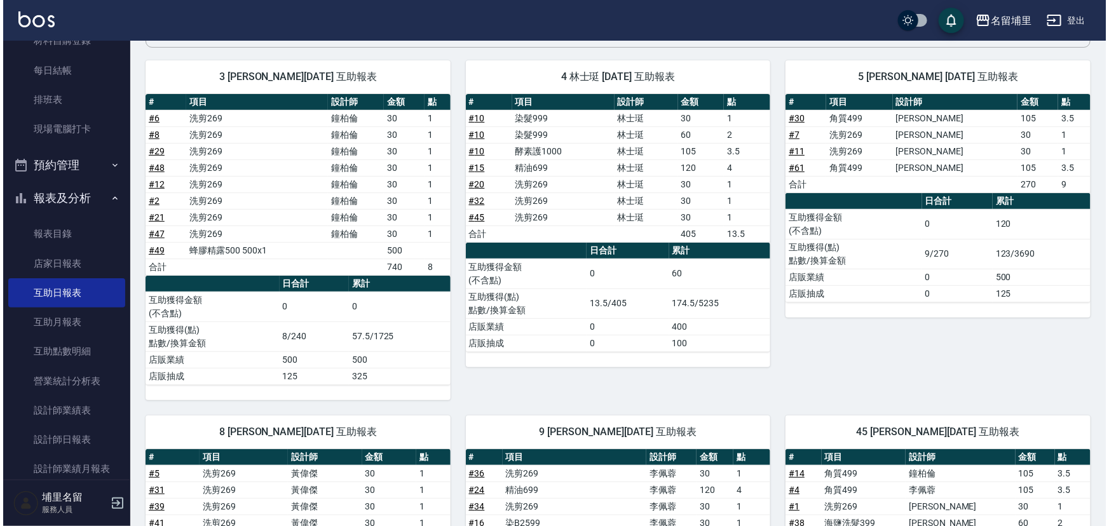
scroll to position [29, 0]
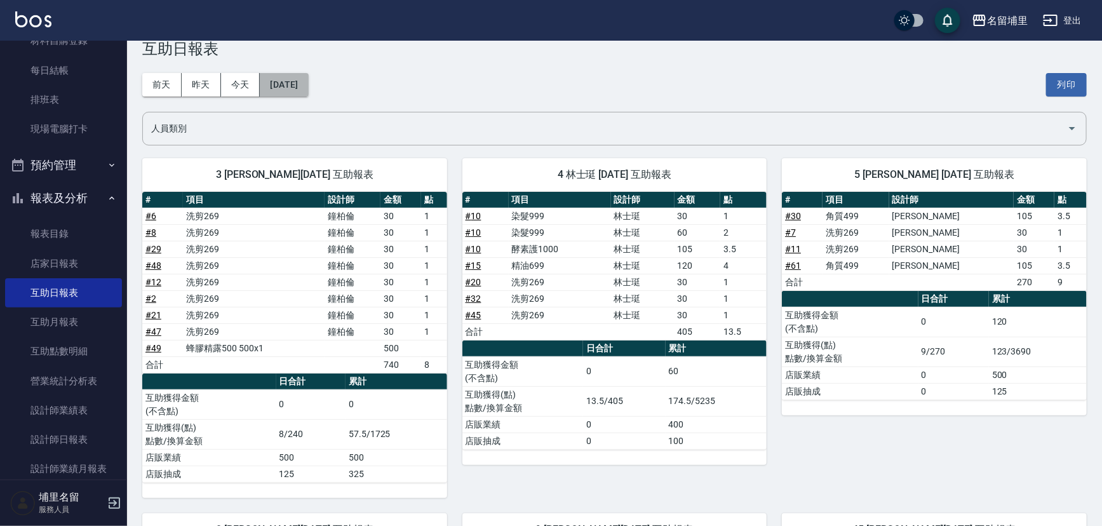
click at [308, 86] on button "[DATE]" at bounding box center [284, 85] width 48 height 24
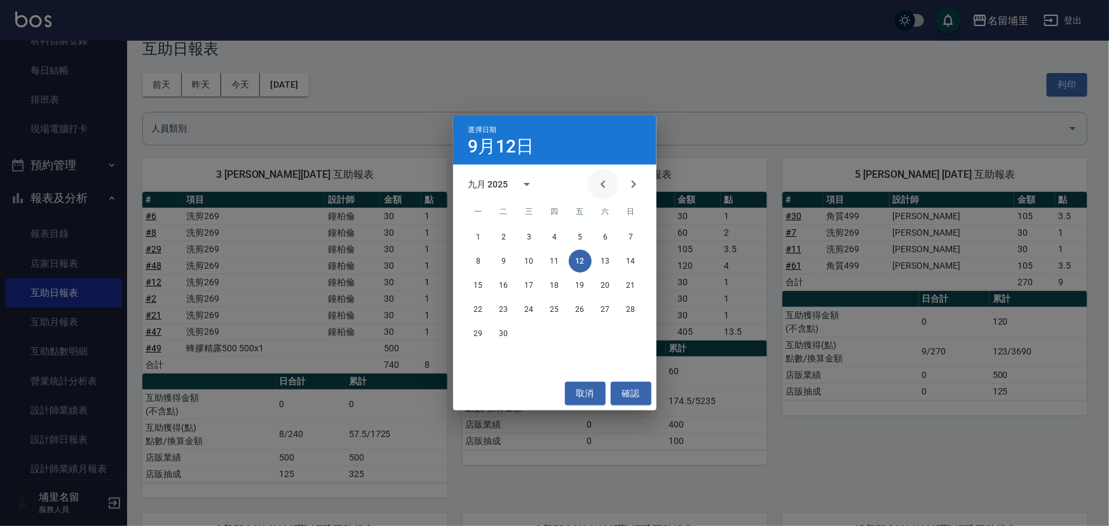
click at [600, 191] on icon "Previous month" at bounding box center [602, 184] width 15 height 15
click at [498, 288] on button "12" at bounding box center [503, 285] width 23 height 23
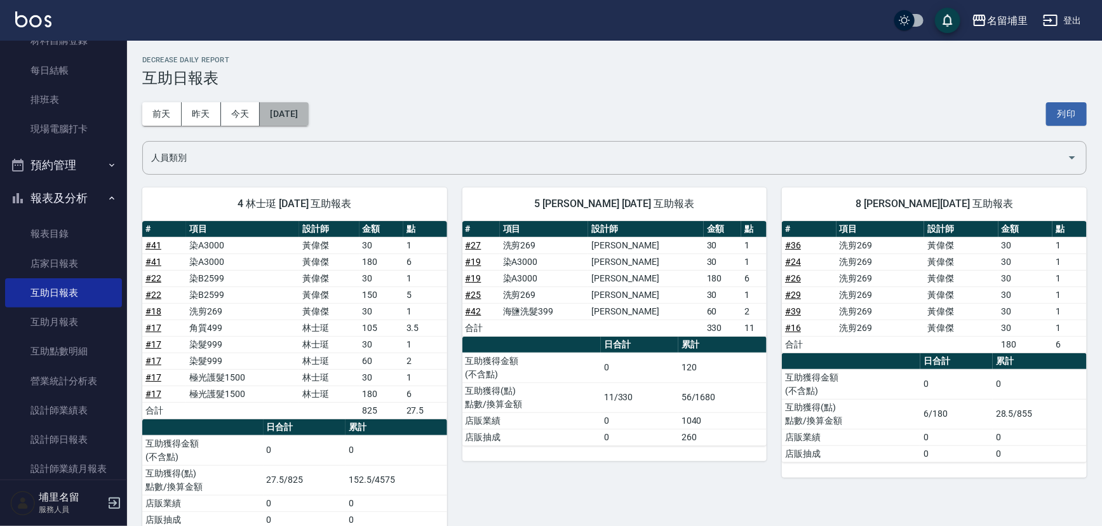
click at [293, 108] on button "[DATE]" at bounding box center [284, 114] width 48 height 24
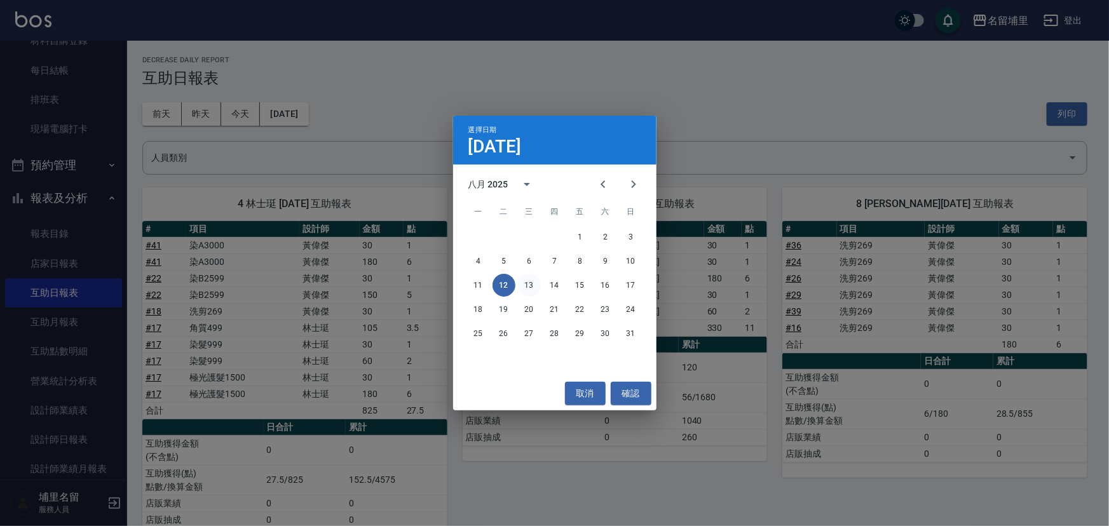
click at [530, 290] on button "13" at bounding box center [529, 285] width 23 height 23
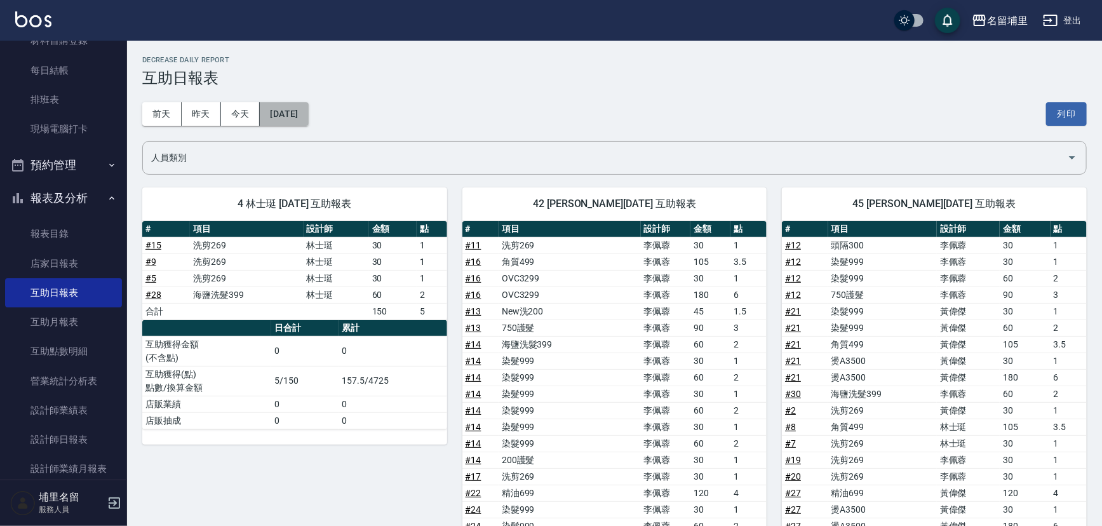
click at [280, 107] on button "[DATE]" at bounding box center [284, 114] width 48 height 24
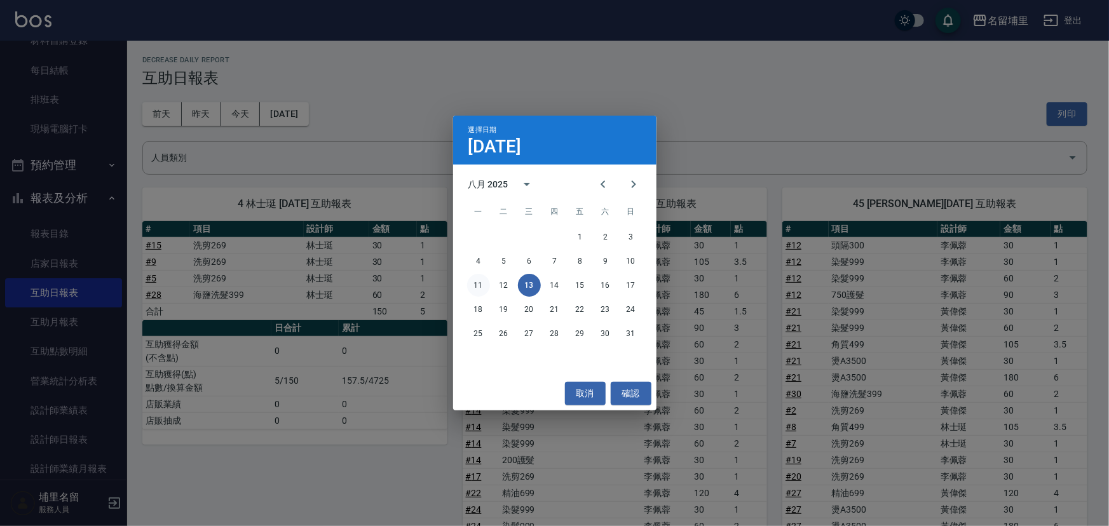
click at [478, 281] on button "11" at bounding box center [478, 285] width 23 height 23
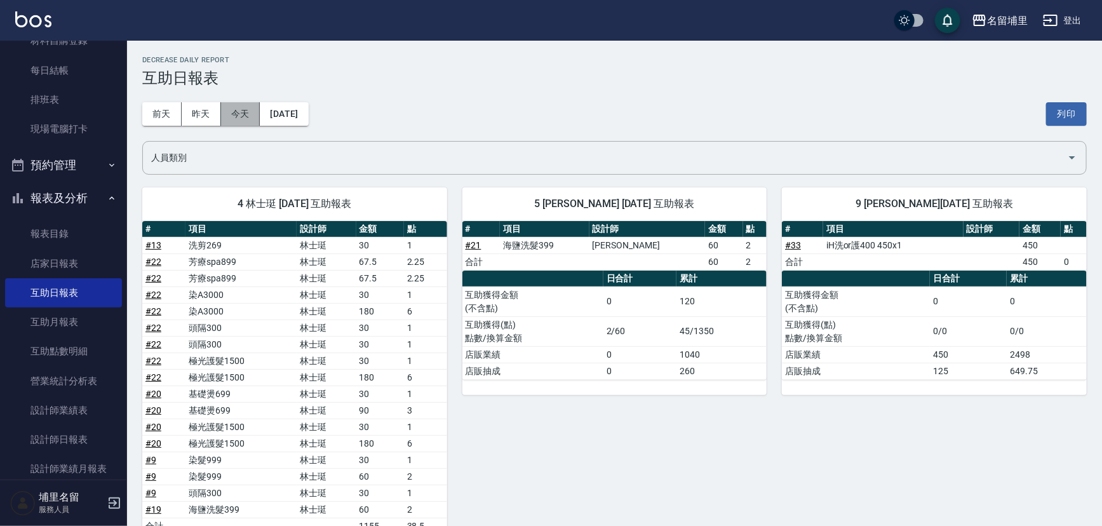
click at [238, 117] on button "今天" at bounding box center [240, 114] width 39 height 24
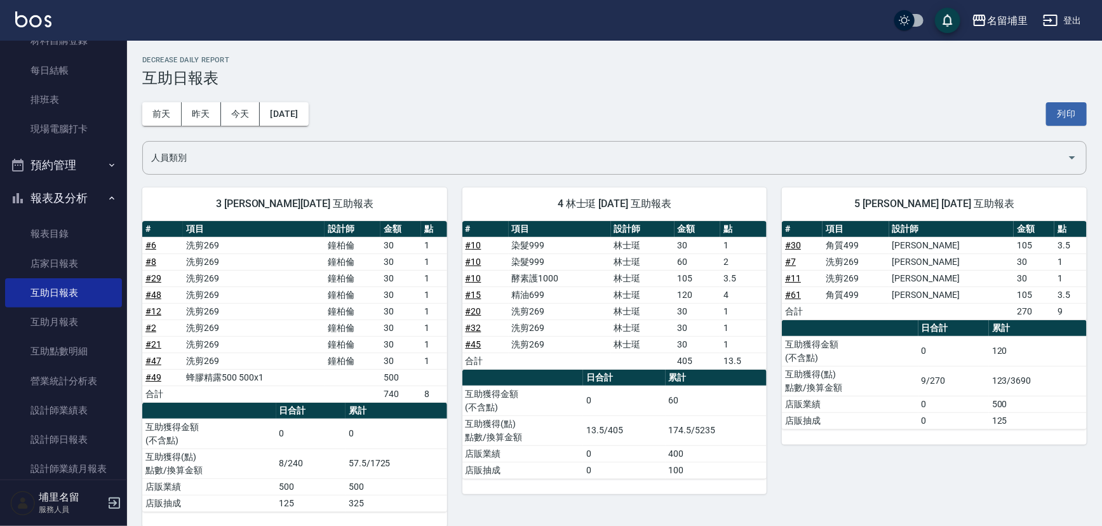
click at [540, 83] on h3 "互助日報表" at bounding box center [614, 78] width 945 height 18
